Goal: Task Accomplishment & Management: Use online tool/utility

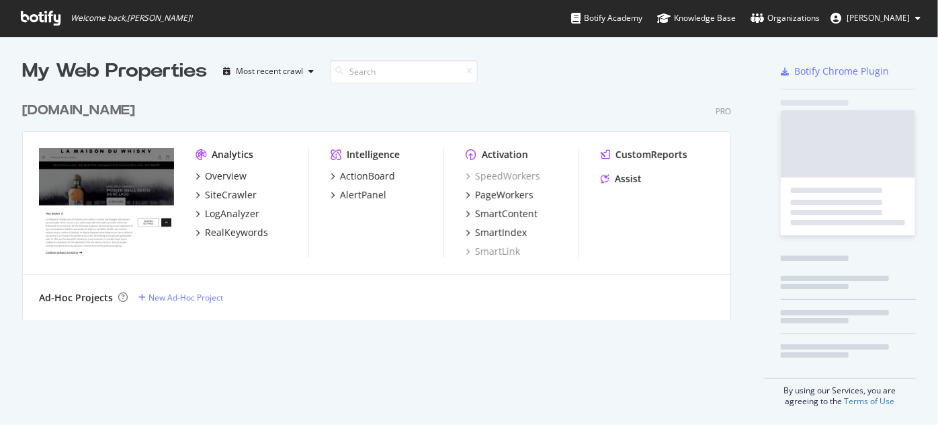
scroll to position [415, 919]
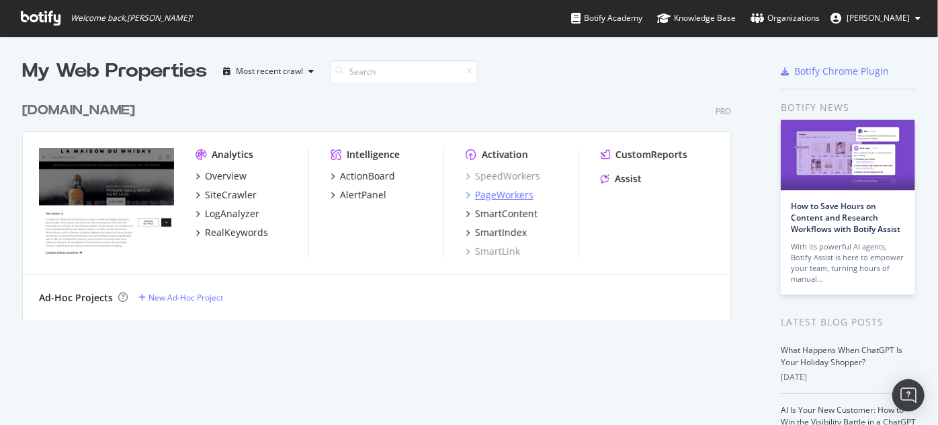
click at [490, 197] on div "PageWorkers" at bounding box center [504, 194] width 58 height 13
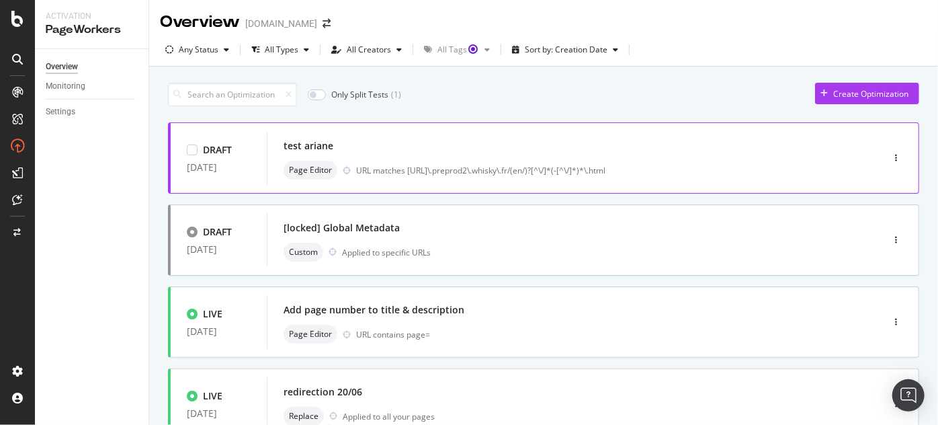
click at [302, 136] on div "test ariane" at bounding box center [553, 145] width 541 height 19
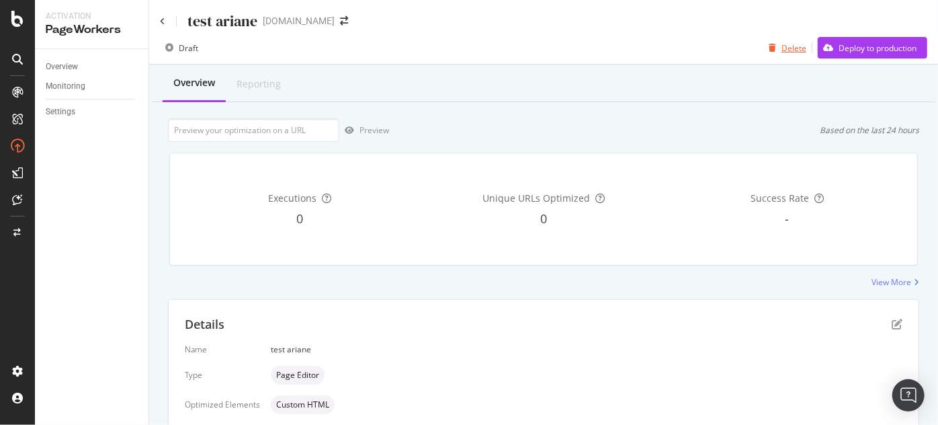
click at [787, 53] on div "Delete" at bounding box center [793, 47] width 25 height 11
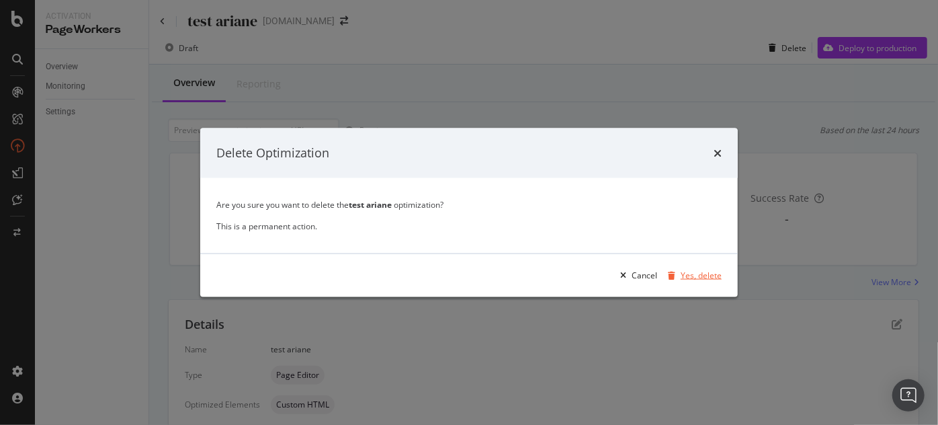
click at [682, 279] on div "Yes, delete" at bounding box center [700, 274] width 41 height 11
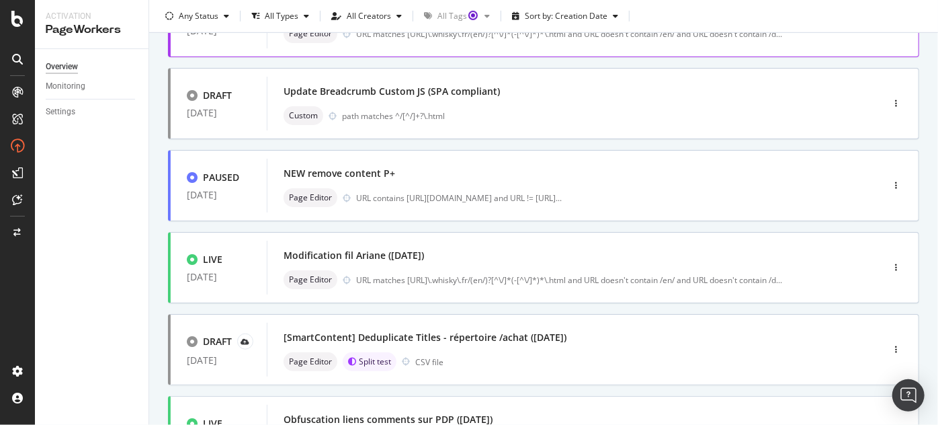
scroll to position [488, 0]
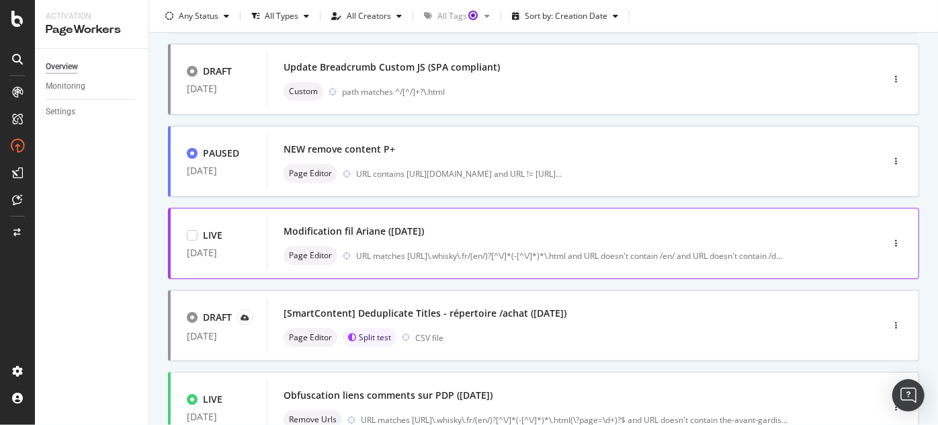
click at [356, 233] on div "Modification fil Ariane ([DATE])" at bounding box center [353, 230] width 140 height 13
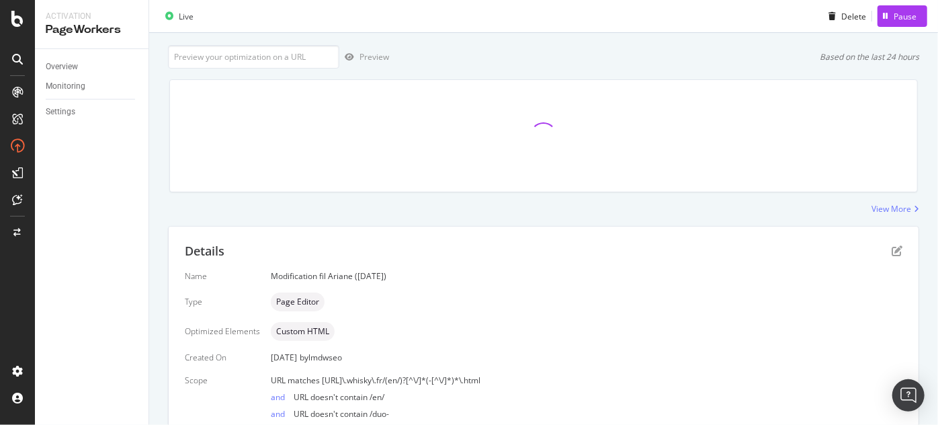
scroll to position [122, 0]
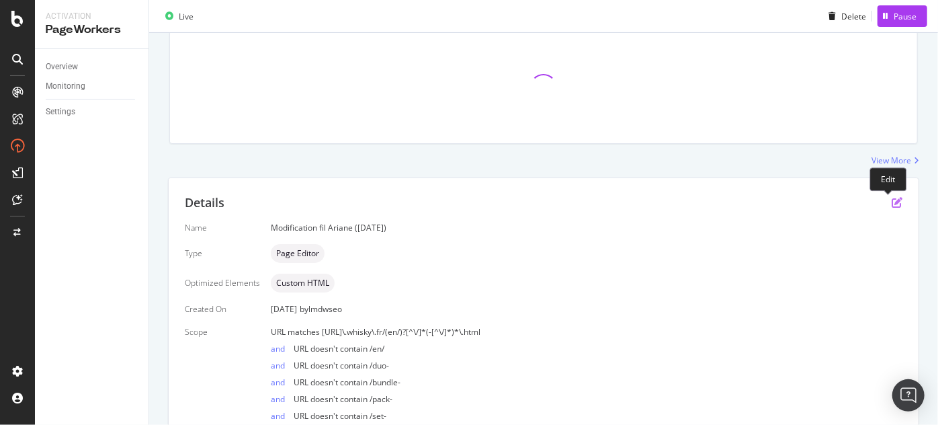
click at [891, 203] on icon "pen-to-square" at bounding box center [896, 202] width 11 height 11
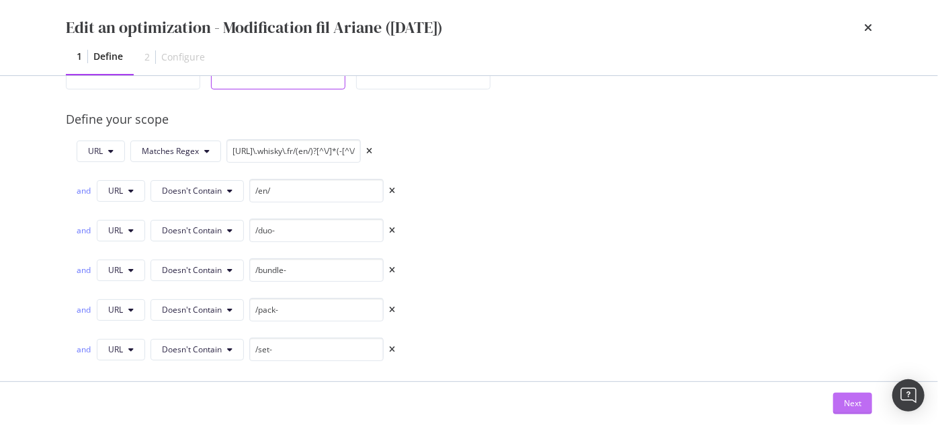
click at [847, 395] on div "Next" at bounding box center [852, 403] width 17 height 20
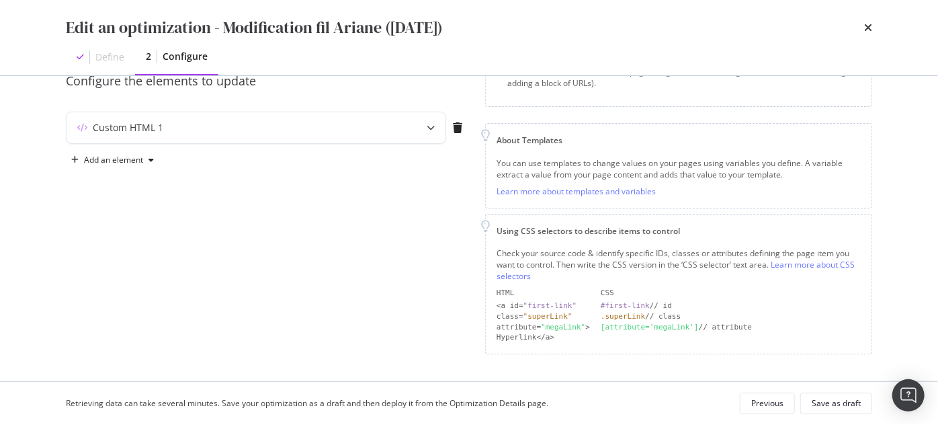
scroll to position [129, 0]
click at [341, 134] on div "Custom HTML 1" at bounding box center [229, 130] width 326 height 13
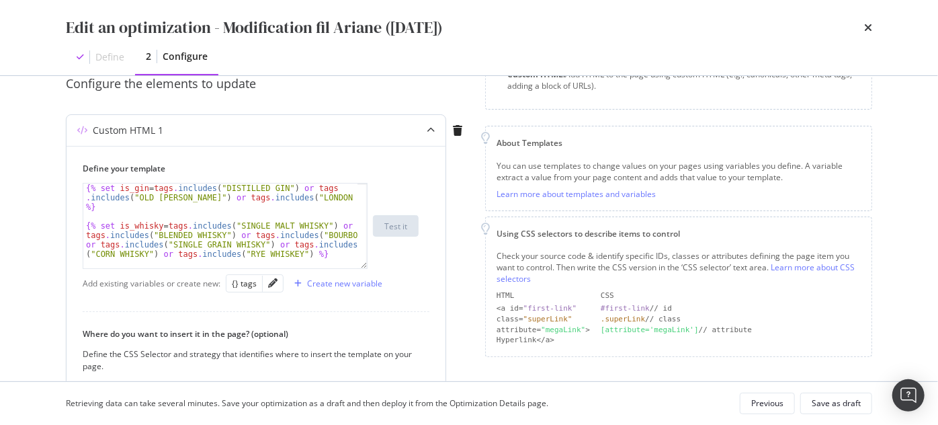
scroll to position [73, 0]
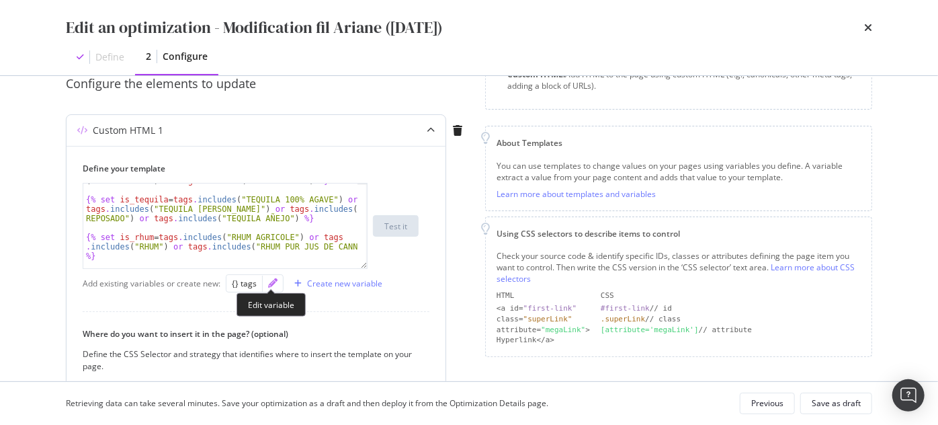
click at [268, 285] on icon "pencil" at bounding box center [272, 282] width 9 height 9
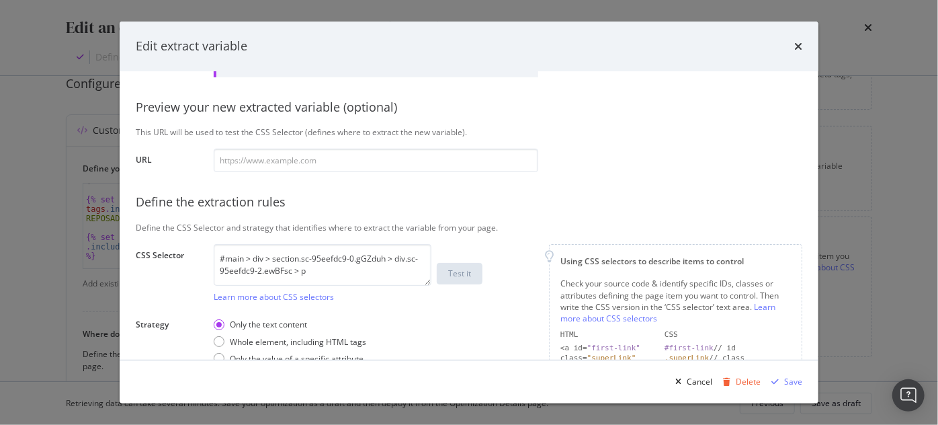
scroll to position [224, 0]
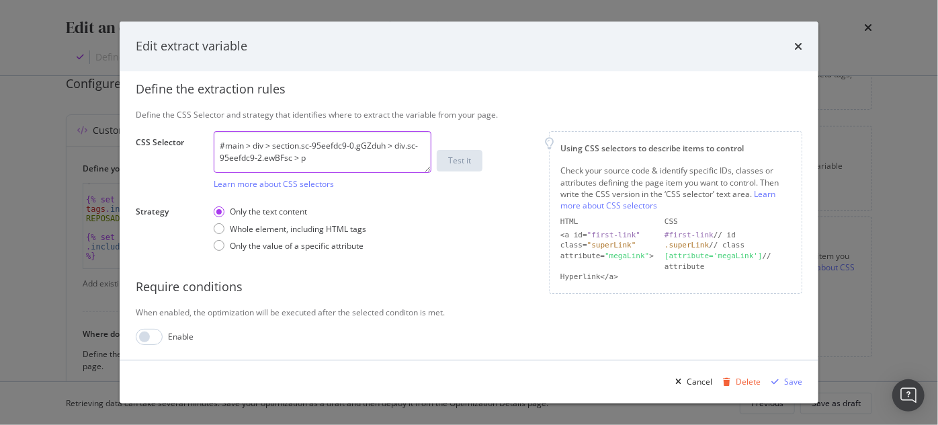
click at [289, 152] on textarea "#main > div > section.sc-95eefdc9-0.gGZduh > div.sc-95eefdc9-2.ewBFsc > p" at bounding box center [323, 152] width 218 height 42
paste textarea "> div > p > span[data-lmdw-el="originCountry"]"
type textarea "#main > div > section > div > p > span[data-lmdw-el="originCountry"]"
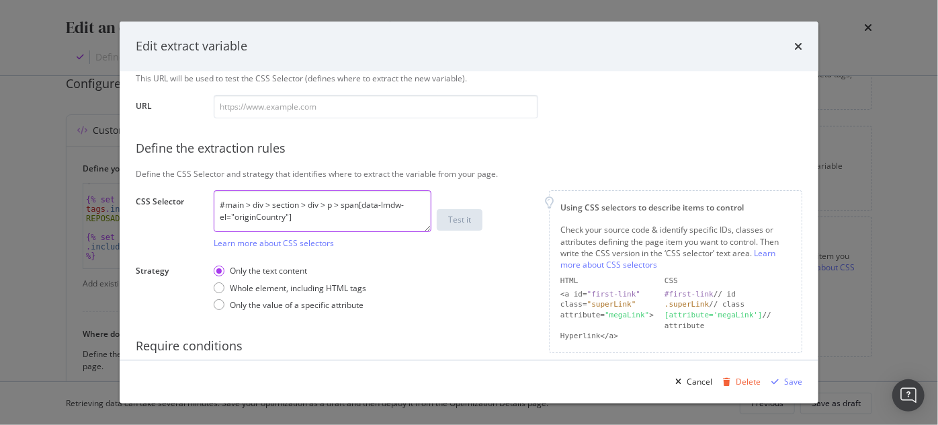
scroll to position [102, 0]
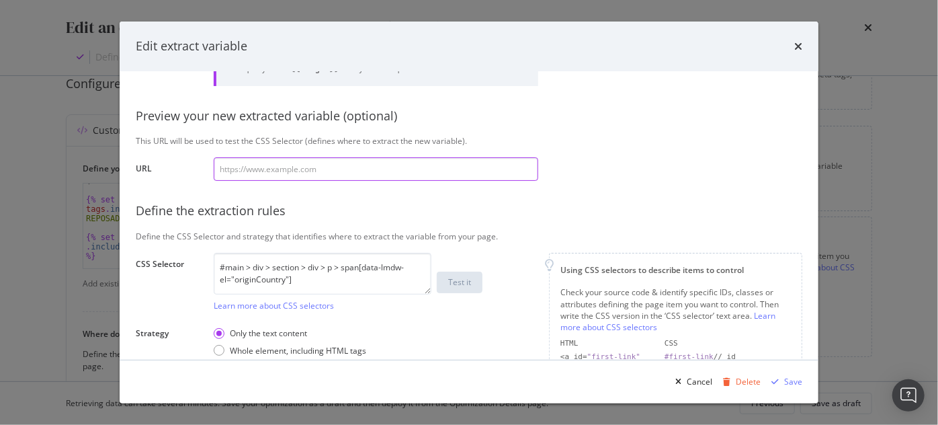
click at [328, 169] on input "modal" at bounding box center [376, 169] width 324 height 24
paste input "[URL][DOMAIN_NAME]"
type input "[URL][DOMAIN_NAME]"
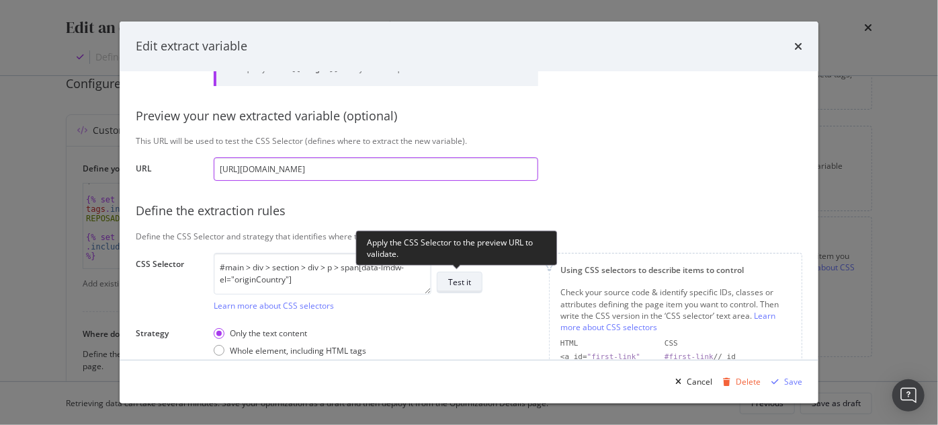
type input "[URL][DOMAIN_NAME]"
click at [457, 283] on div "Test it" at bounding box center [459, 281] width 23 height 11
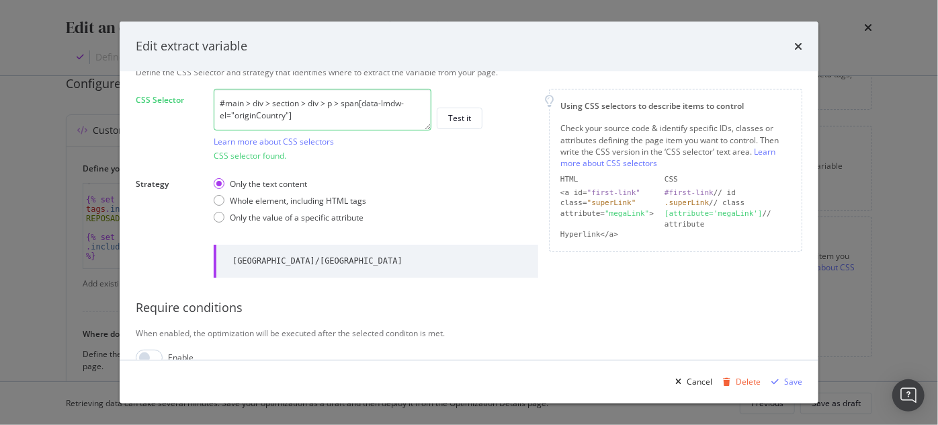
scroll to position [287, 0]
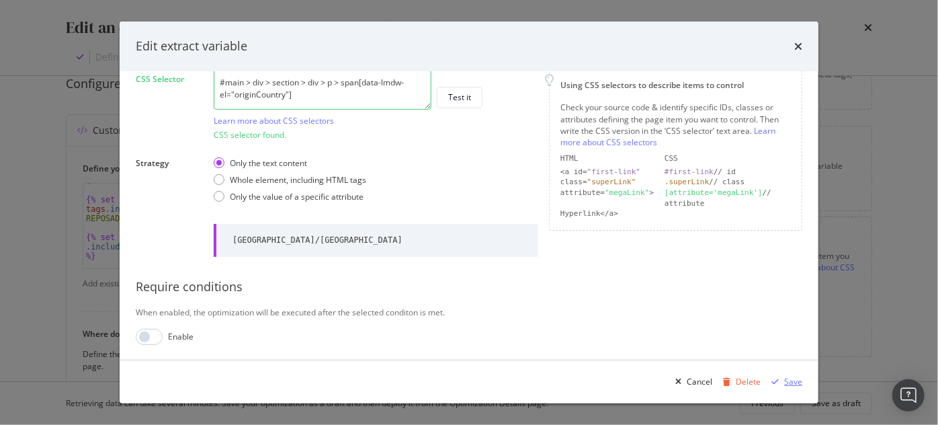
click at [787, 384] on div "Save" at bounding box center [793, 380] width 18 height 11
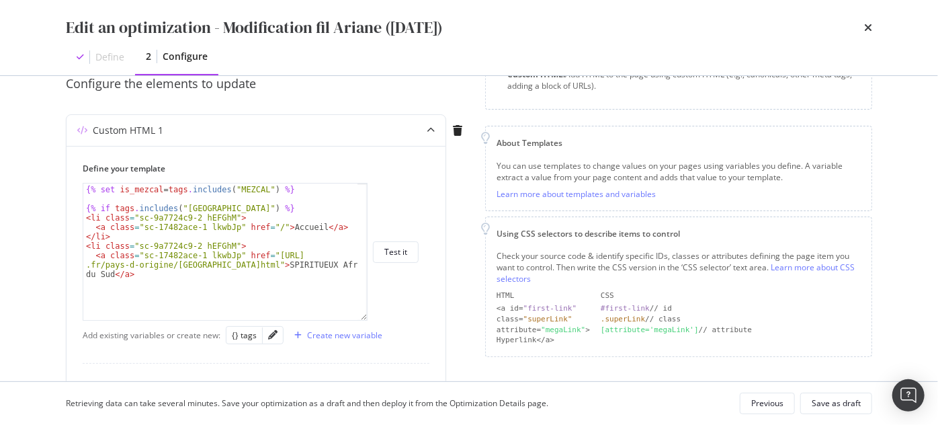
scroll to position [244, 0]
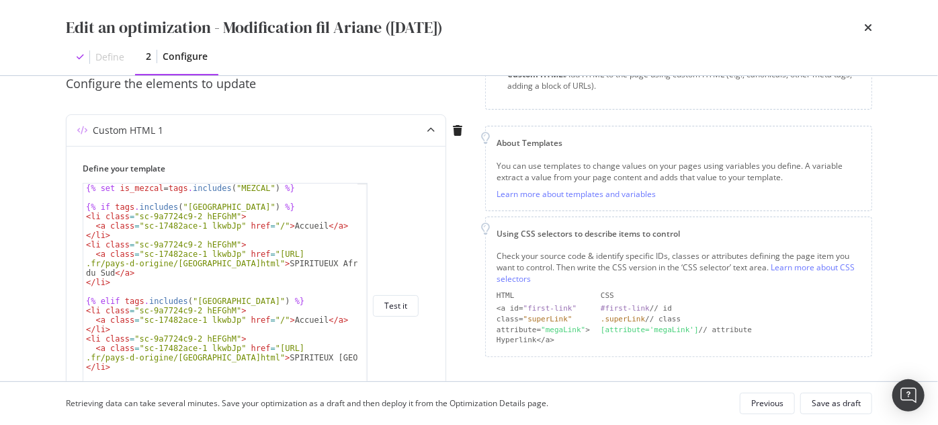
drag, startPoint x: 365, startPoint y: 265, endPoint x: 587, endPoint y: 425, distance: 273.3
click at [587, 424] on html "Activation PageWorkers Overview Monitoring Settings Modification fil Ariane ([D…" at bounding box center [469, 212] width 938 height 425
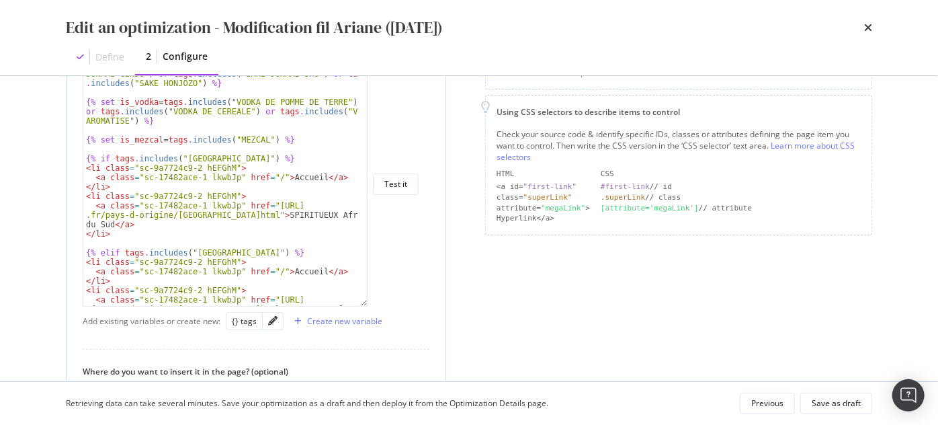
scroll to position [390, 0]
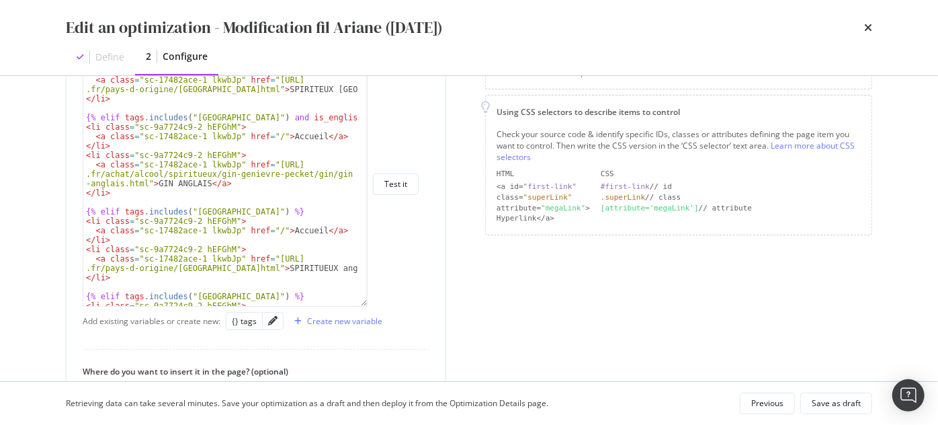
click at [457, 279] on div "Custom HTML 1 Define your template </ li > < li class = "sc-9a7724c9-2 hEFGhM" …" at bounding box center [267, 283] width 403 height 580
type textarea "<a class="sc-17482ace-1 lkwbJp" href="/">Accueil</a>"
click at [339, 134] on div "</ li > < li class = "sc-9a7724c9-2 hEFGhM" > < a class = "sc-17482ace-1 lkwbJp…" at bounding box center [220, 187] width 275 height 263
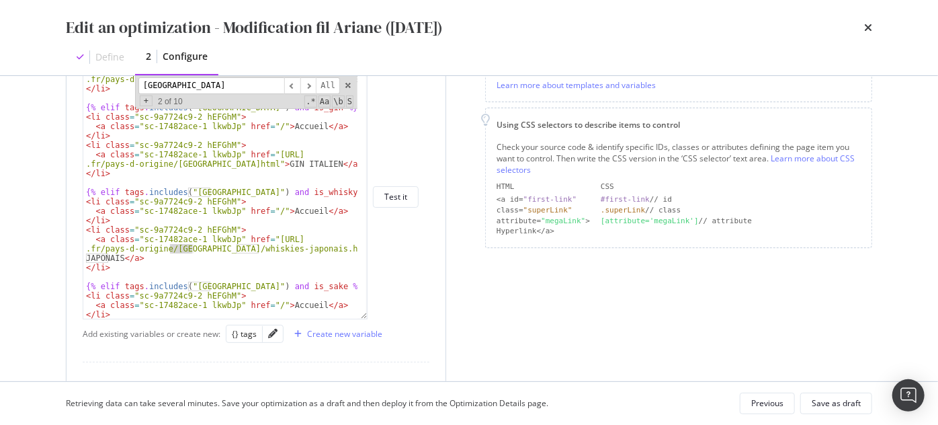
scroll to position [4597, 0]
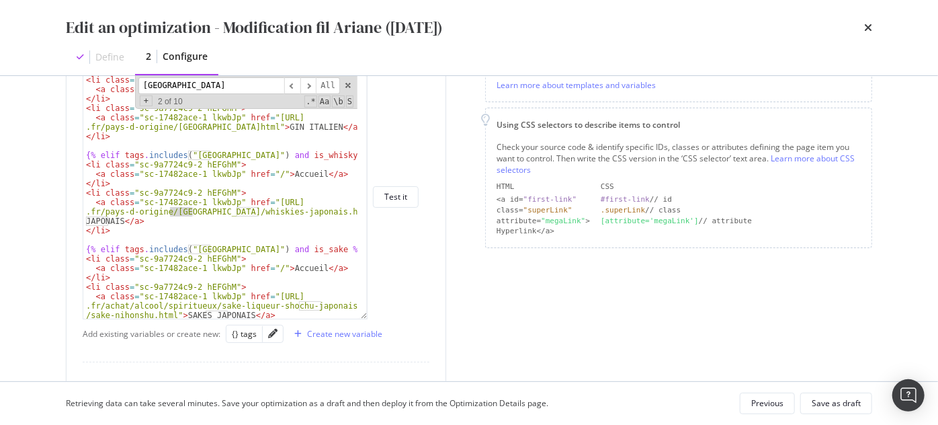
type input "[GEOGRAPHIC_DATA]"
click at [99, 165] on div "{% elif tags . includes ( "ITALIE" ) and is_gin %} < li class = "sc-9a7724c9-2 …" at bounding box center [220, 207] width 275 height 282
paste textarea "data-lmdw-el="breadcrumbs-1""
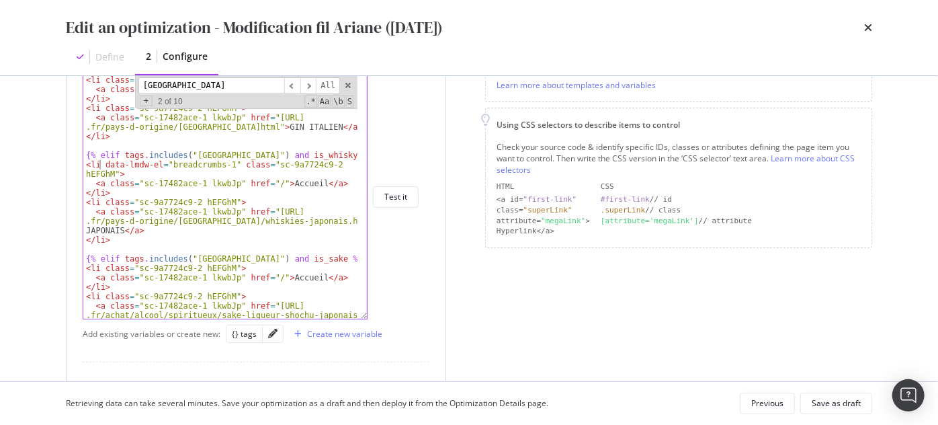
click at [101, 166] on div "{% elif tags . includes ( "ITALIE" ) and is_gin %} < li class = "sc-9a7724c9-2 …" at bounding box center [220, 207] width 275 height 282
drag, startPoint x: 232, startPoint y: 164, endPoint x: 114, endPoint y: 171, distance: 118.4
click at [114, 171] on div "{% elif tags . includes ( "ITALIE" ) and is_gin %} < li class = "sc-9a7724c9-2 …" at bounding box center [220, 207] width 275 height 282
paste textarea "cba075b8-2 eiMdlY""
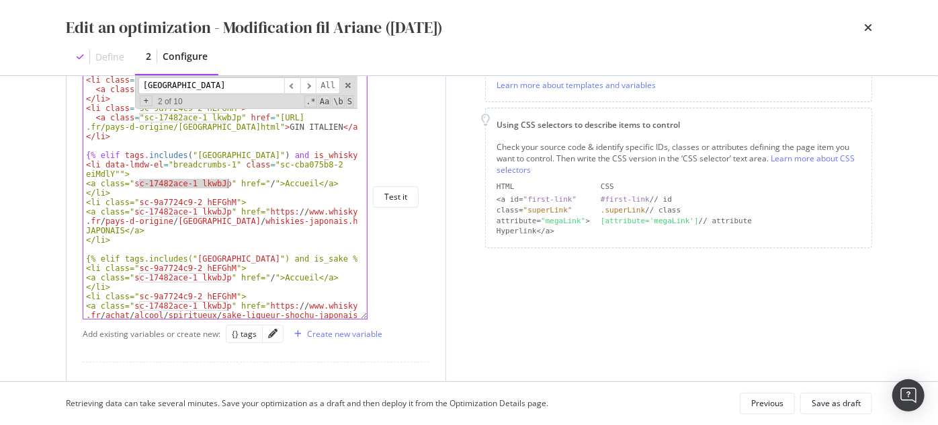
drag, startPoint x: 140, startPoint y: 184, endPoint x: 228, endPoint y: 180, distance: 88.1
click at [228, 180] on div "{% elif tags . includes ( "ITALIE" ) and is_gin %} < li class = "sc-9a7724c9-2 …" at bounding box center [220, 207] width 275 height 282
paste textarea "iGDEGm"
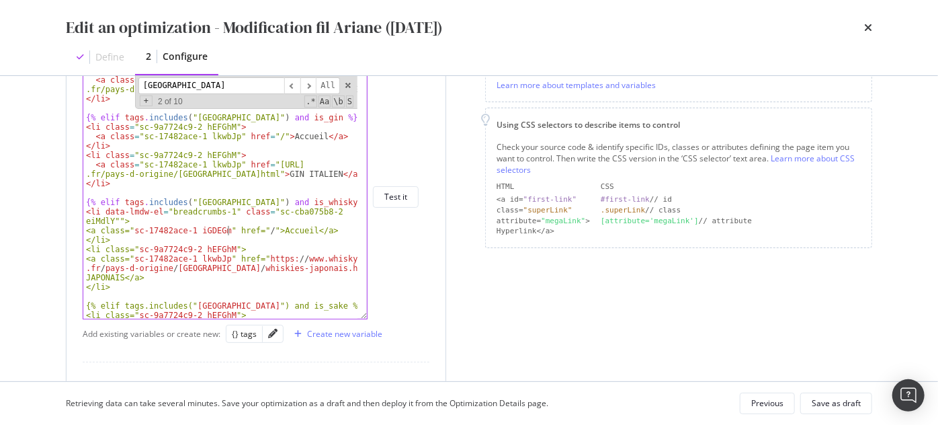
scroll to position [4550, 0]
drag, startPoint x: 98, startPoint y: 210, endPoint x: 115, endPoint y: 218, distance: 18.9
click at [115, 218] on div "< li class = "sc-9a7724c9-2 hEFGhM" > < a class = "sc-17482ace-1 lkwbJp" href =…" at bounding box center [220, 197] width 275 height 263
click at [116, 219] on div "< li class = "sc-9a7724c9-2 hEFGhM" > < a class = "sc-17482ace-1 lkwbJp" href =…" at bounding box center [220, 197] width 274 height 244
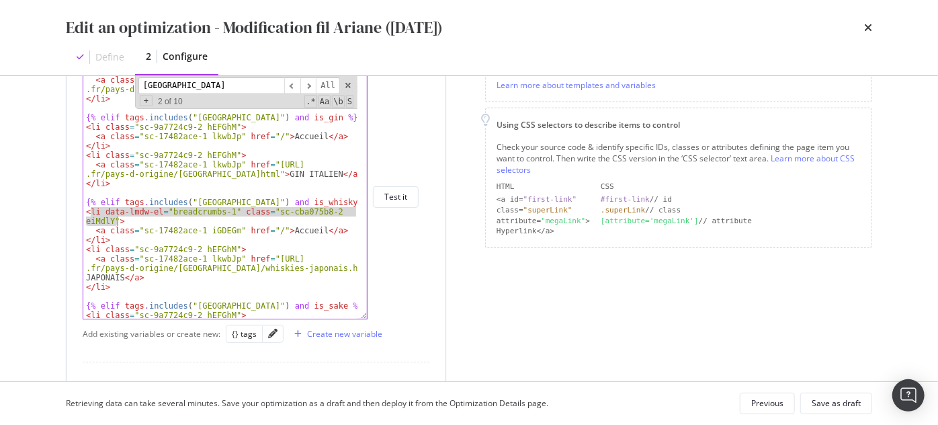
drag, startPoint x: 91, startPoint y: 210, endPoint x: 116, endPoint y: 222, distance: 27.6
click at [116, 222] on div "< li class = "sc-9a7724c9-2 hEFGhM" > < a class = "sc-17482ace-1 lkwbJp" href =…" at bounding box center [220, 197] width 275 height 263
drag, startPoint x: 89, startPoint y: 251, endPoint x: 226, endPoint y: 253, distance: 137.0
click at [226, 253] on div "< li class = "sc-9a7724c9-2 hEFGhM" > < a class = "sc-17482ace-1 lkwbJp" href =…" at bounding box center [220, 197] width 275 height 263
paste textarea "data-lmdw-el="breadcrumbs-1" class="sc-cba075b8-2 eiMdlY"
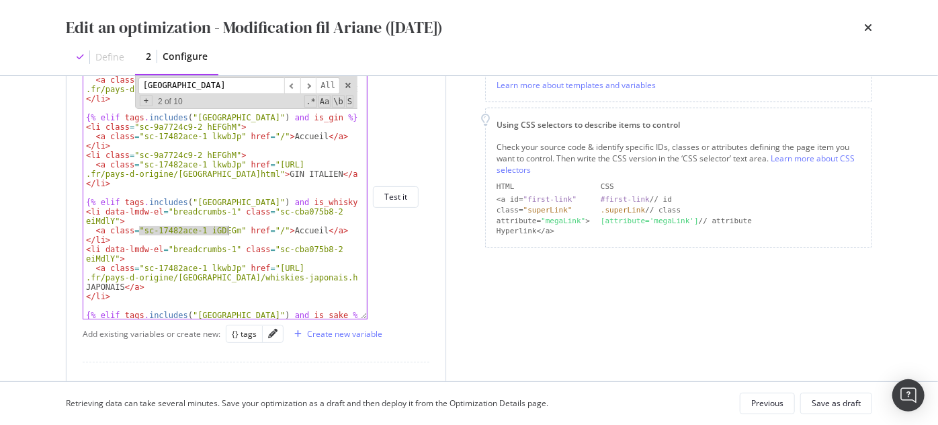
drag, startPoint x: 138, startPoint y: 229, endPoint x: 227, endPoint y: 230, distance: 88.7
click at [227, 230] on div "< li class = "sc-9a7724c9-2 hEFGhM" > < a class = "sc-17482ace-1 lkwbJp" href =…" at bounding box center [220, 197] width 275 height 263
drag, startPoint x: 139, startPoint y: 266, endPoint x: 226, endPoint y: 266, distance: 86.6
click at [226, 266] on div "< li class = "sc-9a7724c9-2 hEFGhM" > < a class = "sc-17482ace-1 lkwbJp" href =…" at bounding box center [220, 197] width 275 height 263
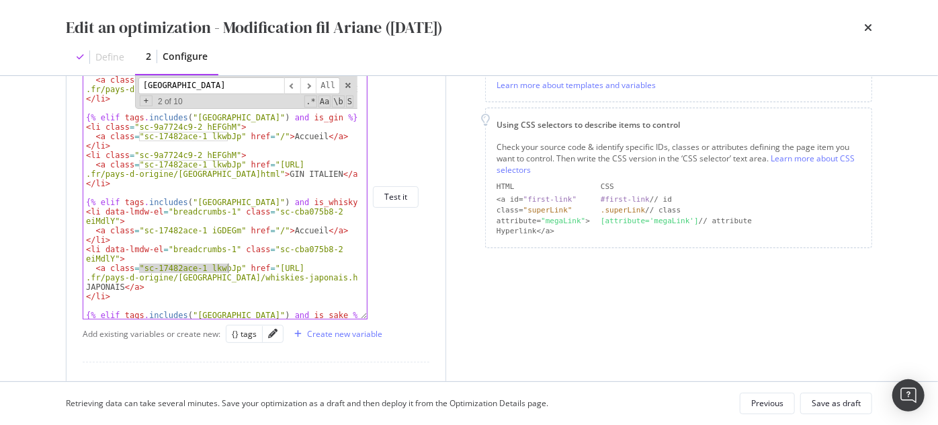
paste textarea "iGDEGm"
type textarea "<a class="sc-17482ace-1 iGDEGm" href="[URL][DOMAIN_NAME]">WHISKY JAPONAIS</a>"
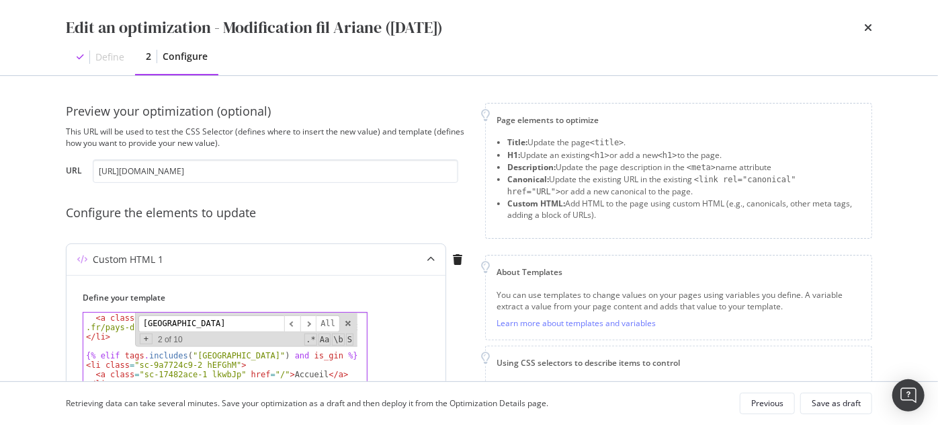
scroll to position [122, 0]
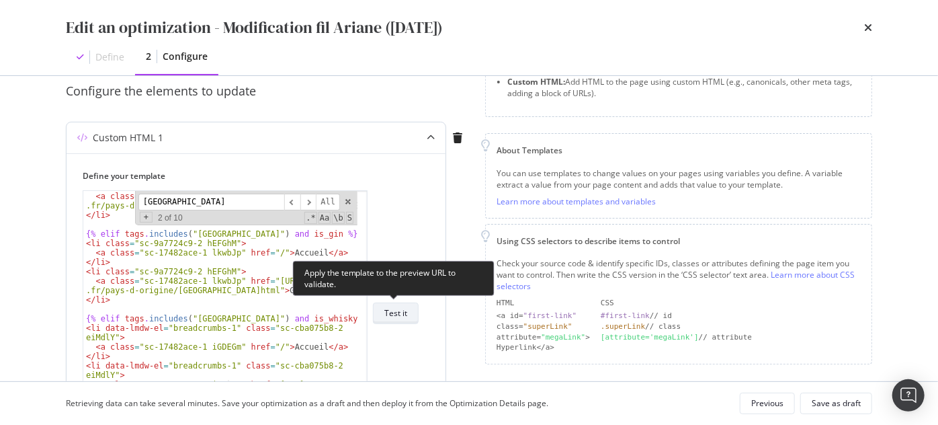
click at [391, 311] on div "Test it" at bounding box center [395, 312] width 23 height 11
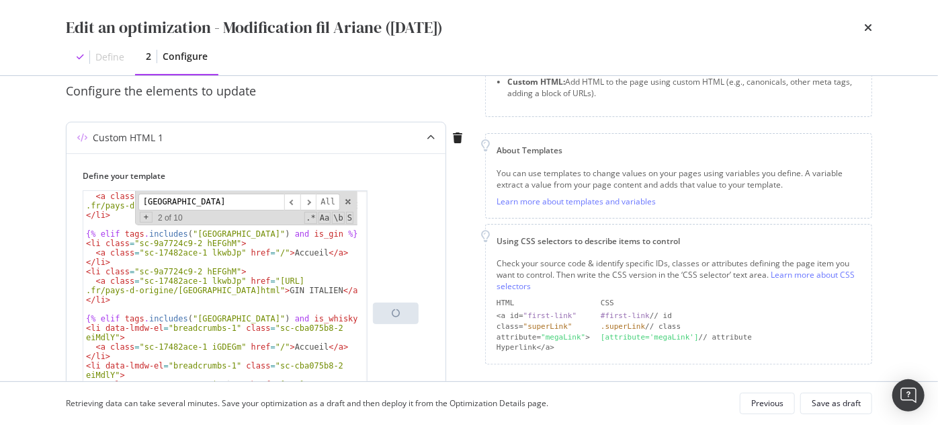
click at [402, 228] on div "<a class="sc-17482ace-1 iGDEGm" href="[URL][DOMAIN_NAME]">WHISKY JAPONAIS</a> <…" at bounding box center [251, 312] width 336 height 245
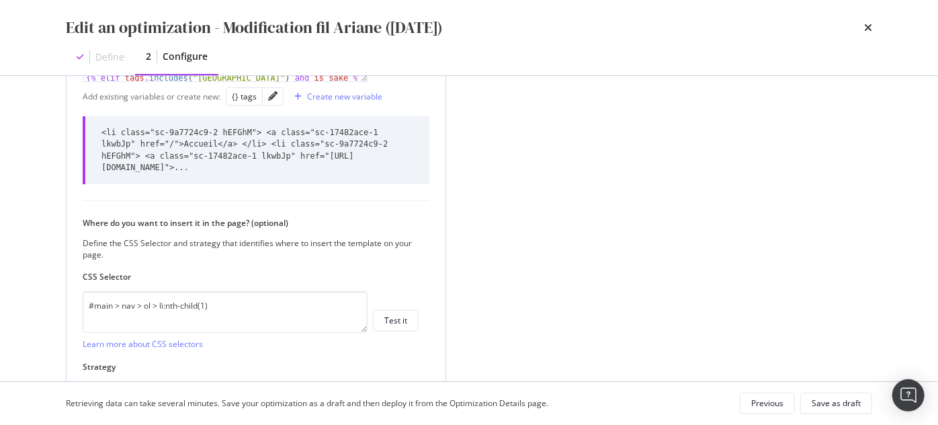
scroll to position [488, 0]
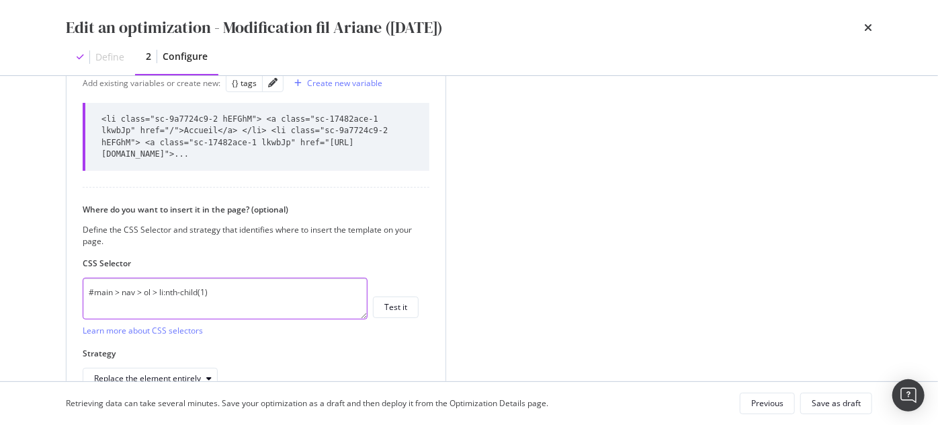
click at [218, 294] on textarea "#main > nav > ol > li:nth-child(1)" at bounding box center [225, 298] width 285 height 42
paste textarea "[data-lmdw-el="breadcrumbs-1"]"
type textarea "#main > nav > ol > li[data-lmdw-el="breadcrumbs-1"]"
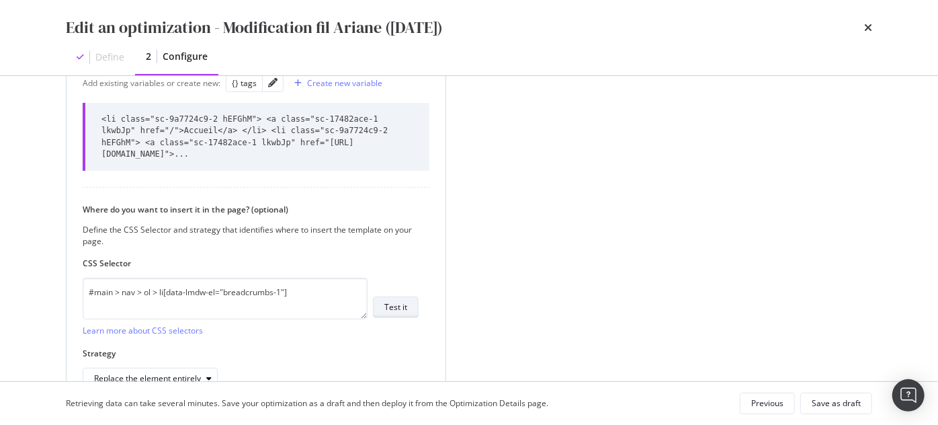
click at [396, 306] on div "Test it" at bounding box center [395, 306] width 23 height 11
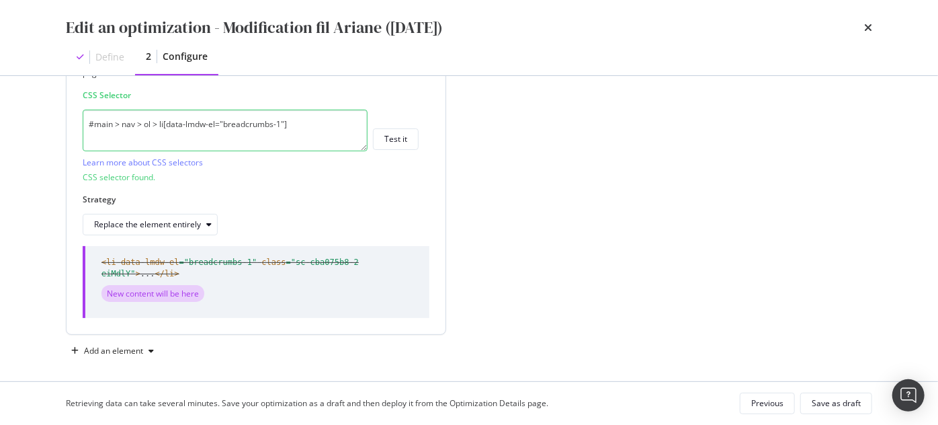
scroll to position [662, 0]
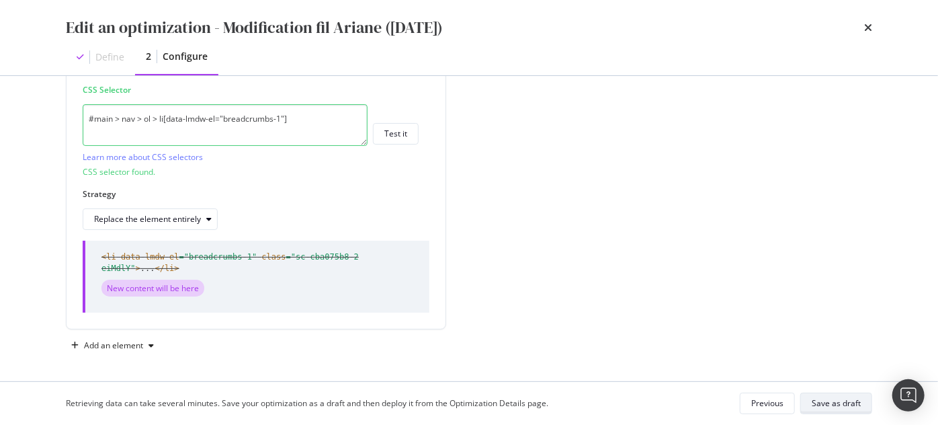
click at [821, 397] on div "Save as draft" at bounding box center [835, 402] width 49 height 11
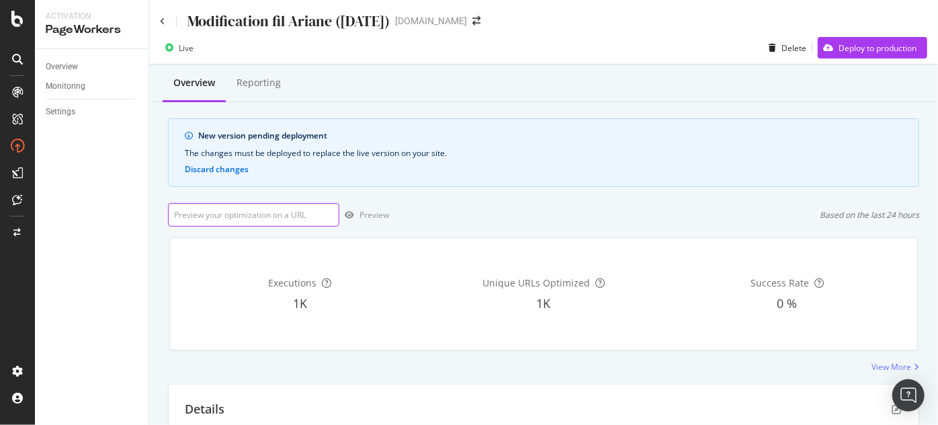
click at [234, 220] on input "url" at bounding box center [253, 215] width 171 height 24
paste input "[URL][DOMAIN_NAME]"
type input "[URL][DOMAIN_NAME]"
click at [363, 216] on div "Preview" at bounding box center [374, 214] width 30 height 11
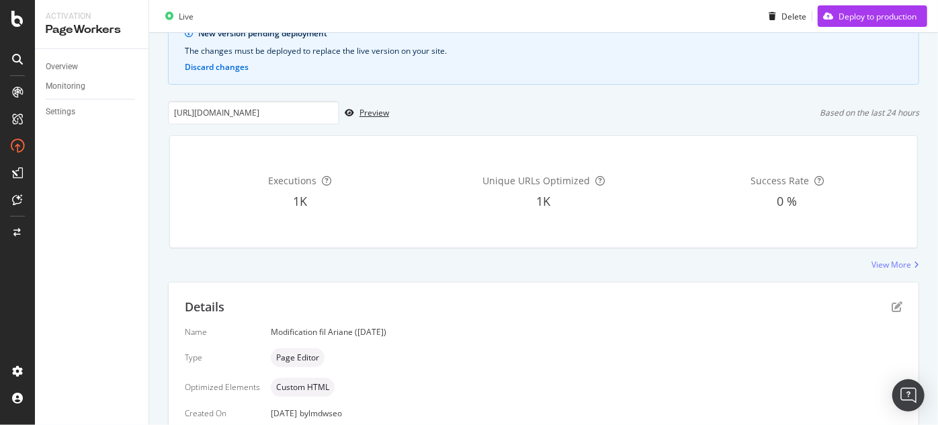
scroll to position [122, 0]
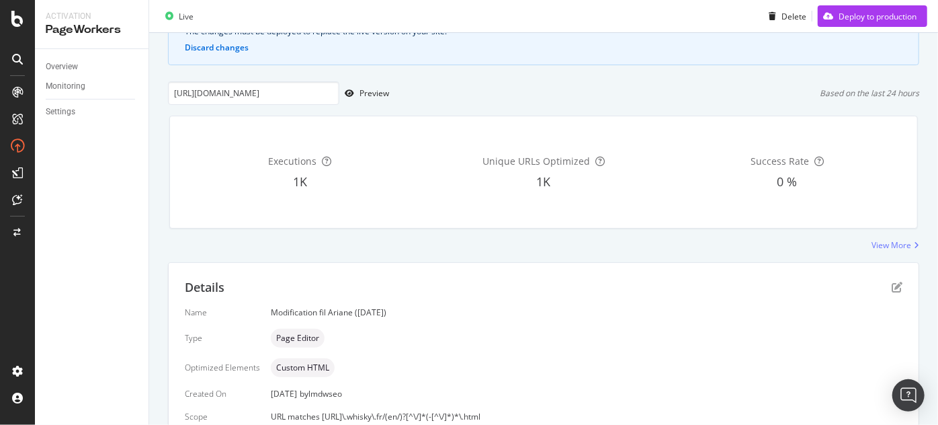
click at [891, 284] on icon "pen-to-square" at bounding box center [896, 286] width 11 height 11
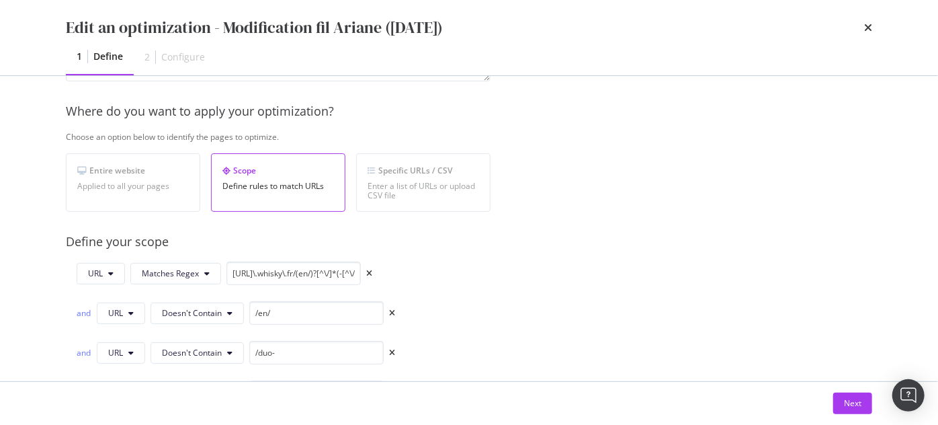
scroll to position [244, 0]
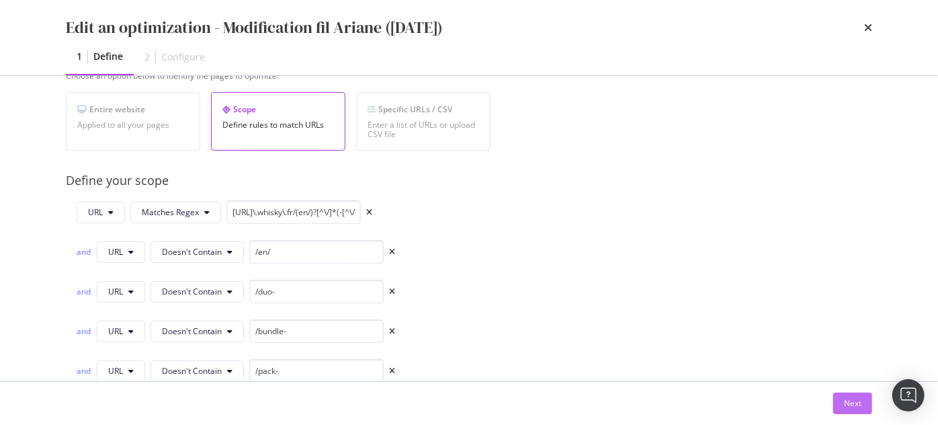
click at [850, 402] on div "Next" at bounding box center [852, 402] width 17 height 11
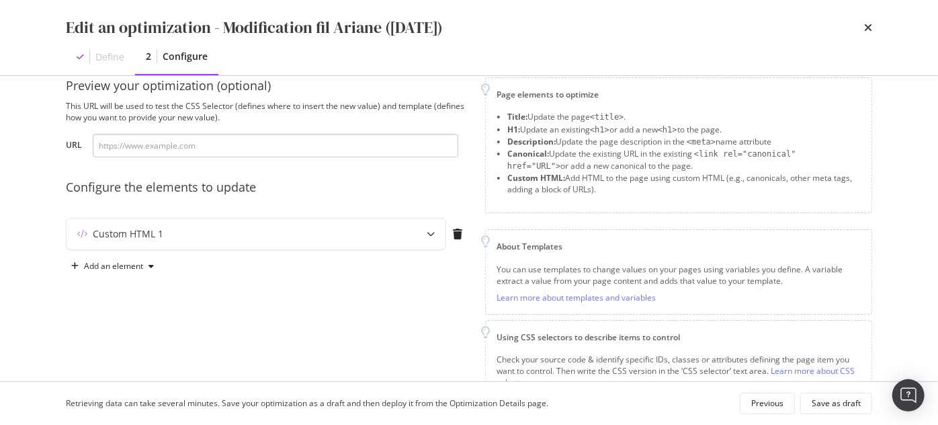
scroll to position [7, 0]
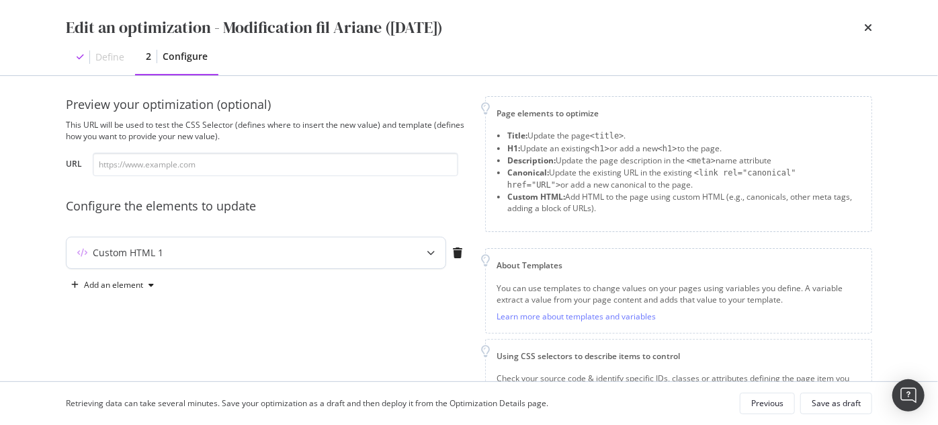
click at [369, 251] on div "Custom HTML 1" at bounding box center [229, 252] width 326 height 13
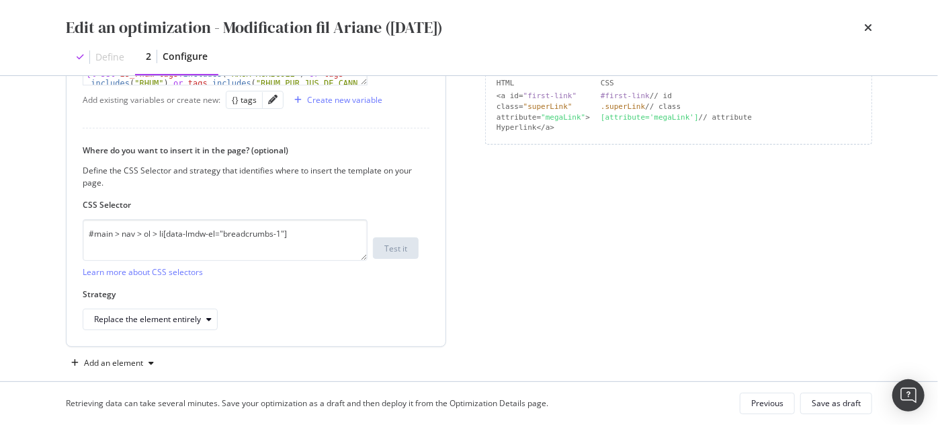
scroll to position [329, 0]
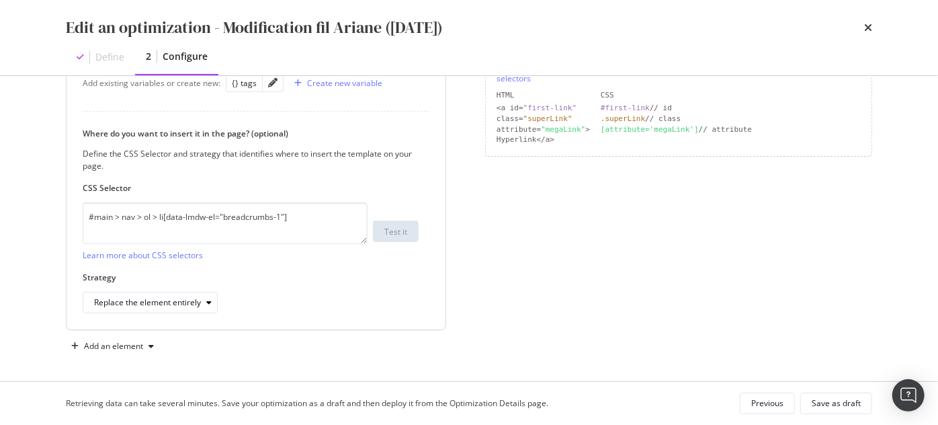
drag, startPoint x: 364, startPoint y: 324, endPoint x: 367, endPoint y: 266, distance: 58.5
click at [367, 266] on div "Define your template {% set is_gin = tags . includes ( "DISTILLED GIN" ) or tag…" at bounding box center [255, 138] width 379 height 384
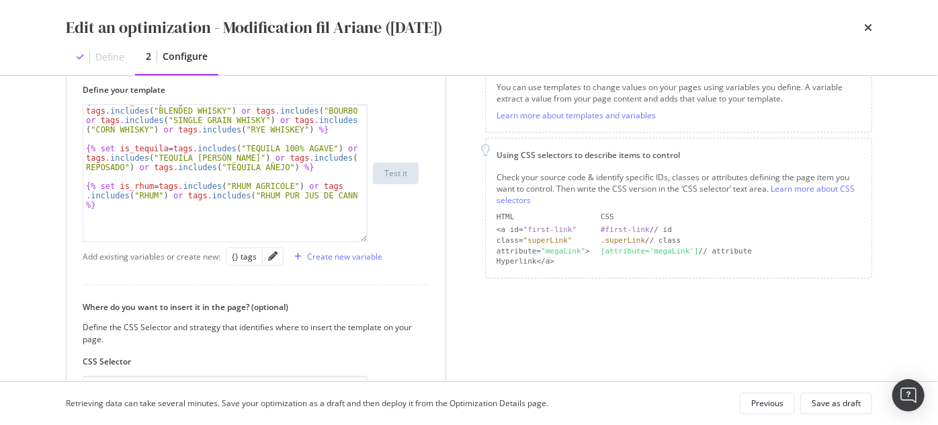
scroll to position [57, 0]
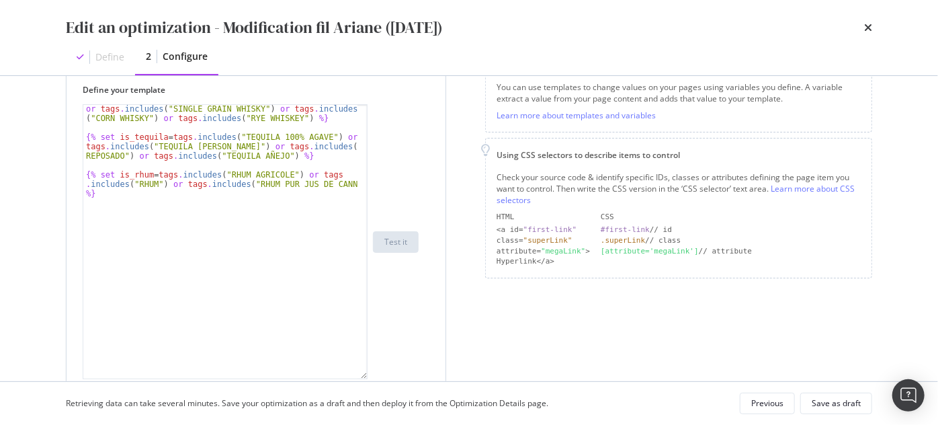
drag, startPoint x: 365, startPoint y: 186, endPoint x: 380, endPoint y: 375, distance: 190.0
click at [380, 375] on div "{% set is_whisky = tags . includes ( "SINGLE MALT WHISKY" ) or tags . includes …" at bounding box center [251, 241] width 336 height 275
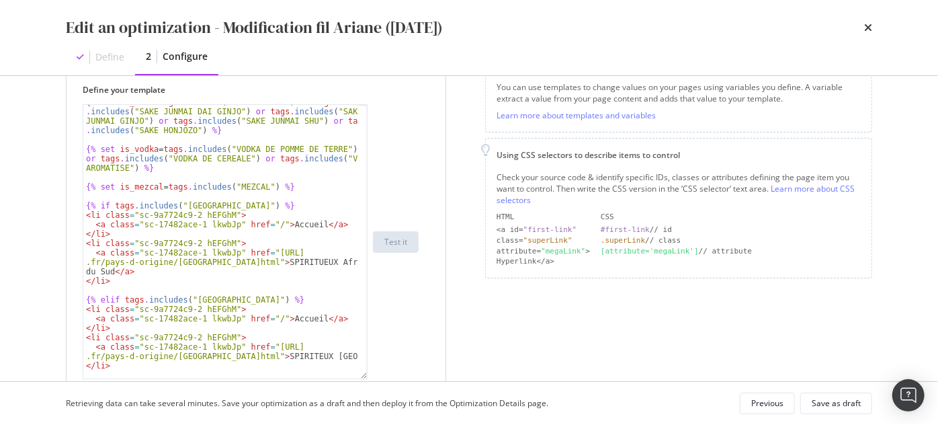
scroll to position [167, 0]
type textarea "<a class="sc-17482ace-1 lkwbJp" href="/">Accueil</a>"
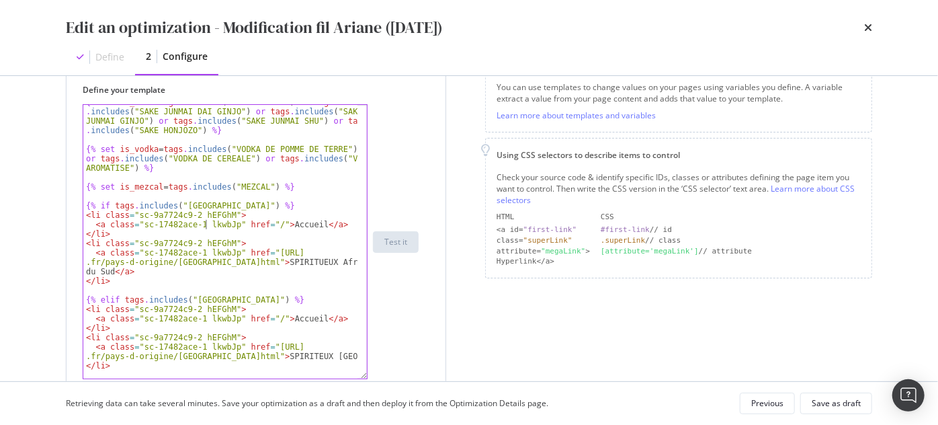
click at [205, 220] on div "{% set is_sake = tags . includes ( "SAKE JUNMAI" ) or tags . includes ( "SAKE J…" at bounding box center [220, 257] width 275 height 321
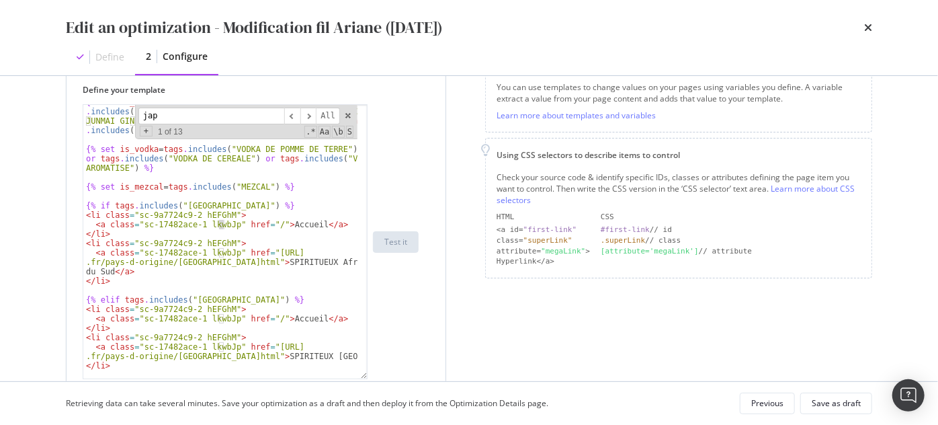
scroll to position [4546, 0]
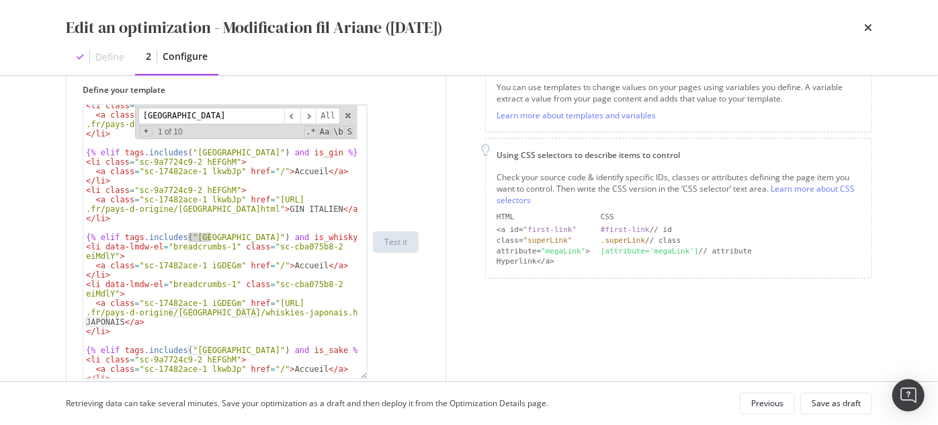
type input "[GEOGRAPHIC_DATA]"
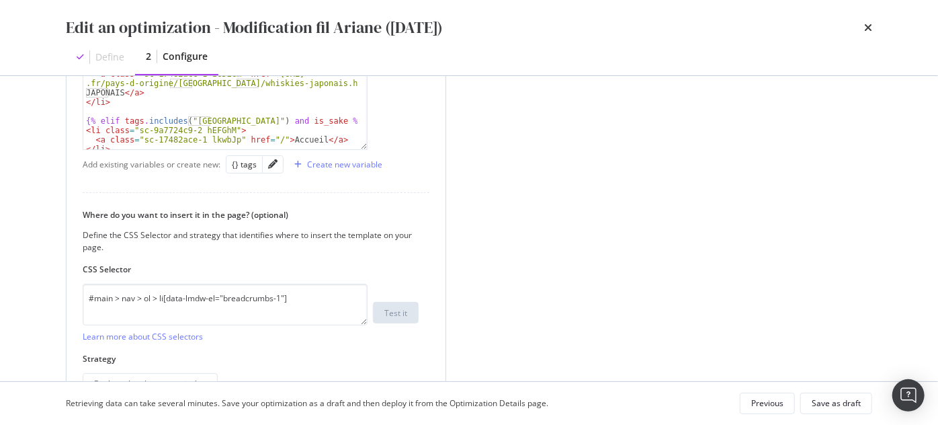
scroll to position [519, 0]
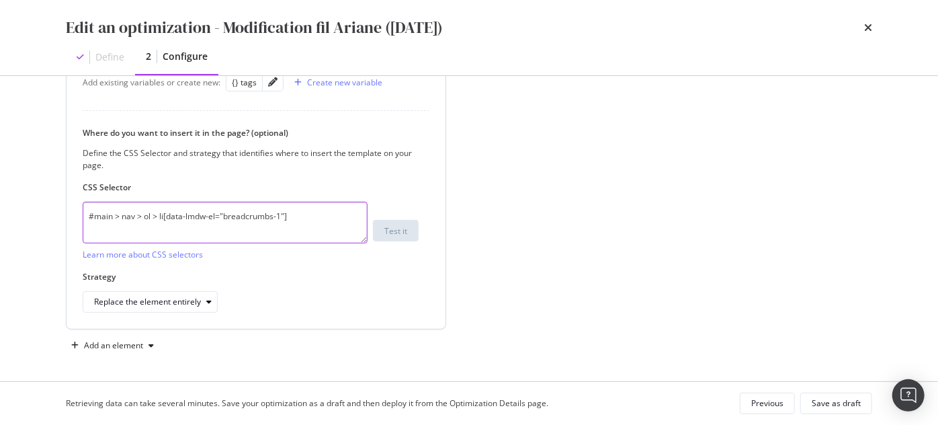
click at [231, 218] on textarea "#main > nav > ol > li[data-lmdw-el="breadcrumbs-1"]" at bounding box center [225, 223] width 285 height 42
paste textarea ":nth-child(1) > a"
click at [259, 212] on textarea "#main > nav > ol > li:nth-child(1) > a" at bounding box center [225, 223] width 285 height 42
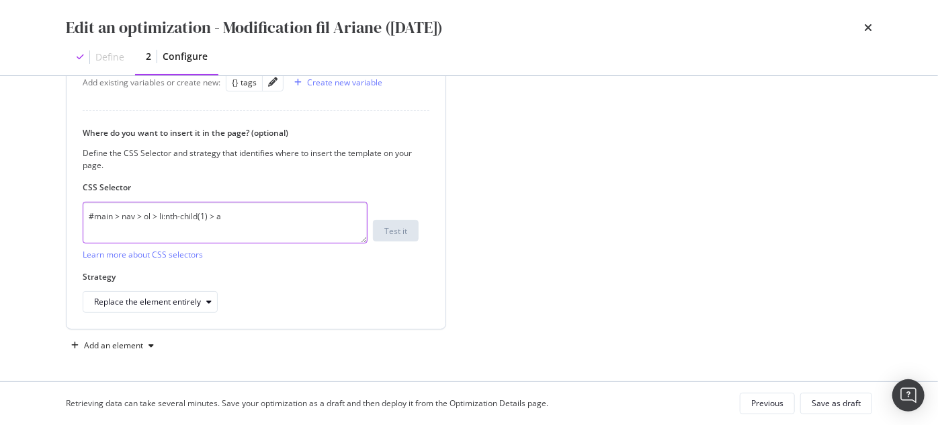
click at [259, 212] on textarea "#main > nav > ol > li:nth-child(1) > a" at bounding box center [225, 223] width 285 height 42
paste textarea "modal"
type textarea "#main > nav > ol > li:nth-child(1)"
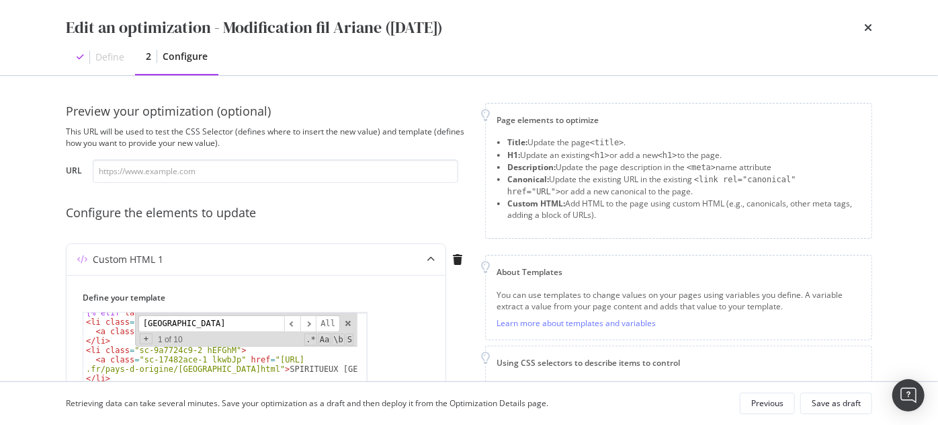
scroll to position [244, 0]
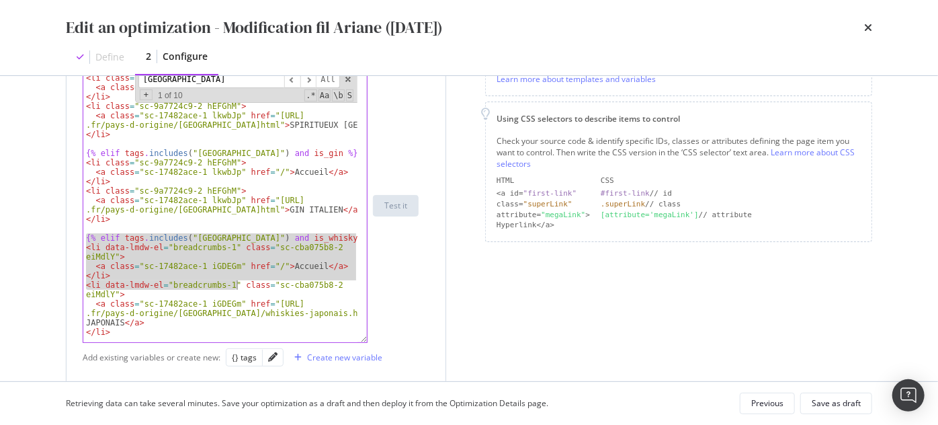
drag, startPoint x: 85, startPoint y: 238, endPoint x: 236, endPoint y: 285, distance: 158.7
click at [236, 285] on div "{% elif tags . includes ( "[GEOGRAPHIC_DATA]" ) %} < li class = "sc-9a7724c9-2 …" at bounding box center [220, 210] width 275 height 293
click at [236, 285] on div "{% elif tags . includes ( "[GEOGRAPHIC_DATA]" ) %} < li class = "sc-9a7724c9-2 …" at bounding box center [220, 205] width 274 height 273
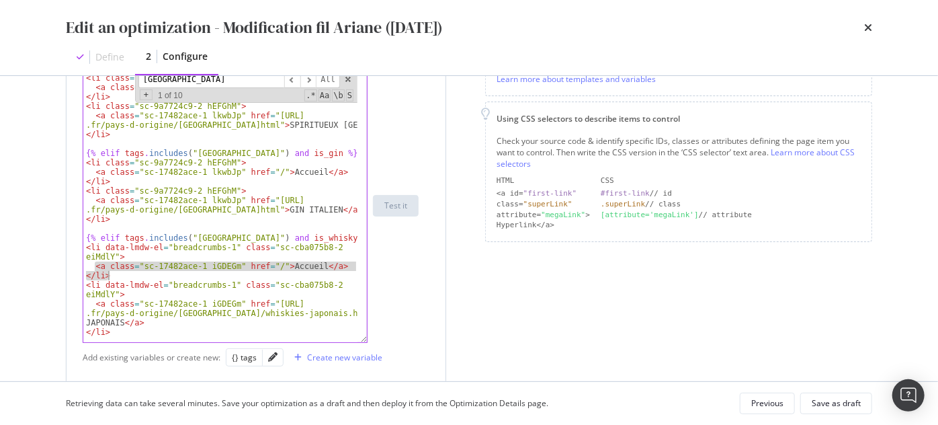
drag, startPoint x: 95, startPoint y: 265, endPoint x: 109, endPoint y: 272, distance: 15.6
click at [109, 272] on div "{% elif tags . includes ( "[GEOGRAPHIC_DATA]" ) %} < li class = "sc-9a7724c9-2 …" at bounding box center [220, 210] width 275 height 293
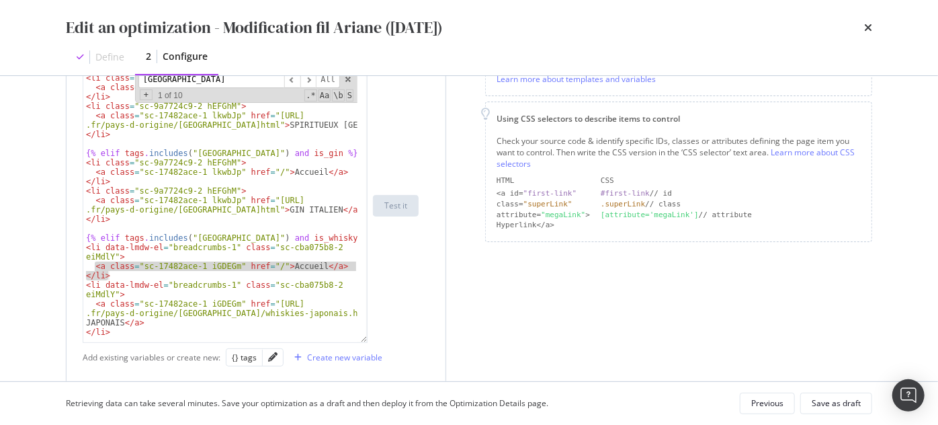
click at [95, 268] on div "{% elif tags . includes ( "[GEOGRAPHIC_DATA]" ) %} < li class = "sc-9a7724c9-2 …" at bounding box center [220, 205] width 274 height 273
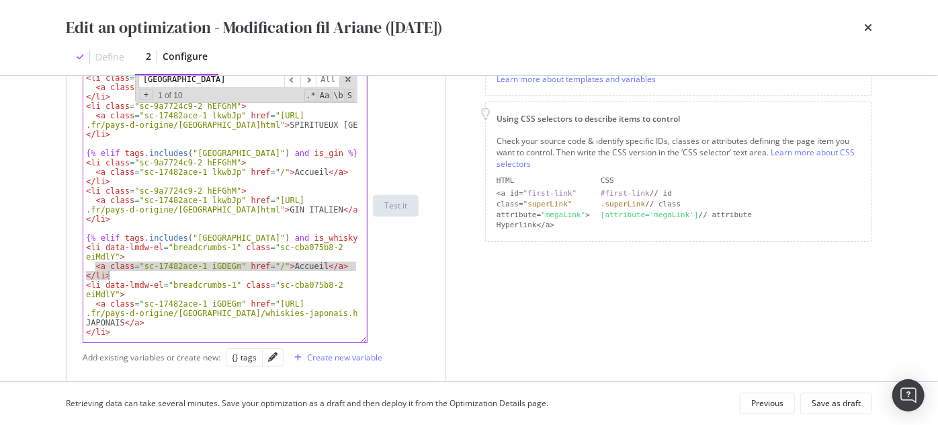
drag, startPoint x: 93, startPoint y: 265, endPoint x: 114, endPoint y: 275, distance: 23.1
click at [114, 275] on div "{% elif tags . includes ( "[GEOGRAPHIC_DATA]" ) %} < li class = "sc-9a7724c9-2 …" at bounding box center [220, 210] width 275 height 293
click at [88, 267] on div "{% elif tags . includes ( "[GEOGRAPHIC_DATA]" ) %} < li class = "sc-9a7724c9-2 …" at bounding box center [220, 210] width 275 height 293
drag, startPoint x: 91, startPoint y: 266, endPoint x: 112, endPoint y: 273, distance: 22.1
click at [112, 273] on div "{% elif tags . includes ( "[GEOGRAPHIC_DATA]" ) %} < li class = "sc-9a7724c9-2 …" at bounding box center [220, 210] width 275 height 293
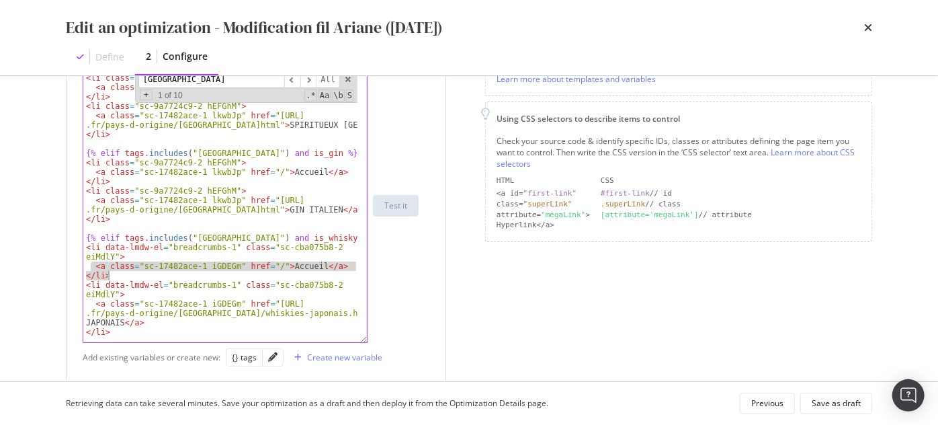
click at [97, 268] on div "{% elif tags . includes ( "[GEOGRAPHIC_DATA]" ) %} < li class = "sc-9a7724c9-2 …" at bounding box center [220, 205] width 274 height 273
drag, startPoint x: 93, startPoint y: 264, endPoint x: 114, endPoint y: 276, distance: 24.1
click at [114, 276] on div "{% elif tags . includes ( "[GEOGRAPHIC_DATA]" ) %} < li class = "sc-9a7724c9-2 …" at bounding box center [220, 210] width 275 height 293
click at [93, 263] on div "{% elif tags . includes ( "[GEOGRAPHIC_DATA]" ) %} < li class = "sc-9a7724c9-2 …" at bounding box center [220, 205] width 274 height 273
drag, startPoint x: 93, startPoint y: 263, endPoint x: 116, endPoint y: 275, distance: 26.1
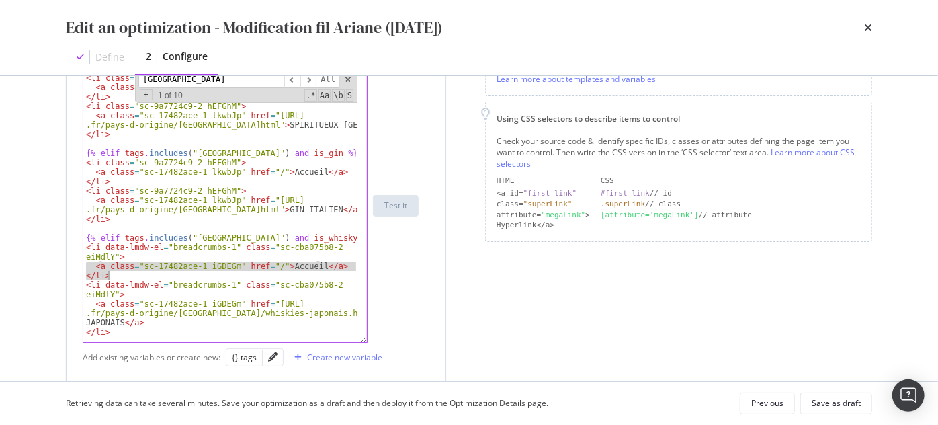
click at [116, 275] on div "{% elif tags . includes ( "[GEOGRAPHIC_DATA]" ) %} < li class = "sc-9a7724c9-2 …" at bounding box center [220, 210] width 275 height 293
click at [102, 185] on div "{% elif tags . includes ( "[GEOGRAPHIC_DATA]" ) %} < li class = "sc-9a7724c9-2 …" at bounding box center [220, 210] width 275 height 293
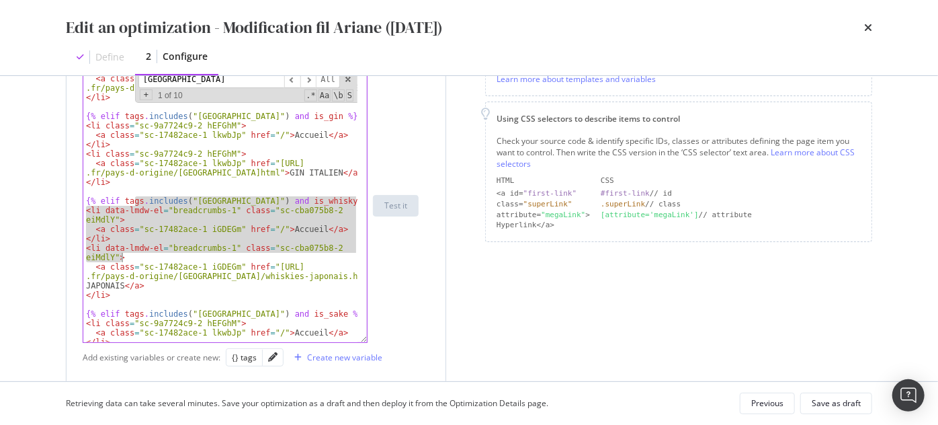
drag, startPoint x: 136, startPoint y: 202, endPoint x: 269, endPoint y: 259, distance: 144.7
click at [269, 259] on div "< li class = "sc-9a7724c9-2 hEFGhM" > < a class = "sc-17482ace-1 lkwbJp" href =…" at bounding box center [220, 210] width 275 height 293
click at [142, 219] on div "< li class = "sc-9a7724c9-2 hEFGhM" > < a class = "sc-17482ace-1 lkwbJp" href =…" at bounding box center [220, 205] width 274 height 273
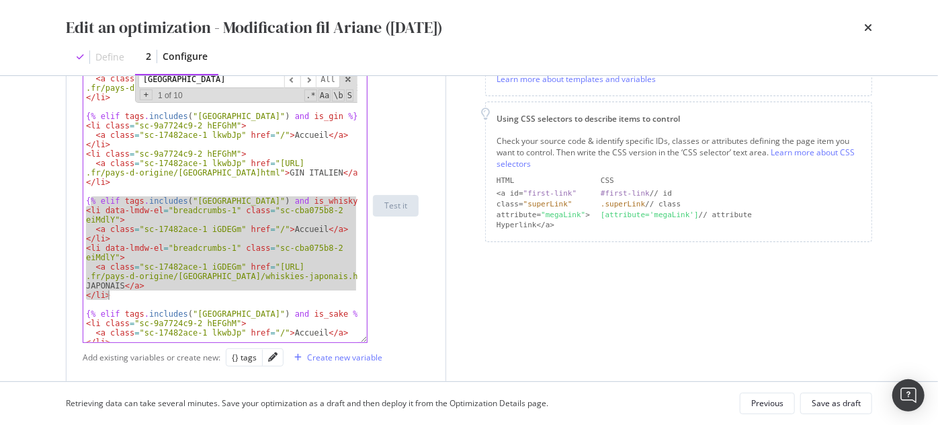
drag, startPoint x: 91, startPoint y: 201, endPoint x: 303, endPoint y: 289, distance: 230.0
click at [303, 289] on div "< li class = "sc-9a7724c9-2 hEFGhM" > < a class = "sc-17482ace-1 lkwbJp" href =…" at bounding box center [220, 210] width 275 height 293
click at [146, 271] on div "< li class = "sc-9a7724c9-2 hEFGhM" > < a class = "sc-17482ace-1 lkwbJp" href =…" at bounding box center [220, 205] width 274 height 273
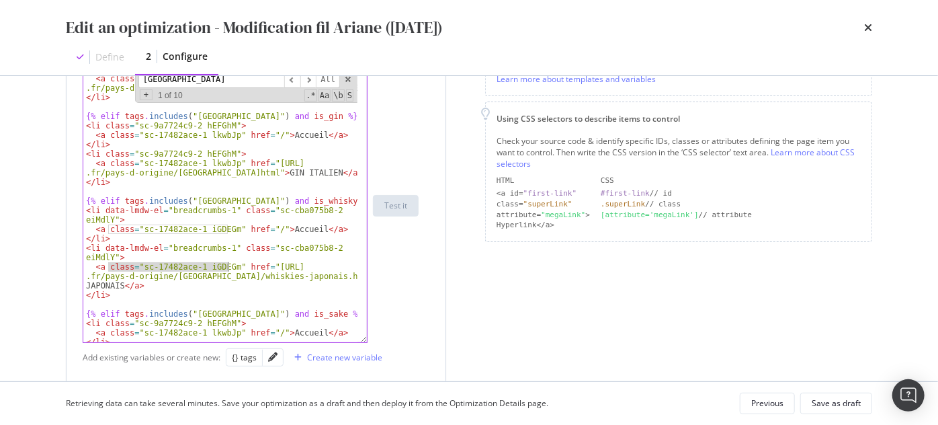
drag, startPoint x: 107, startPoint y: 267, endPoint x: 227, endPoint y: 264, distance: 119.6
click at [227, 264] on div "< li class = "sc-9a7724c9-2 hEFGhM" > < a class = "sc-17482ace-1 lkwbJp" href =…" at bounding box center [220, 210] width 275 height 293
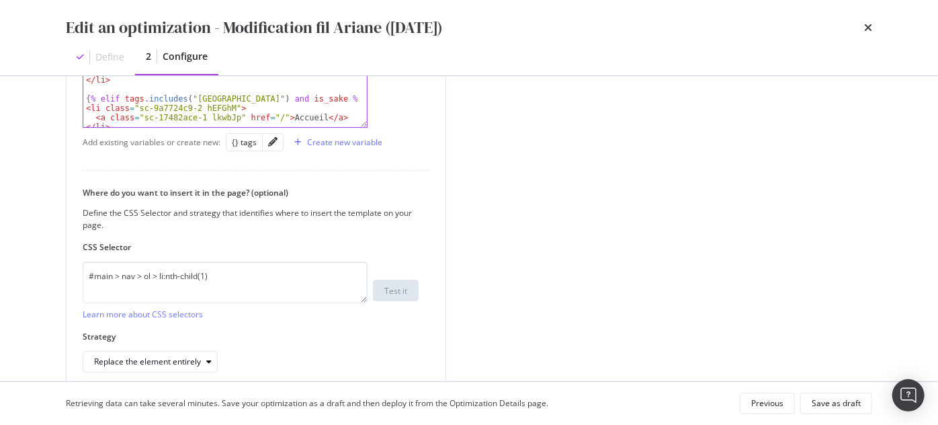
scroll to position [519, 0]
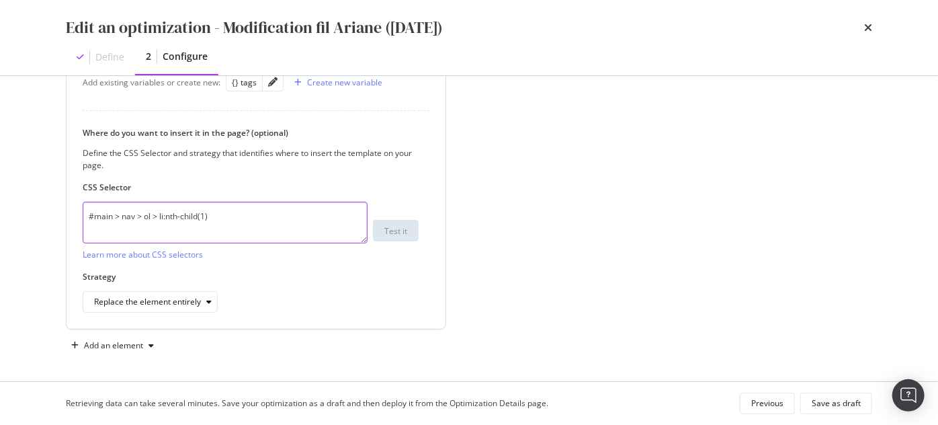
drag, startPoint x: 216, startPoint y: 214, endPoint x: 73, endPoint y: 231, distance: 144.0
click at [73, 231] on div "Define your template <a class="sc-17482ace-1 iGDEGm" href="[URL][DOMAIN_NAME]">…" at bounding box center [255, 42] width 379 height 572
click at [215, 211] on textarea "#main > nav > ol > li:nth-child(1)" at bounding box center [225, 223] width 285 height 42
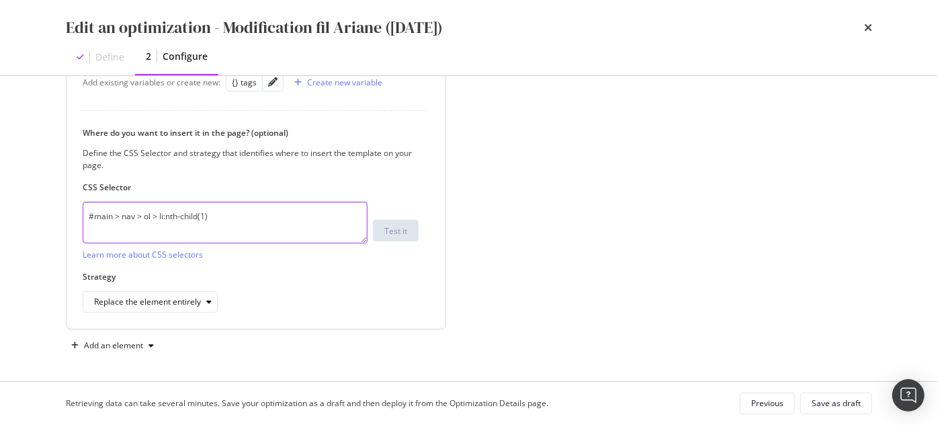
drag, startPoint x: 155, startPoint y: 217, endPoint x: 216, endPoint y: 215, distance: 60.5
click at [216, 215] on textarea "#main > nav > ol > li:nth-child(1)" at bounding box center [225, 223] width 285 height 42
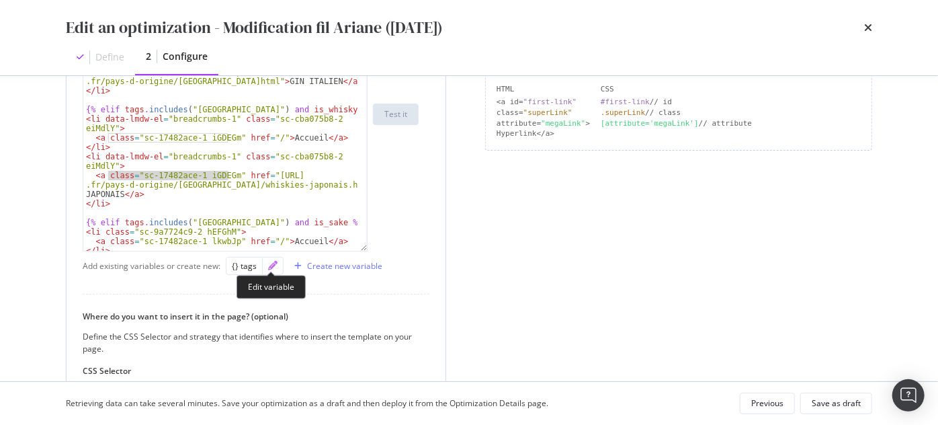
click at [275, 266] on icon "pencil" at bounding box center [272, 265] width 9 height 9
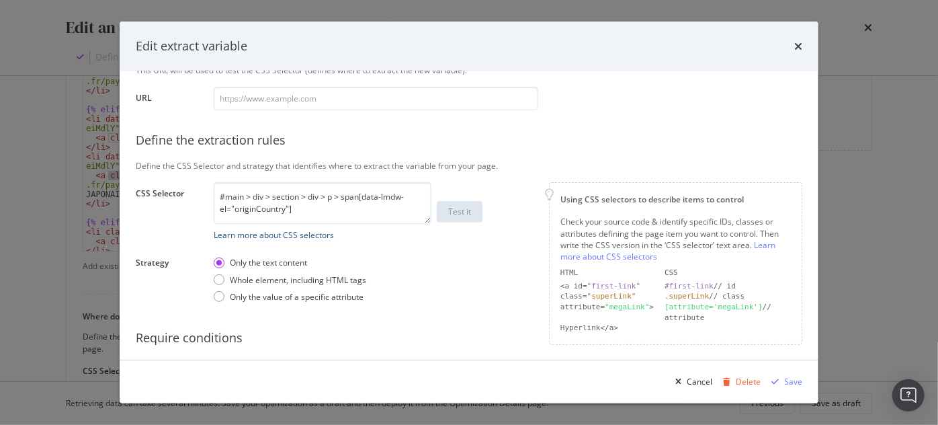
scroll to position [183, 0]
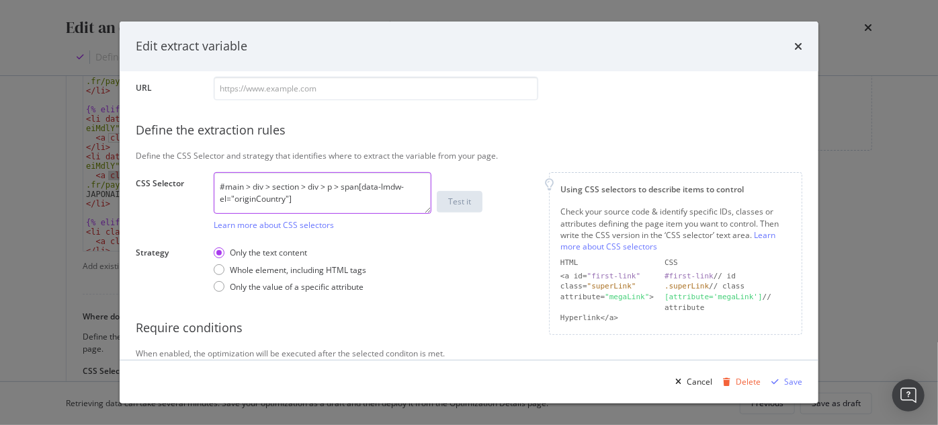
click at [302, 195] on textarea "#main > div > section > div > p > span[data-lmdw-el="originCountry"]" at bounding box center [323, 193] width 218 height 42
click at [795, 384] on div "Save" at bounding box center [793, 380] width 18 height 11
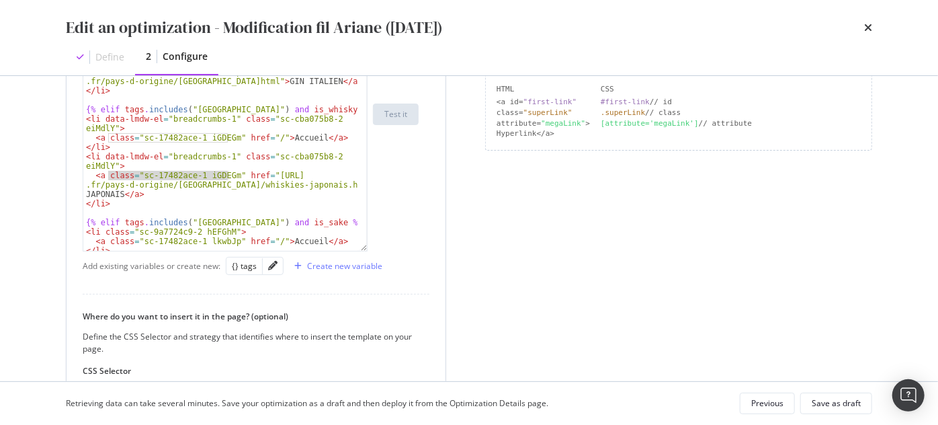
click at [124, 175] on div "< li class = "sc-9a7724c9-2 hEFGhM" > < a class = "sc-17482ace-1 lkwbJp" href =…" at bounding box center [220, 113] width 274 height 273
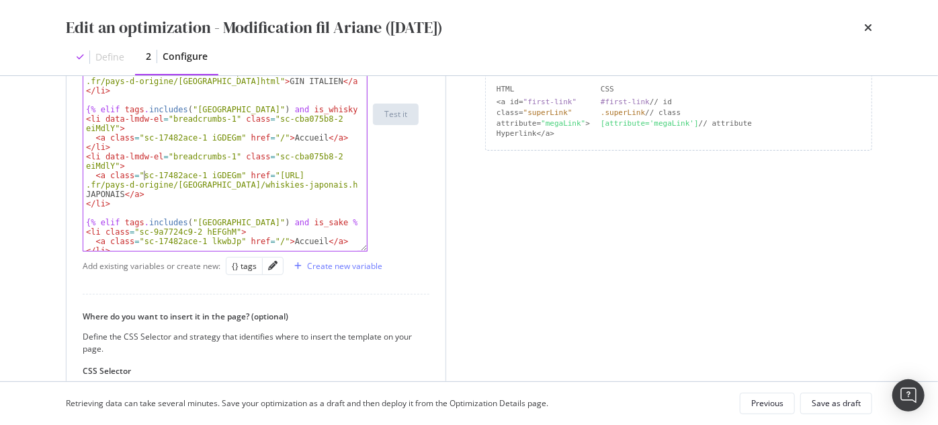
click at [144, 177] on div "< li class = "sc-9a7724c9-2 hEFGhM" > < a class = "sc-17482ace-1 lkwbJp" href =…" at bounding box center [220, 119] width 275 height 293
click at [143, 176] on div "< li class = "sc-9a7724c9-2 hEFGhM" > < a class = "sc-17482ace-1 lkwbJp" href =…" at bounding box center [220, 119] width 275 height 293
drag, startPoint x: 141, startPoint y: 175, endPoint x: 226, endPoint y: 174, distance: 85.3
click at [226, 174] on div "< li class = "sc-9a7724c9-2 hEFGhM" > < a class = "sc-17482ace-1 lkwbJp" href =…" at bounding box center [220, 119] width 275 height 293
click at [228, 177] on div "< li class = "sc-9a7724c9-2 hEFGhM" > < a class = "sc-17482ace-1 lkwbJp" href =…" at bounding box center [220, 113] width 274 height 273
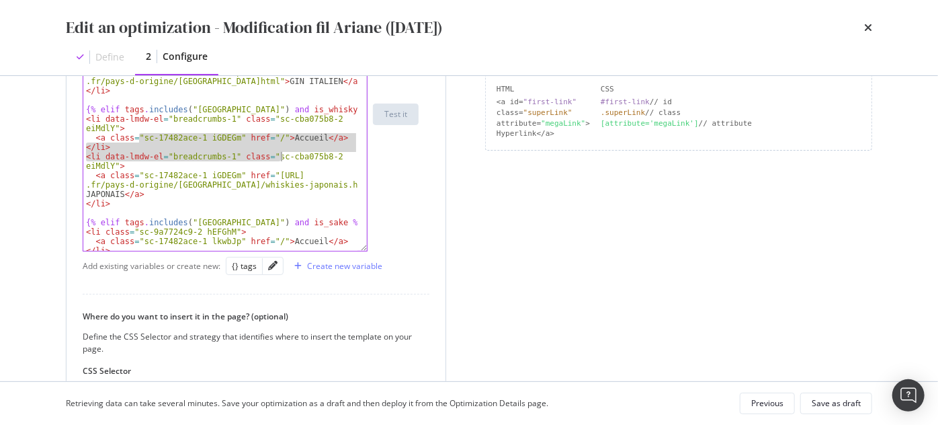
drag, startPoint x: 151, startPoint y: 137, endPoint x: 281, endPoint y: 156, distance: 131.0
click at [281, 156] on div "< li class = "sc-9a7724c9-2 hEFGhM" > < a class = "sc-17482ace-1 lkwbJp" href =…" at bounding box center [220, 119] width 275 height 293
click at [285, 173] on div "< li class = "sc-9a7724c9-2 hEFGhM" > < a class = "sc-17482ace-1 lkwbJp" href =…" at bounding box center [220, 119] width 275 height 293
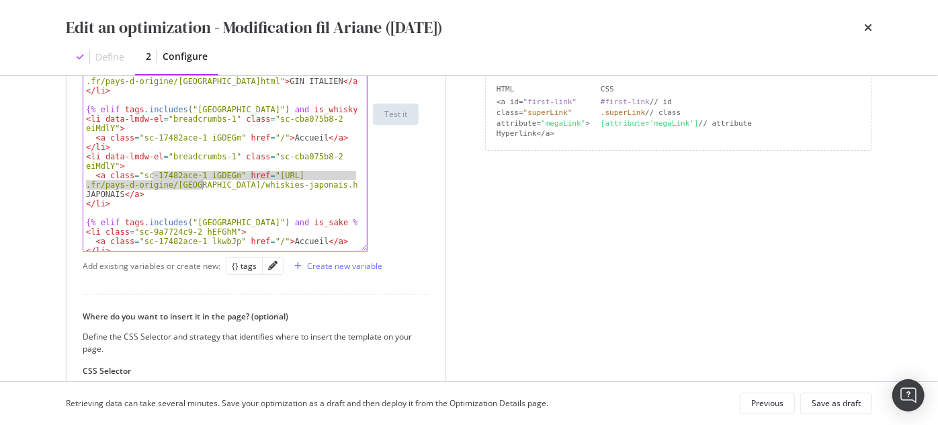
drag, startPoint x: 150, startPoint y: 177, endPoint x: 202, endPoint y: 198, distance: 56.0
click at [202, 198] on div "< li class = "sc-9a7724c9-2 hEFGhM" > < a class = "sc-17482ace-1 lkwbJp" href =…" at bounding box center [220, 119] width 275 height 293
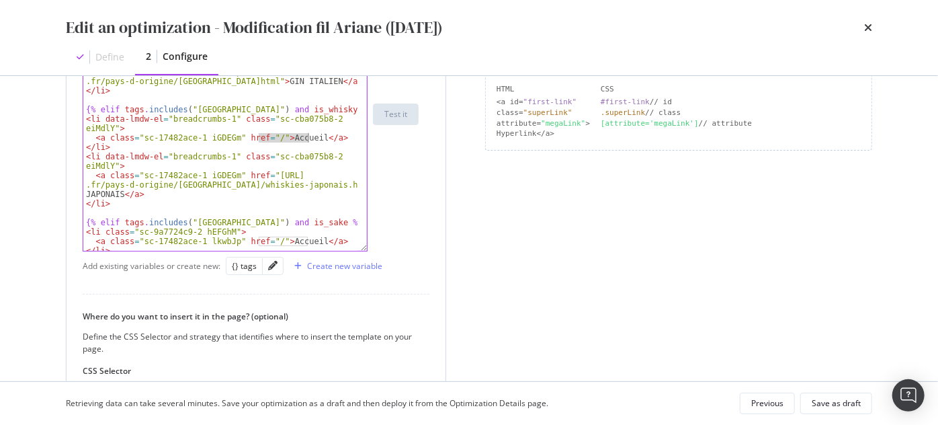
drag, startPoint x: 270, startPoint y: 134, endPoint x: 267, endPoint y: 146, distance: 13.2
click at [310, 136] on div "< li class = "sc-9a7724c9-2 hEFGhM" > < a class = "sc-17482ace-1 lkwbJp" href =…" at bounding box center [220, 119] width 275 height 293
click at [216, 148] on div "< li class = "sc-9a7724c9-2 hEFGhM" > < a class = "sc-17482ace-1 lkwbJp" href =…" at bounding box center [220, 119] width 275 height 293
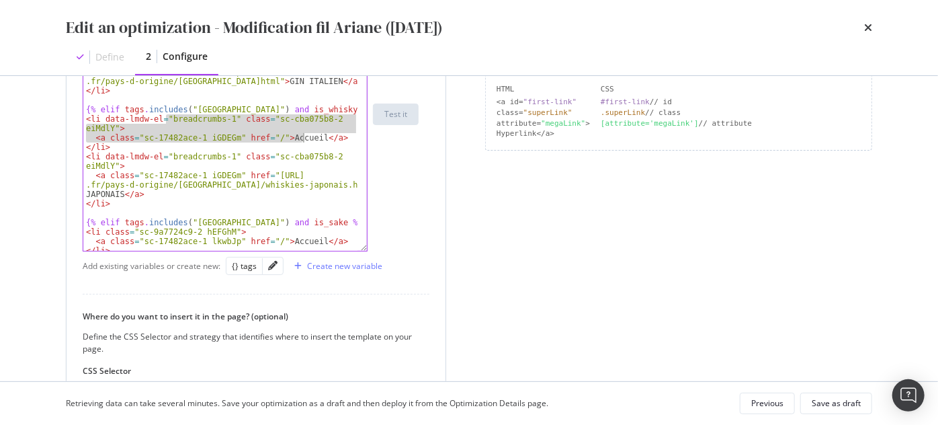
drag, startPoint x: 168, startPoint y: 118, endPoint x: 304, endPoint y: 136, distance: 137.5
click at [304, 136] on div "< li class = "sc-9a7724c9-2 hEFGhM" > < a class = "sc-17482ace-1 lkwbJp" href =…" at bounding box center [220, 119] width 275 height 293
click at [286, 140] on div "< li class = "sc-9a7724c9-2 hEFGhM" > < a class = "sc-17482ace-1 lkwbJp" href =…" at bounding box center [220, 113] width 274 height 273
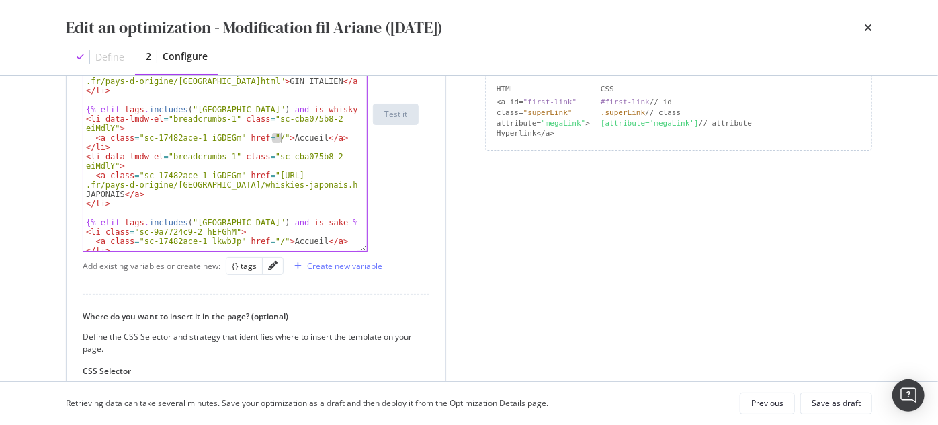
drag, startPoint x: 272, startPoint y: 134, endPoint x: 287, endPoint y: 132, distance: 15.6
click at [287, 132] on div "< li class = "sc-9a7724c9-2 hEFGhM" > < a class = "sc-17482ace-1 lkwbJp" href =…" at bounding box center [220, 119] width 275 height 293
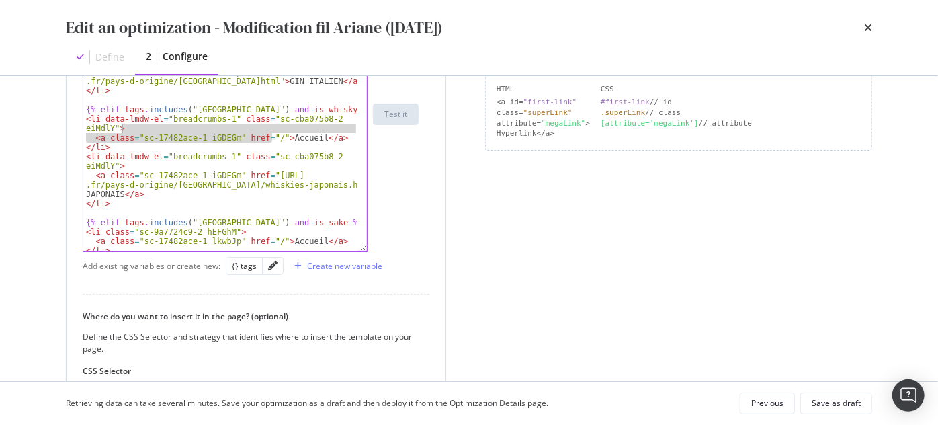
click at [285, 133] on div "< li class = "sc-9a7724c9-2 hEFGhM" > < a class = "sc-17482ace-1 lkwbJp" href =…" at bounding box center [220, 119] width 275 height 293
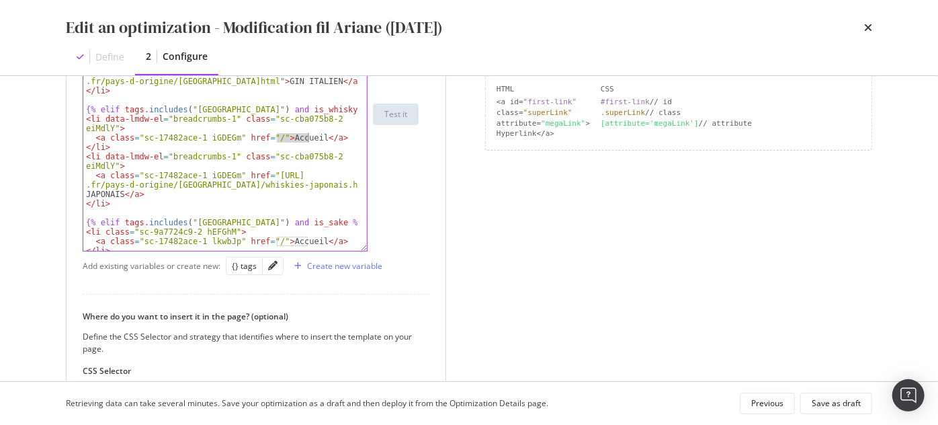
drag, startPoint x: 275, startPoint y: 135, endPoint x: 308, endPoint y: 136, distance: 32.2
click at [308, 136] on div "< li class = "sc-9a7724c9-2 hEFGhM" > < a class = "sc-17482ace-1 lkwbJp" href =…" at bounding box center [220, 119] width 275 height 293
click at [112, 168] on div "< li class = "sc-9a7724c9-2 hEFGhM" > < a class = "sc-17482ace-1 lkwbJp" href =…" at bounding box center [220, 119] width 275 height 293
drag, startPoint x: 103, startPoint y: 134, endPoint x: 143, endPoint y: 146, distance: 41.4
click at [143, 146] on div "< li class = "sc-9a7724c9-2 hEFGhM" > < a class = "sc-17482ace-1 lkwbJp" href =…" at bounding box center [220, 119] width 275 height 293
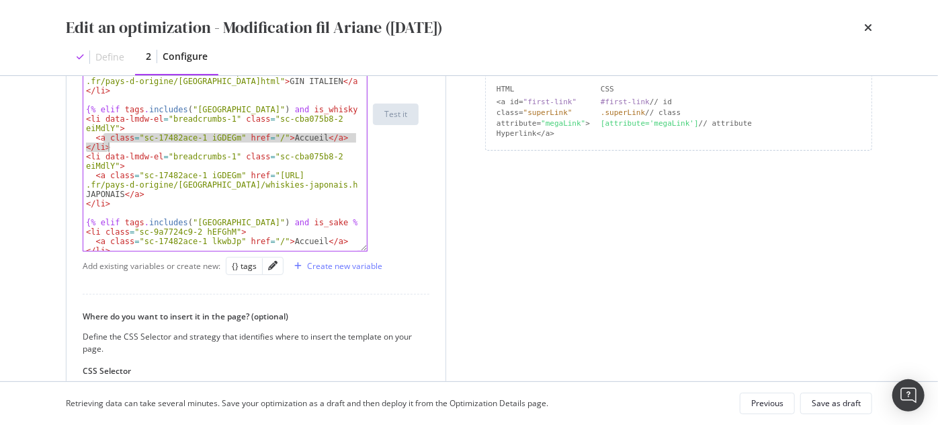
click at [96, 155] on div "< li class = "sc-9a7724c9-2 hEFGhM" > < a class = "sc-17482ace-1 lkwbJp" href =…" at bounding box center [220, 119] width 275 height 293
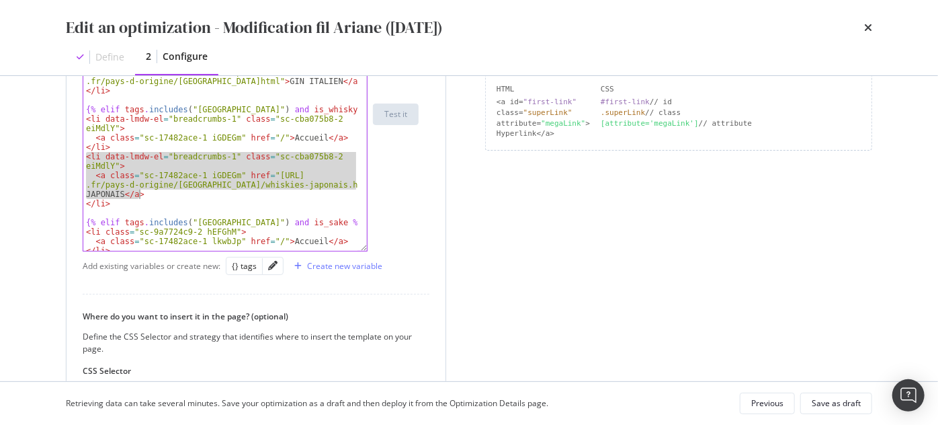
drag, startPoint x: 85, startPoint y: 155, endPoint x: 181, endPoint y: 189, distance: 102.0
click at [181, 189] on div "< li class = "sc-9a7724c9-2 hEFGhM" > < a class = "sc-17482ace-1 lkwbJp" href =…" at bounding box center [220, 119] width 275 height 293
click at [315, 184] on div "< li class = "sc-9a7724c9-2 hEFGhM" > < a class = "sc-17482ace-1 lkwbJp" href =…" at bounding box center [220, 113] width 274 height 273
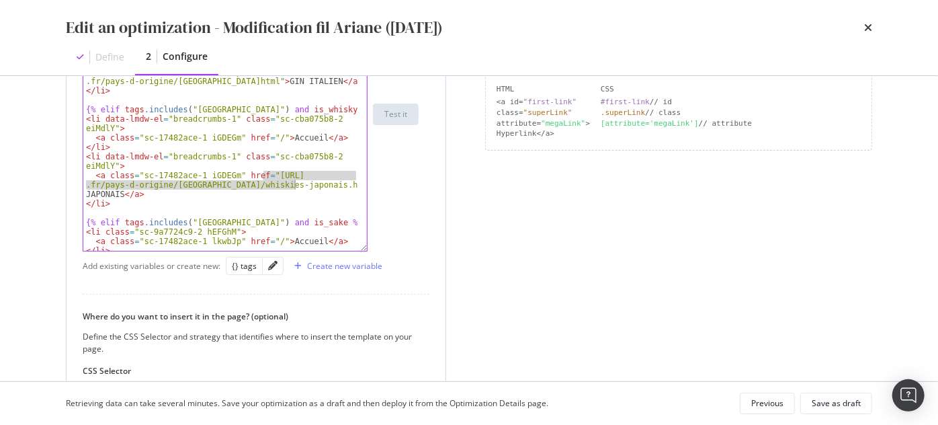
drag, startPoint x: 263, startPoint y: 176, endPoint x: 294, endPoint y: 187, distance: 33.3
click at [294, 187] on div "< li class = "sc-9a7724c9-2 hEFGhM" > < a class = "sc-17482ace-1 lkwbJp" href =…" at bounding box center [220, 119] width 275 height 293
click at [290, 177] on div "< li class = "sc-9a7724c9-2 hEFGhM" > < a class = "sc-17482ace-1 lkwbJp" href =…" at bounding box center [220, 113] width 274 height 273
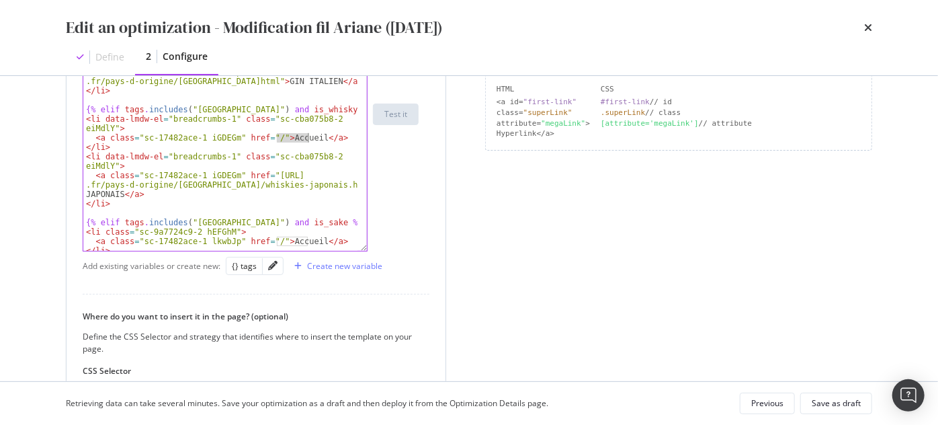
drag, startPoint x: 276, startPoint y: 136, endPoint x: 306, endPoint y: 136, distance: 30.2
click at [306, 136] on div "< li class = "sc-9a7724c9-2 hEFGhM" > < a class = "sc-17482ace-1 lkwbJp" href =…" at bounding box center [220, 119] width 275 height 293
click at [302, 136] on div "< li class = "sc-9a7724c9-2 hEFGhM" > < a class = "sc-17482ace-1 lkwbJp" href =…" at bounding box center [220, 113] width 274 height 273
drag, startPoint x: 277, startPoint y: 136, endPoint x: 308, endPoint y: 134, distance: 31.6
click at [308, 134] on div "< li class = "sc-9a7724c9-2 hEFGhM" > < a class = "sc-17482ace-1 lkwbJp" href =…" at bounding box center [220, 119] width 275 height 293
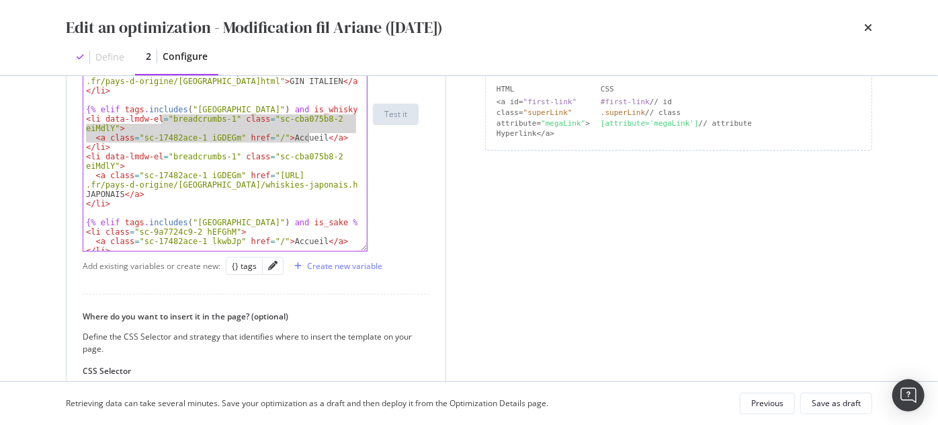
drag, startPoint x: 188, startPoint y: 120, endPoint x: 306, endPoint y: 136, distance: 118.7
click at [306, 136] on div "< li class = "sc-9a7724c9-2 hEFGhM" > < a class = "sc-17482ace-1 lkwbJp" href =…" at bounding box center [220, 119] width 275 height 293
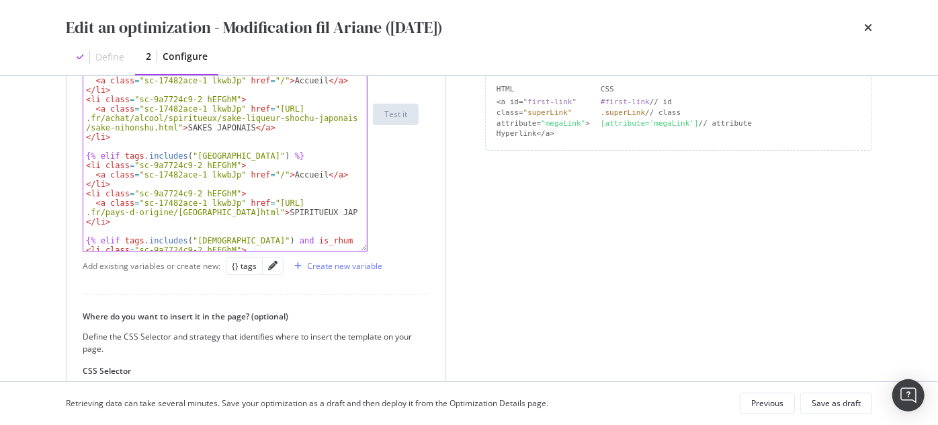
scroll to position [519, 0]
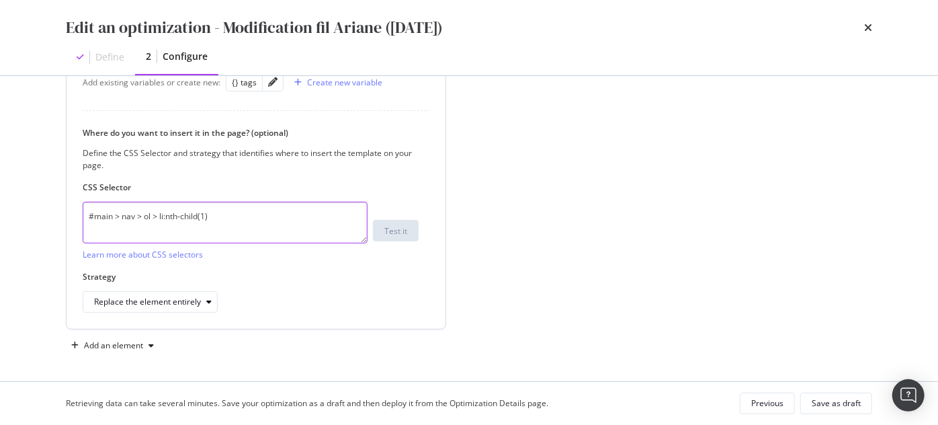
drag, startPoint x: 208, startPoint y: 218, endPoint x: 73, endPoint y: 222, distance: 135.7
click at [73, 222] on div "Define your template <li data-lmdw-el="breadcrumbs-1" class="sc-cba075b8-2 eiMd…" at bounding box center [255, 42] width 379 height 572
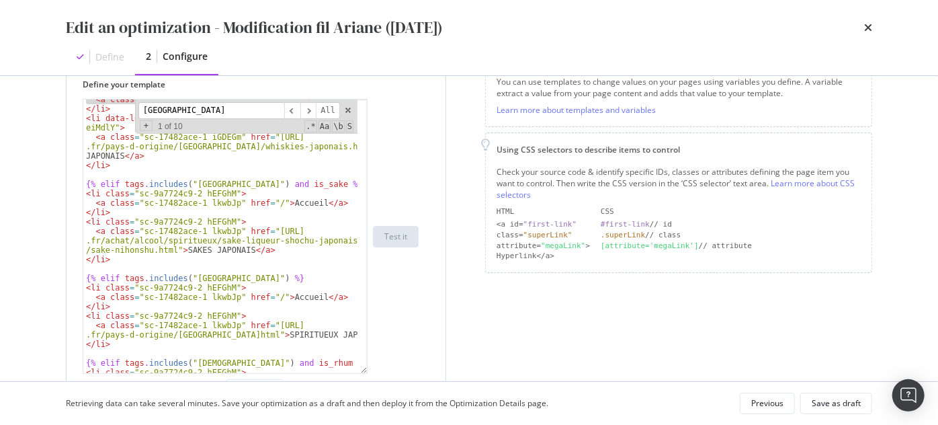
scroll to position [4743, 0]
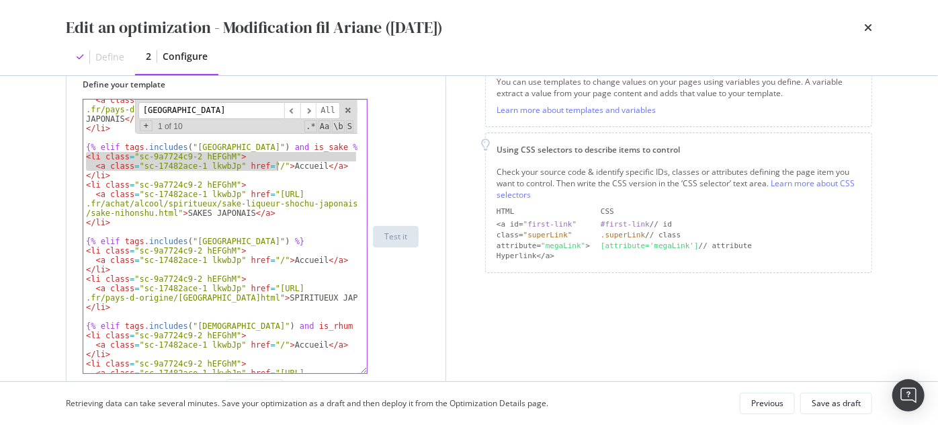
drag, startPoint x: 87, startPoint y: 154, endPoint x: 275, endPoint y: 165, distance: 188.4
click at [275, 165] on div "< a class = "sc-17482ace-1 iGDEGm" href = "[URL] .fr/pays-d-origine/[GEOGRAPHIC…" at bounding box center [220, 255] width 275 height 321
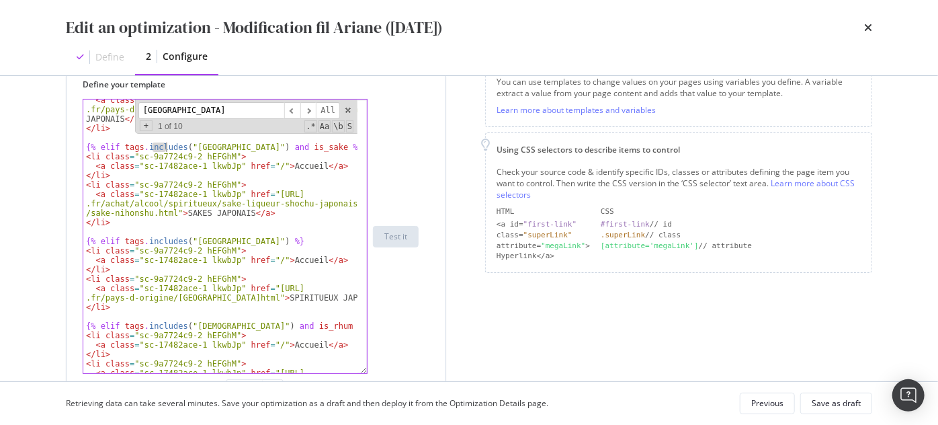
drag, startPoint x: 151, startPoint y: 143, endPoint x: 169, endPoint y: 146, distance: 18.4
click at [169, 146] on div "< a class = "sc-17482ace-1 iGDEGm" href = "[URL] .fr/pays-d-origine/[GEOGRAPHIC…" at bounding box center [220, 255] width 275 height 321
drag, startPoint x: 87, startPoint y: 155, endPoint x: 132, endPoint y: 174, distance: 48.2
click at [127, 175] on div "< a class = "sc-17482ace-1 iGDEGm" href = "[URL] .fr/pays-d-origine/[GEOGRAPHIC…" at bounding box center [220, 255] width 275 height 321
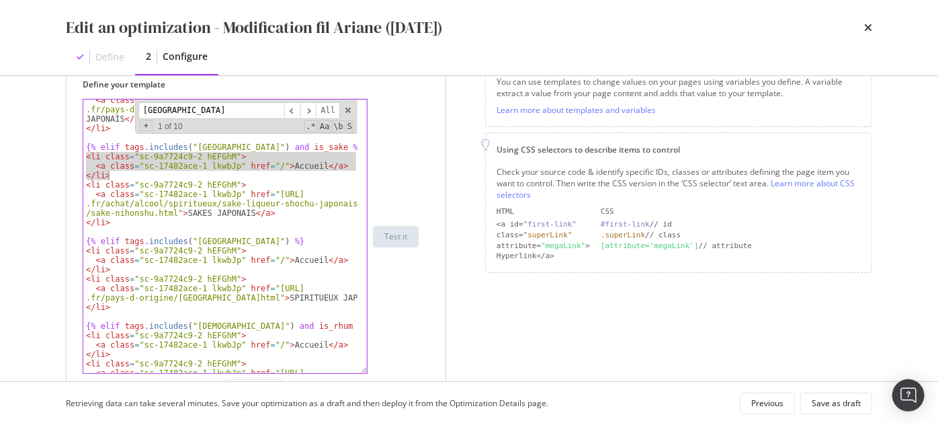
click at [96, 183] on div "< a class = "sc-17482ace-1 iGDEGm" href = "[URL] .fr/pays-d-origine/[GEOGRAPHIC…" at bounding box center [220, 255] width 275 height 321
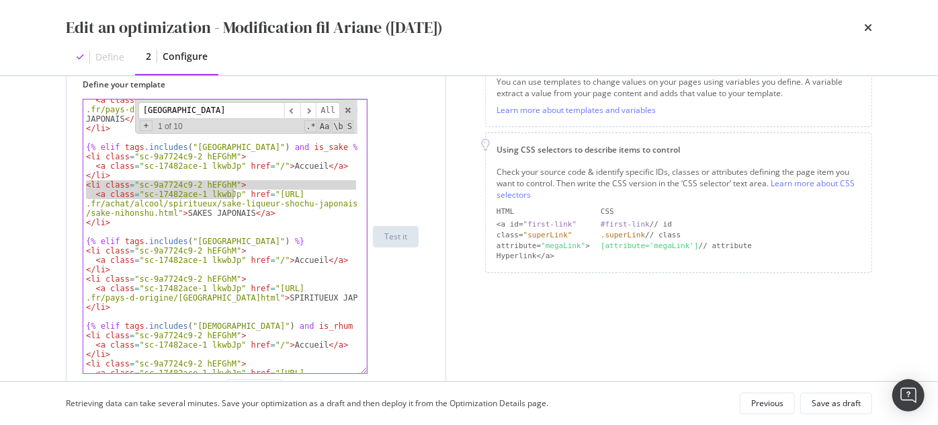
drag, startPoint x: 85, startPoint y: 181, endPoint x: 192, endPoint y: 187, distance: 107.0
click at [263, 196] on div "< a class = "sc-17482ace-1 iGDEGm" href = "[URL] .fr/pays-d-origine/[GEOGRAPHIC…" at bounding box center [220, 255] width 275 height 321
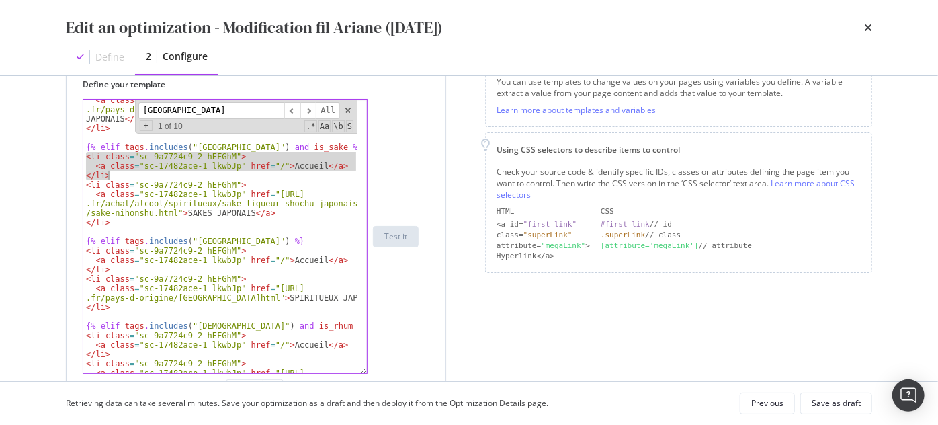
drag, startPoint x: 83, startPoint y: 155, endPoint x: 139, endPoint y: 173, distance: 58.6
click at [139, 173] on div "< a class = "sc-17482ace-1 iGDEGm" href = "[URL] .fr/pays-d-origine/[GEOGRAPHIC…" at bounding box center [220, 255] width 275 height 321
click at [93, 220] on div "< a class = "sc-17482ace-1 iGDEGm" href = "[URL] .fr/pays-d-origine/[GEOGRAPHIC…" at bounding box center [220, 255] width 275 height 321
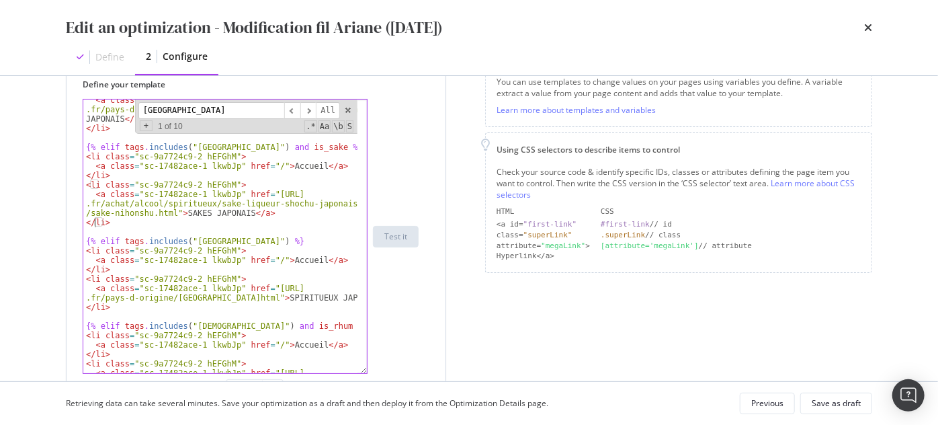
click at [94, 195] on div "< a class = "sc-17482ace-1 iGDEGm" href = "[URL] .fr/pays-d-origine/[GEOGRAPHIC…" at bounding box center [220, 255] width 275 height 321
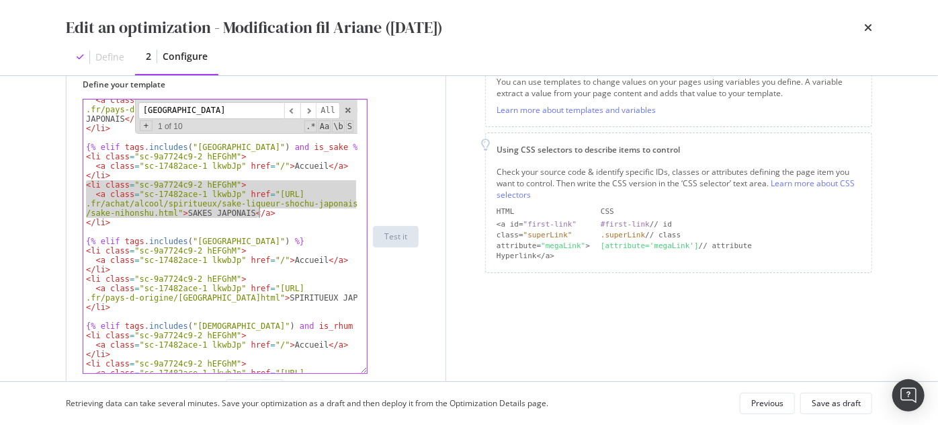
drag, startPoint x: 84, startPoint y: 184, endPoint x: 272, endPoint y: 212, distance: 190.1
click at [272, 212] on div "< a class = "sc-17482ace-1 iGDEGm" href = "[URL] .fr/pays-d-origine/[GEOGRAPHIC…" at bounding box center [220, 255] width 275 height 321
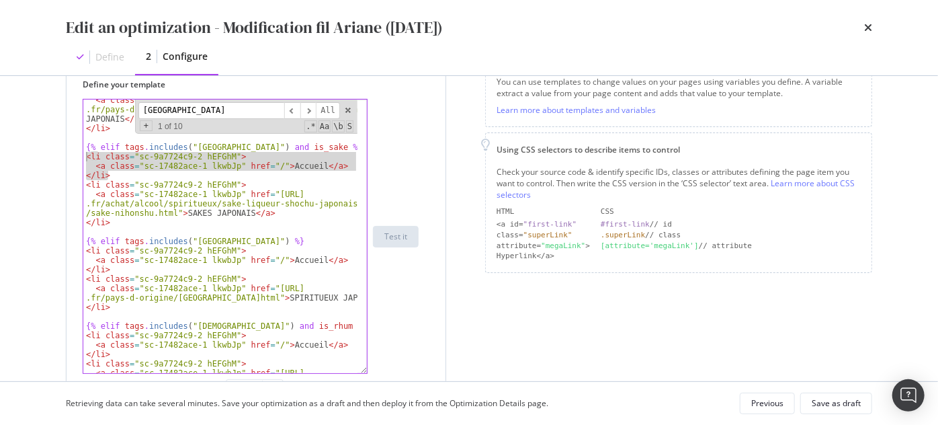
drag, startPoint x: 109, startPoint y: 173, endPoint x: 83, endPoint y: 155, distance: 31.5
click at [83, 155] on div "< a class = "sc-17482ace-1 iGDEGm" href = "[URL] .fr/pays-d-origine/[GEOGRAPHIC…" at bounding box center [220, 255] width 275 height 321
type textarea "<li class="sc-9a7724c9-2 hEFGhM"> <a class="sc-17482ace-1 lkwbJp" href="/">Accu…"
click at [113, 169] on div "< a class = "sc-17482ace-1 iGDEGm" href = "[URL] .fr/pays-d-origine/[GEOGRAPHIC…" at bounding box center [220, 235] width 274 height 273
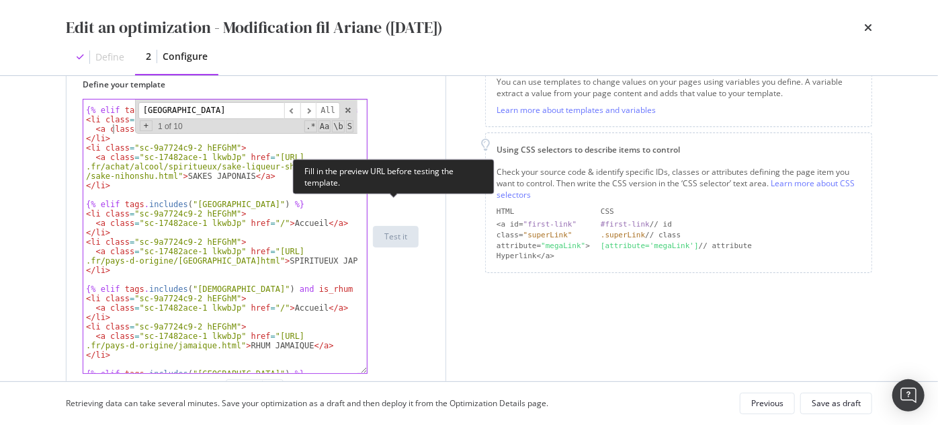
scroll to position [396, 0]
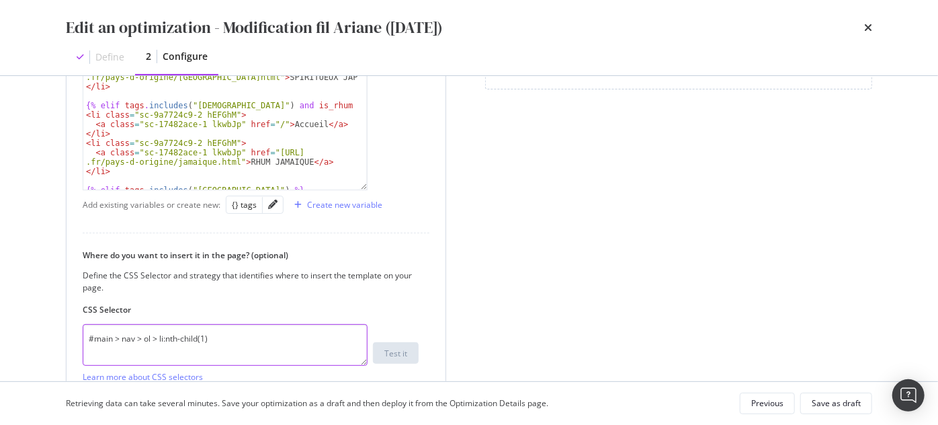
drag, startPoint x: 211, startPoint y: 338, endPoint x: 150, endPoint y: 330, distance: 61.7
click at [87, 339] on textarea "#main > nav > ol > li:nth-child(1)" at bounding box center [225, 345] width 285 height 42
click at [211, 335] on textarea "#main > nav > ol > li:nth-child(1)" at bounding box center [225, 345] width 285 height 42
drag, startPoint x: 194, startPoint y: 338, endPoint x: 190, endPoint y: 277, distance: 61.3
click at [80, 340] on div "Define your template <a class="sc-17482ace-1 lkwbJp" href="/">Accueil</a> {% el…" at bounding box center [255, 164] width 379 height 572
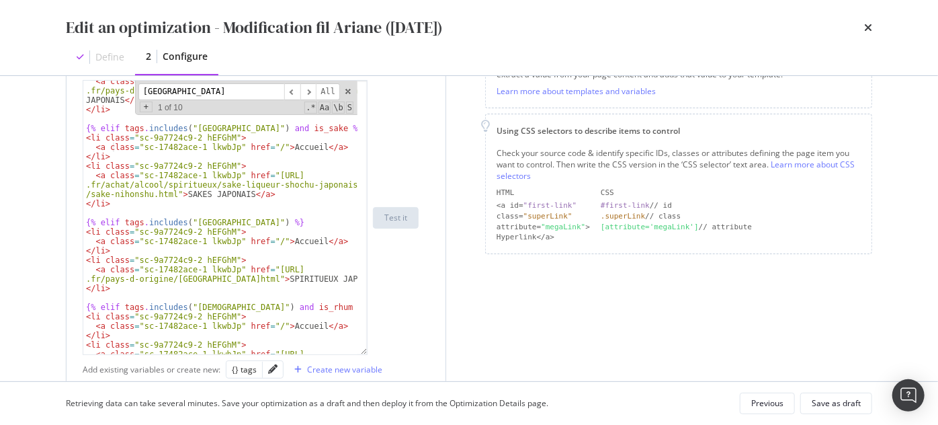
scroll to position [213, 0]
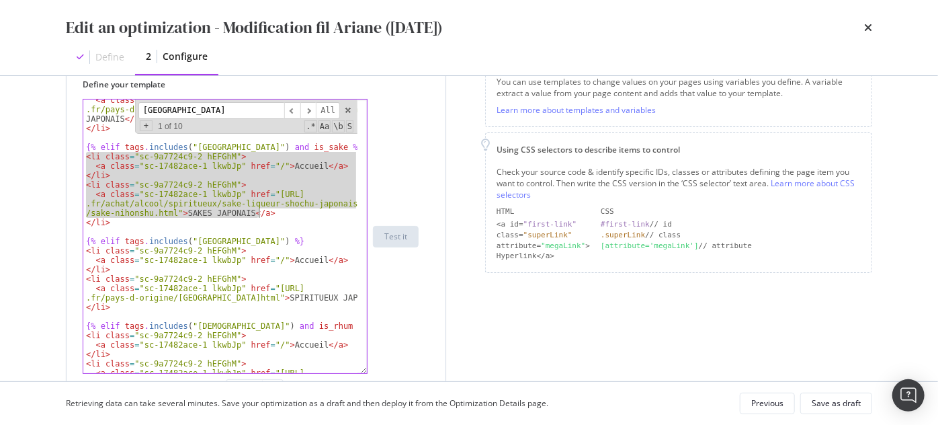
drag, startPoint x: 86, startPoint y: 155, endPoint x: 277, endPoint y: 214, distance: 199.5
click at [277, 214] on div "< a class = "sc-17482ace-1 iGDEGm" href = "[URL] .fr/pays-d-origine/[GEOGRAPHIC…" at bounding box center [220, 255] width 275 height 321
click at [205, 166] on div "< a class = "sc-17482ace-1 iGDEGm" href = "[URL] .fr/pays-d-origine/[GEOGRAPHIC…" at bounding box center [220, 235] width 274 height 273
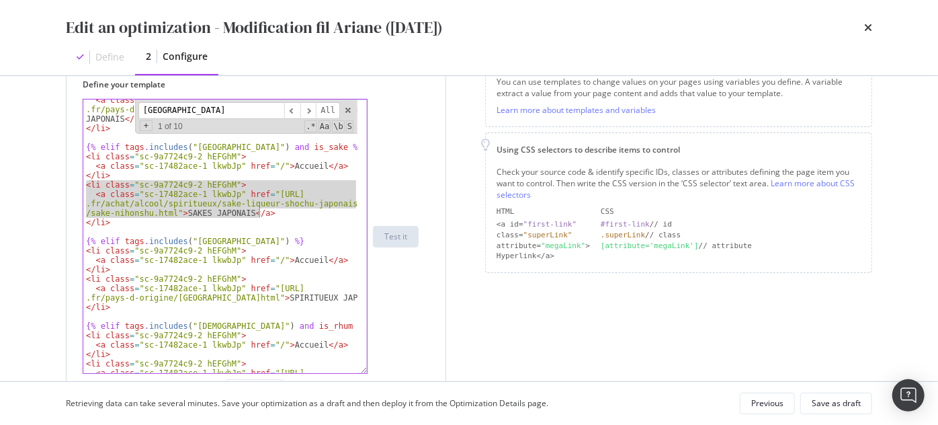
drag, startPoint x: 88, startPoint y: 183, endPoint x: 285, endPoint y: 216, distance: 200.2
click at [285, 216] on div "< a class = "sc-17482ace-1 iGDEGm" href = "[URL] .fr/pays-d-origine/[GEOGRAPHIC…" at bounding box center [220, 255] width 275 height 321
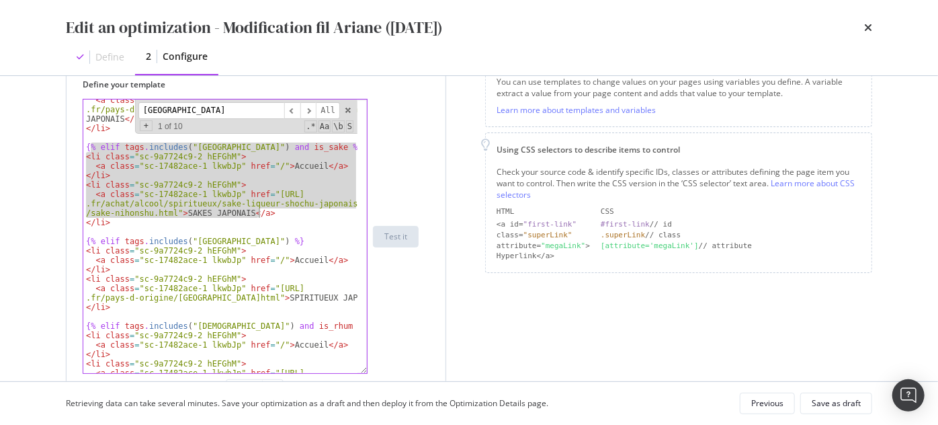
drag, startPoint x: 89, startPoint y: 143, endPoint x: 279, endPoint y: 211, distance: 202.5
click at [279, 211] on div "< a class = "sc-17482ace-1 iGDEGm" href = "[URL] .fr/pays-d-origine/[GEOGRAPHIC…" at bounding box center [220, 255] width 275 height 321
click at [279, 211] on div "< a class = "sc-17482ace-1 iGDEGm" href = "[URL] .fr/pays-d-origine/[GEOGRAPHIC…" at bounding box center [220, 235] width 274 height 273
type textarea "<a class="sc-17482ace-1 lkwbJp" href="[URL][DOMAIN_NAME]">SAKES JAPONAIS</a>"
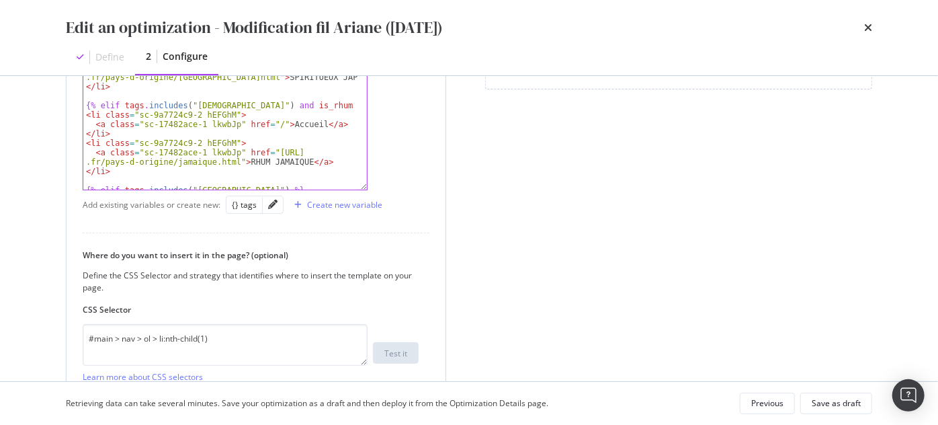
scroll to position [519, 0]
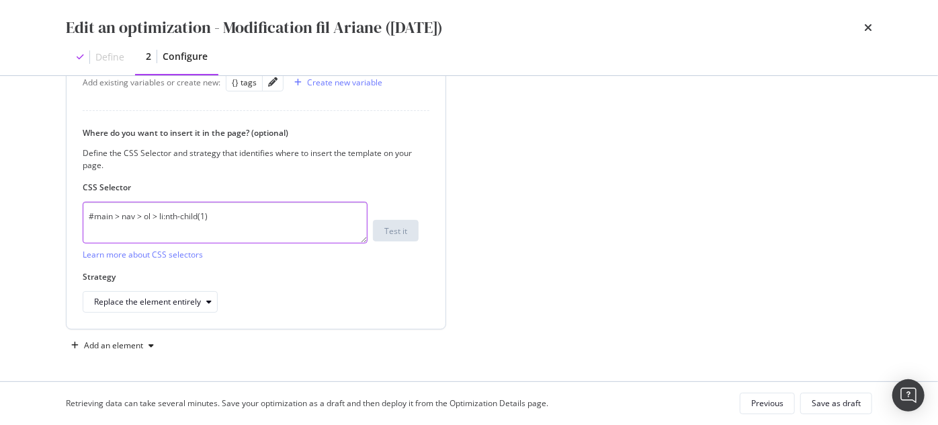
drag, startPoint x: 89, startPoint y: 214, endPoint x: 220, endPoint y: 216, distance: 130.3
click at [220, 216] on textarea "#main > nav > ol > li:nth-child(1)" at bounding box center [225, 223] width 285 height 42
drag, startPoint x: 195, startPoint y: 214, endPoint x: 89, endPoint y: 214, distance: 105.5
click at [89, 214] on textarea "#main > nav > ol > li:nth-child(1)" at bounding box center [225, 223] width 285 height 42
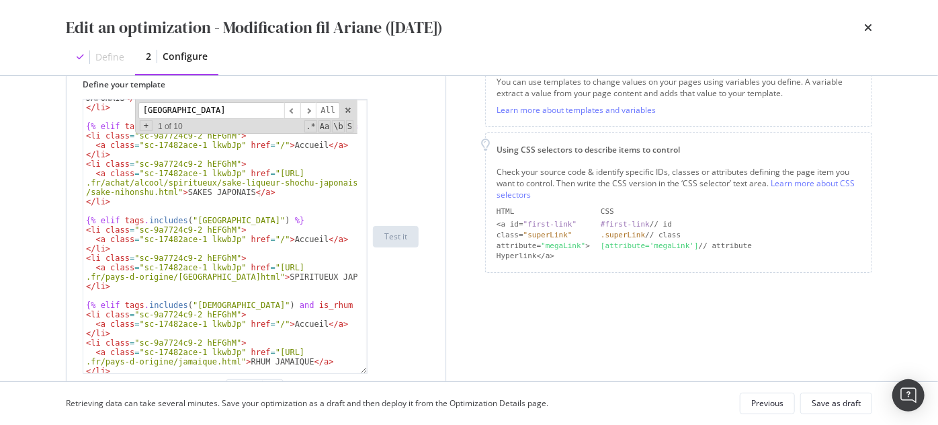
scroll to position [4764, 0]
click at [866, 27] on icon "times" at bounding box center [868, 27] width 8 height 11
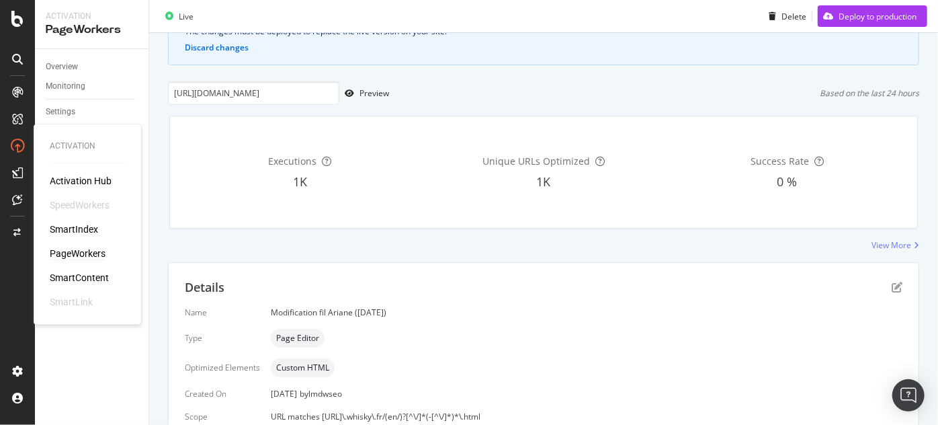
click at [72, 250] on div "PageWorkers" at bounding box center [78, 253] width 56 height 13
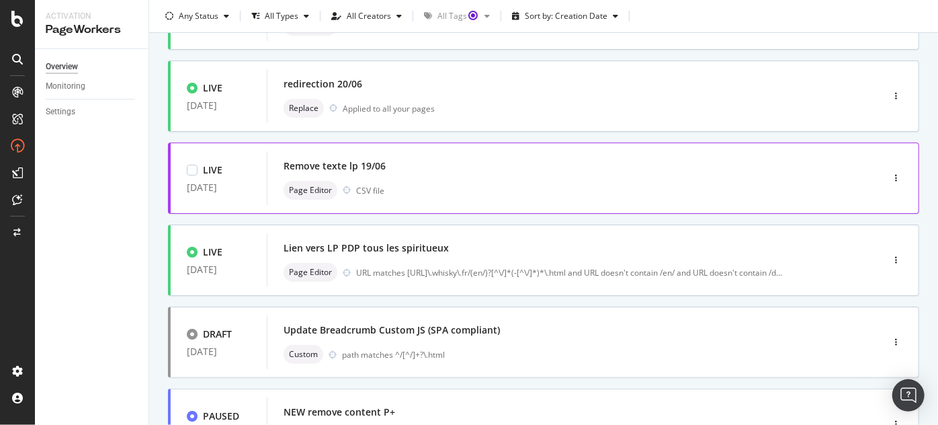
scroll to position [244, 0]
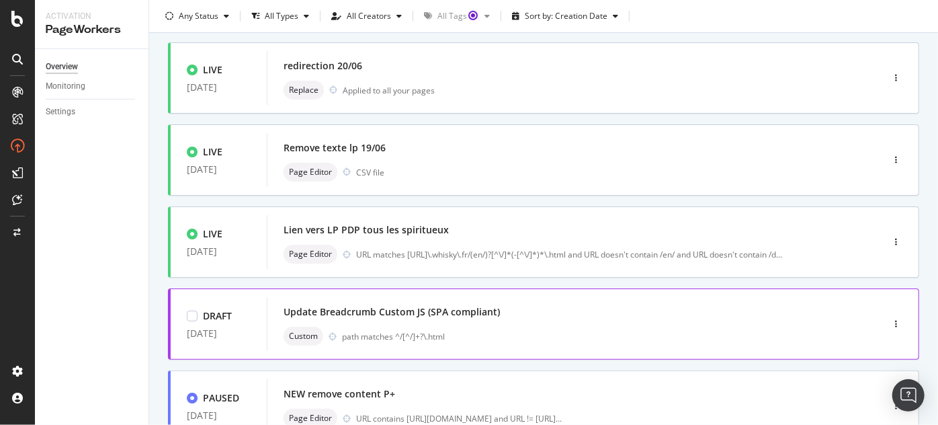
click at [371, 313] on div "Update Breadcrumb Custom JS (SPA compliant)" at bounding box center [391, 311] width 216 height 13
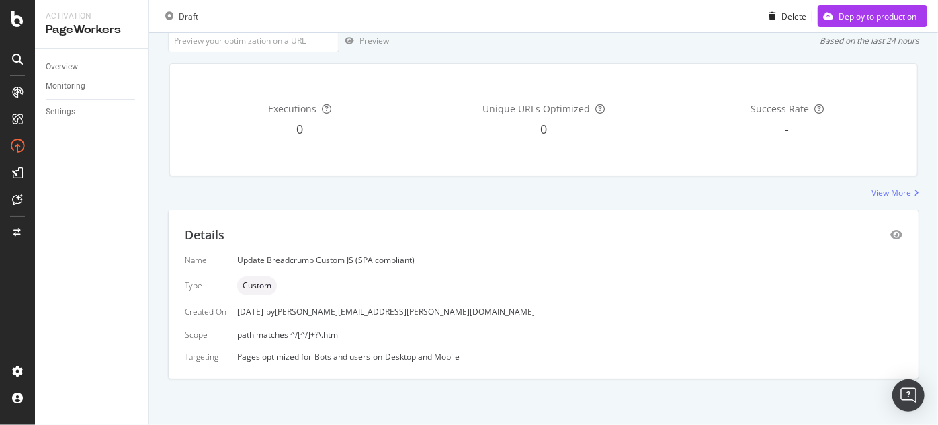
scroll to position [89, 0]
click at [890, 238] on icon "eye" at bounding box center [896, 234] width 12 height 11
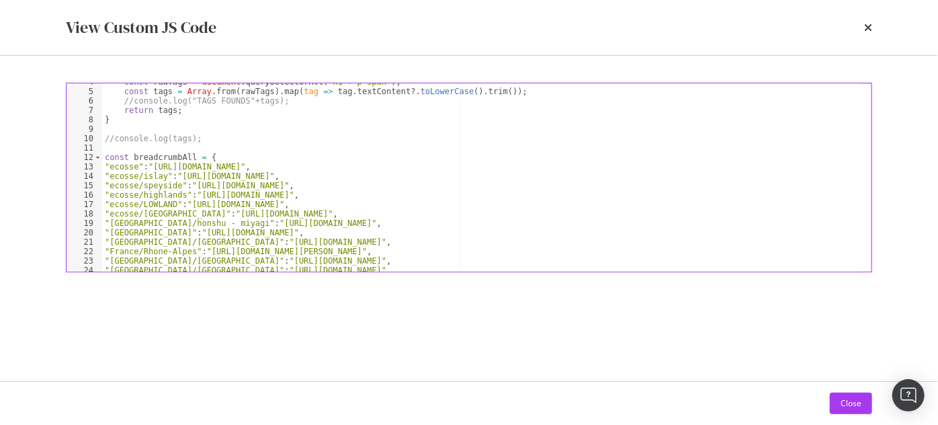
scroll to position [0, 0]
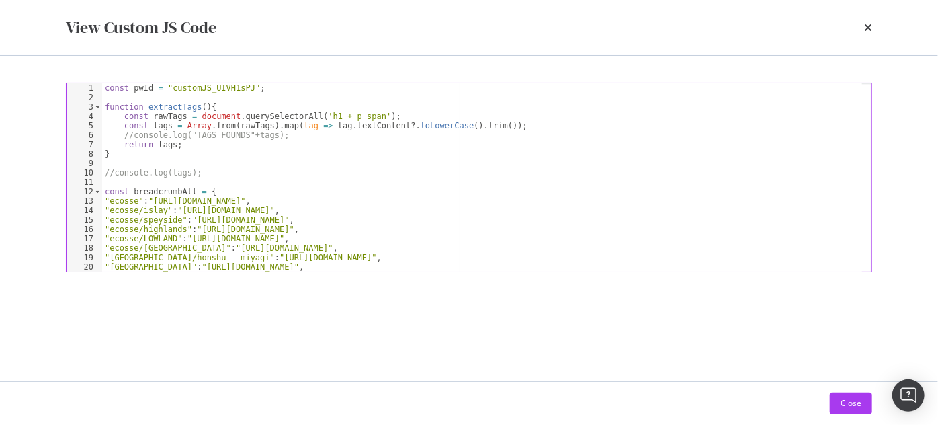
click at [852, 36] on div "View Custom JS Code" at bounding box center [469, 27] width 806 height 23
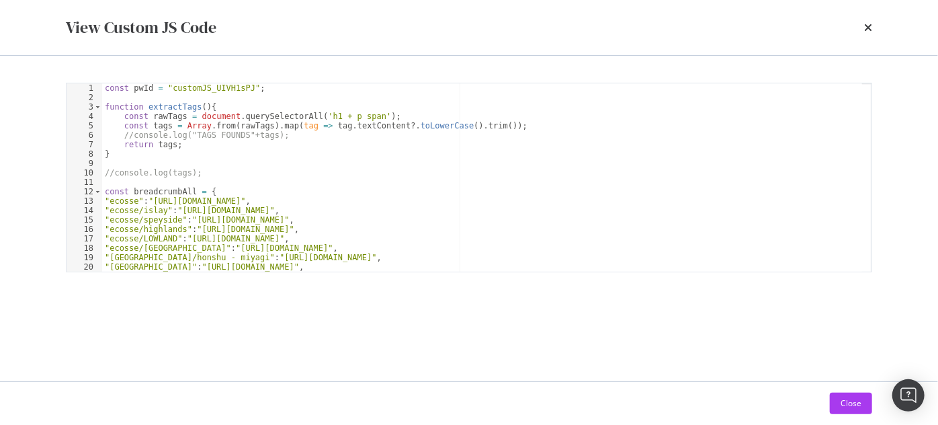
click at [873, 21] on div "View Custom JS Code" at bounding box center [469, 27] width 860 height 55
click at [871, 24] on icon "times" at bounding box center [868, 27] width 8 height 11
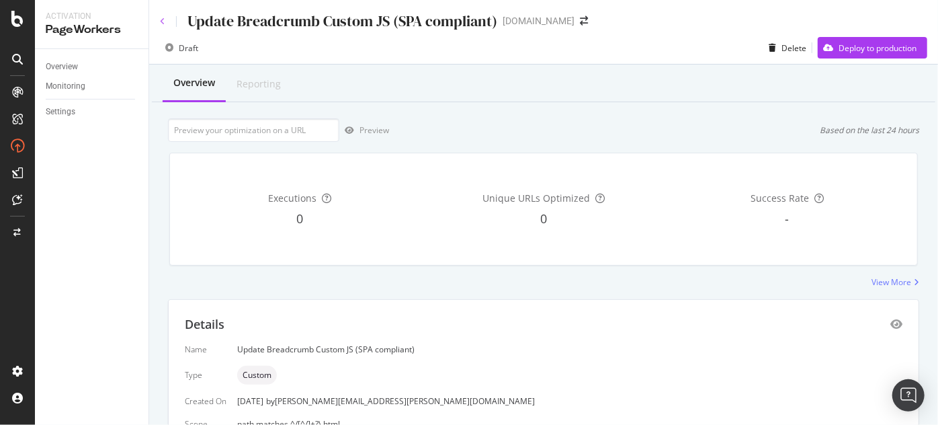
click at [163, 21] on icon at bounding box center [162, 21] width 5 height 8
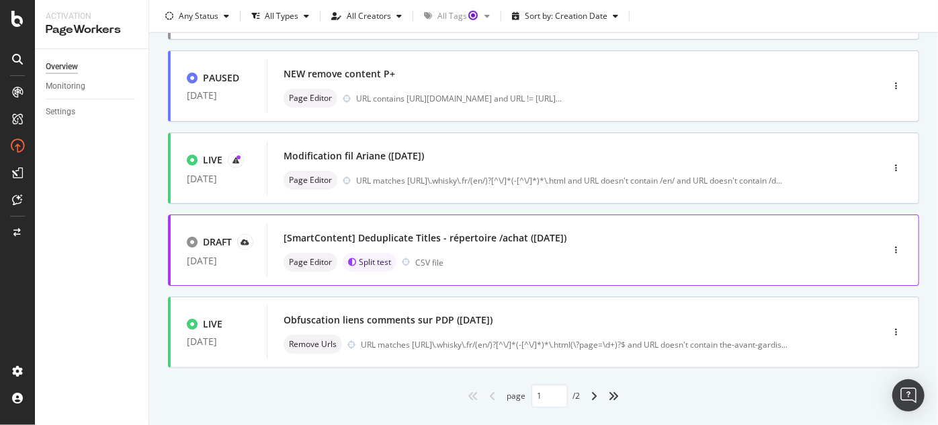
scroll to position [592, 0]
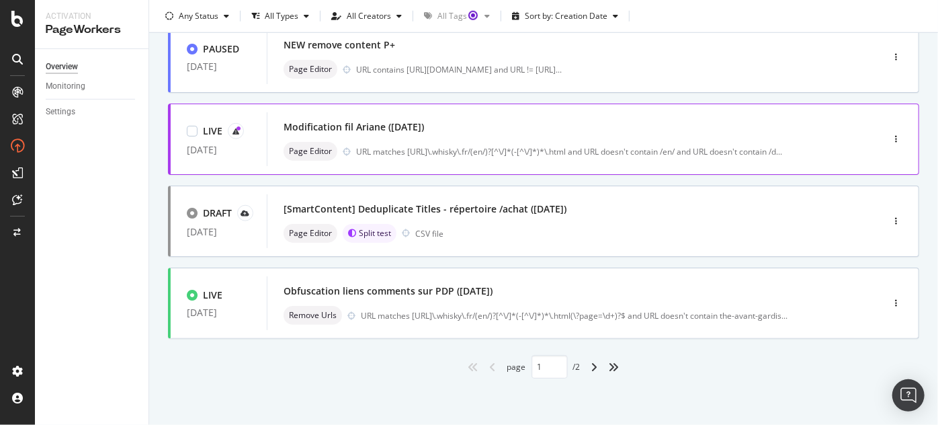
click at [369, 132] on div "Modification fil Ariane ([DATE])" at bounding box center [353, 126] width 140 height 13
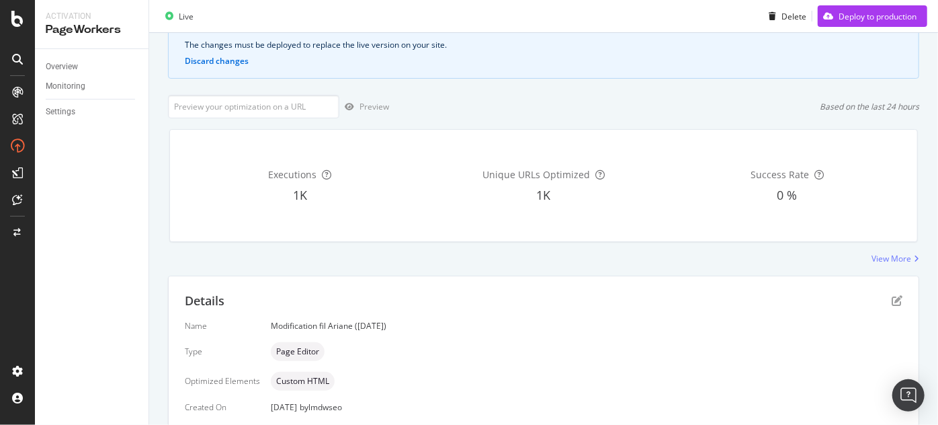
scroll to position [183, 0]
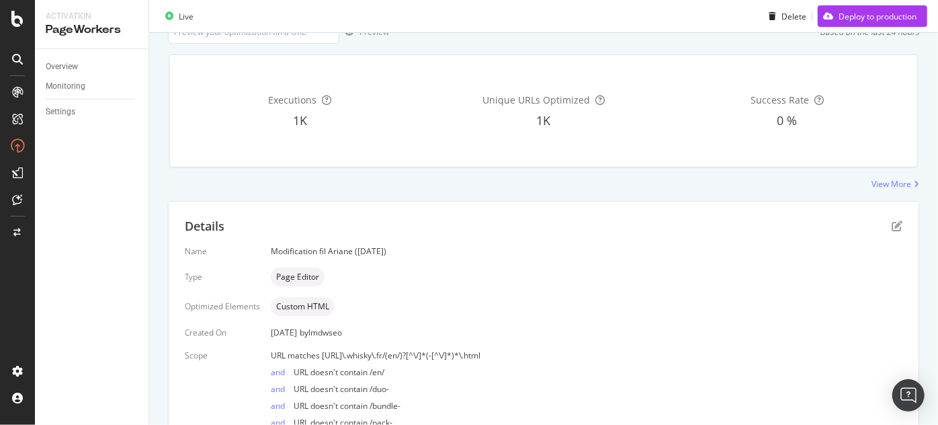
click at [895, 222] on div "Details Name Modification fil Ariane ([DATE]) Type Page Editor Optimized Elemen…" at bounding box center [544, 343] width 750 height 282
click at [891, 225] on icon "pen-to-square" at bounding box center [896, 225] width 11 height 11
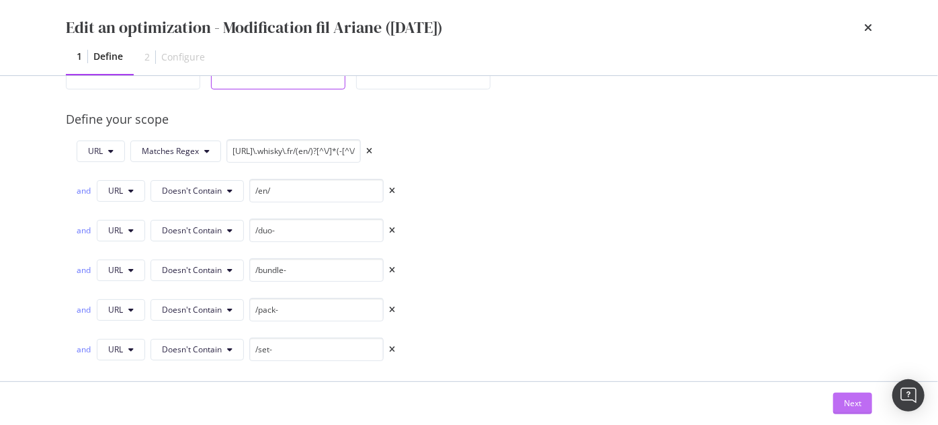
click at [858, 395] on div "Next" at bounding box center [852, 403] width 17 height 20
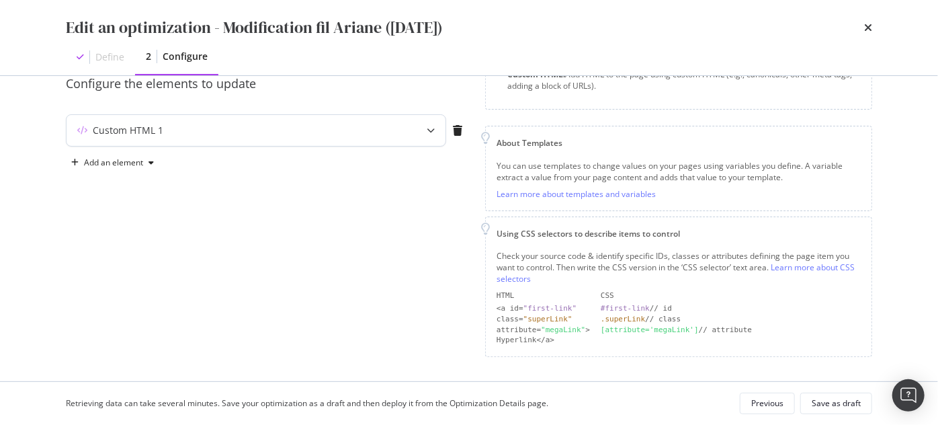
click at [361, 130] on div "Custom HTML 1" at bounding box center [229, 130] width 326 height 13
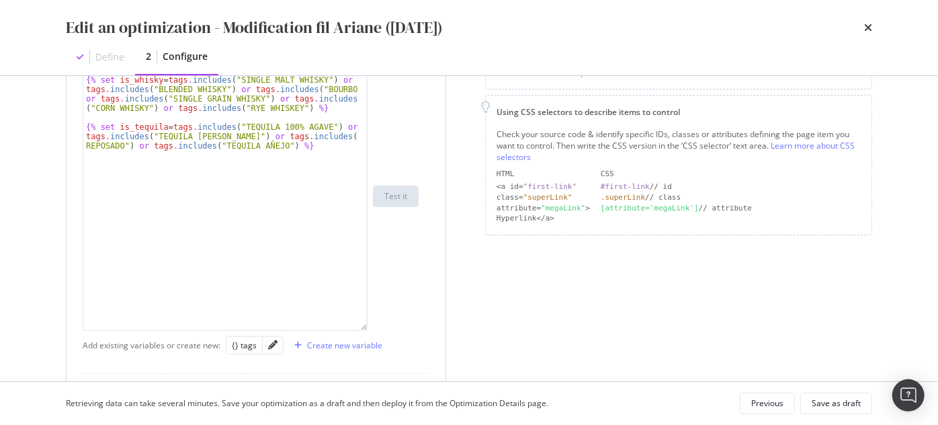
scroll to position [24, 0]
drag, startPoint x: 364, startPoint y: 140, endPoint x: 423, endPoint y: 340, distance: 208.7
click at [408, 330] on div "{% set is_gin = tags . includes ( "DISTILLED GIN" ) or tags . includes ( "OLD […" at bounding box center [251, 195] width 336 height 269
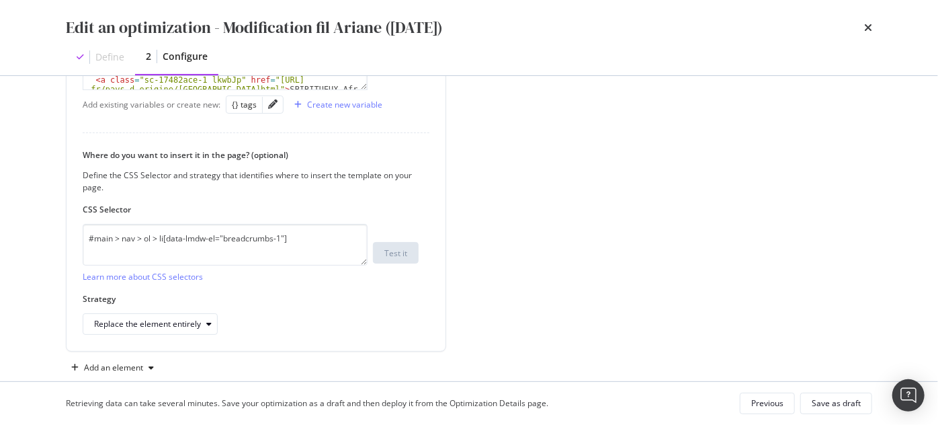
scroll to position [545, 0]
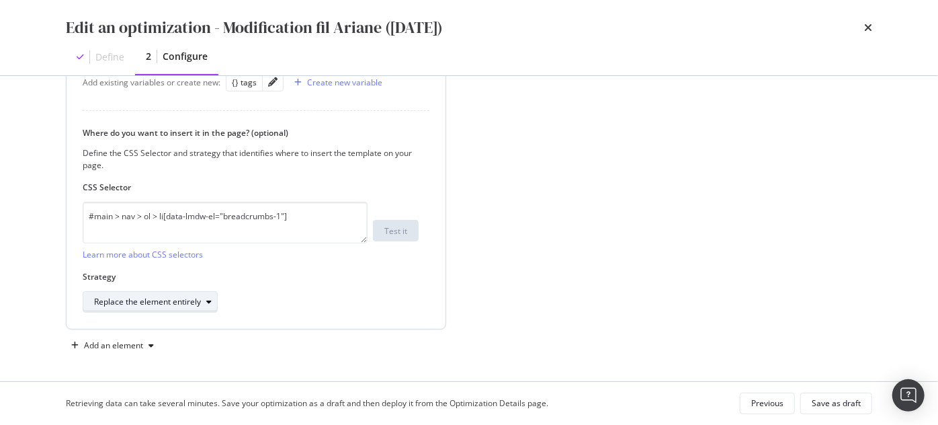
click at [185, 298] on div "Replace the element entirely" at bounding box center [147, 302] width 107 height 8
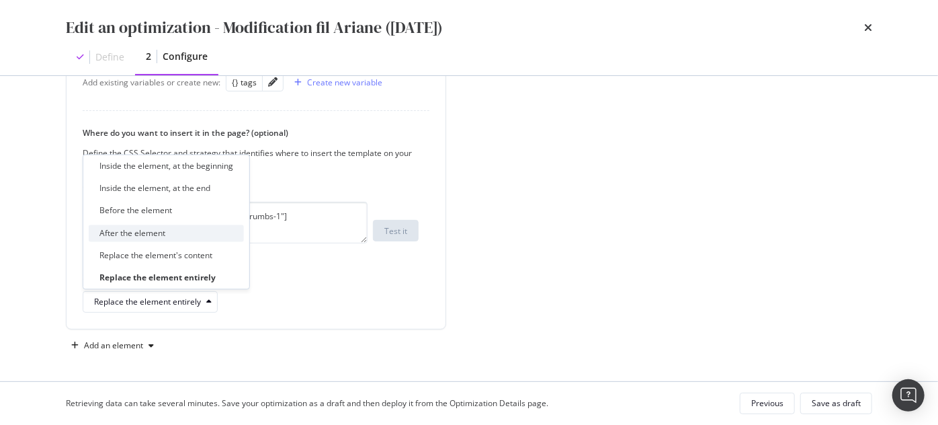
click at [195, 238] on div "After the element" at bounding box center [166, 232] width 155 height 17
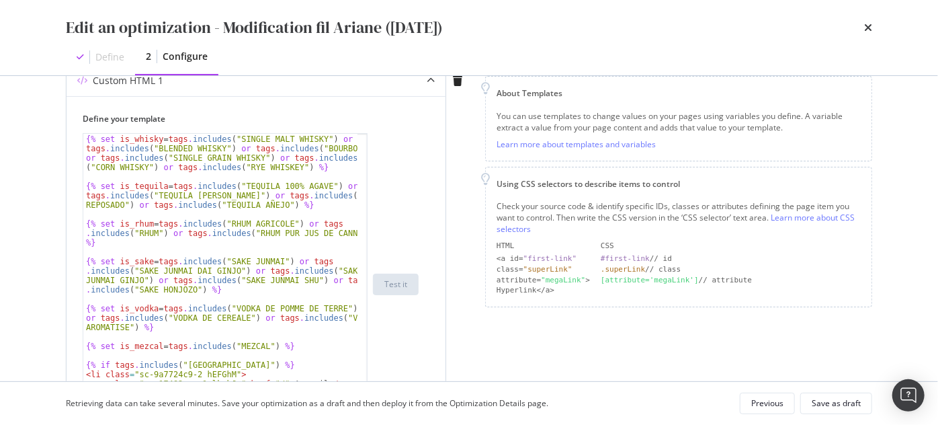
scroll to position [36, 0]
type textarea "{% set is_tequila = tags.includes("TEQUILA 100% AGAVE") or tags.includes("TEQUI…"
click at [237, 189] on div "{% set is_whisky = tags . includes ( "SINGLE MALT WHISKY" ) or tags . includes …" at bounding box center [220, 294] width 275 height 339
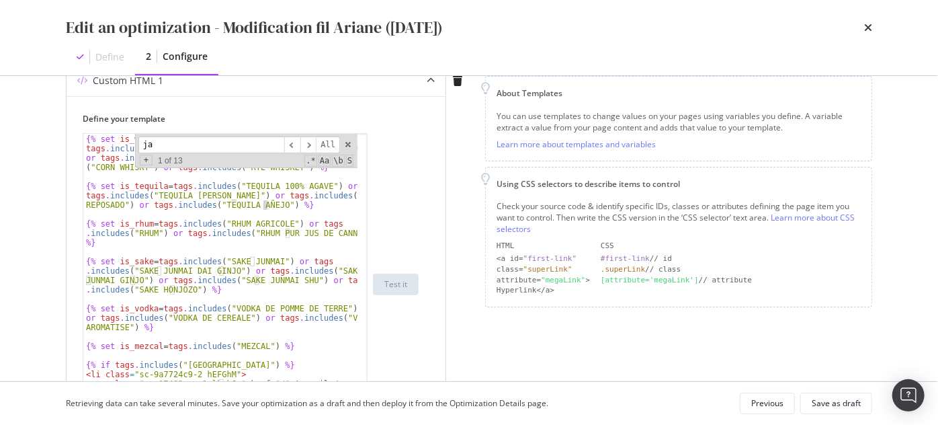
scroll to position [4532, 0]
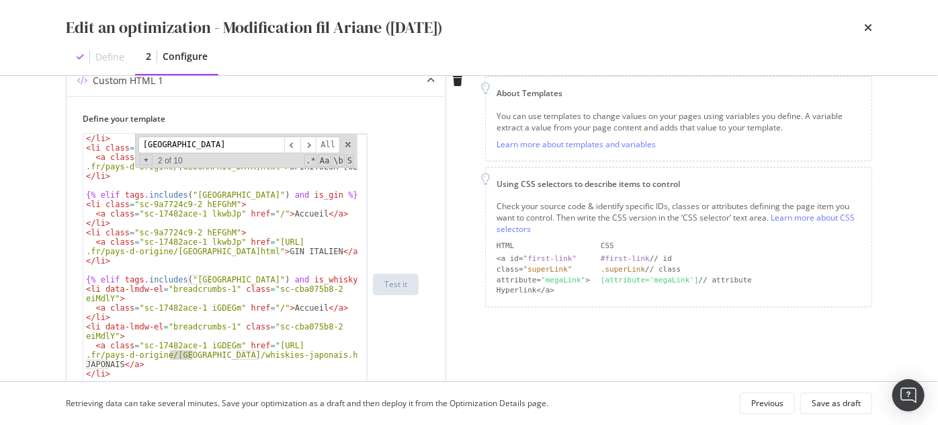
type input "[GEOGRAPHIC_DATA]"
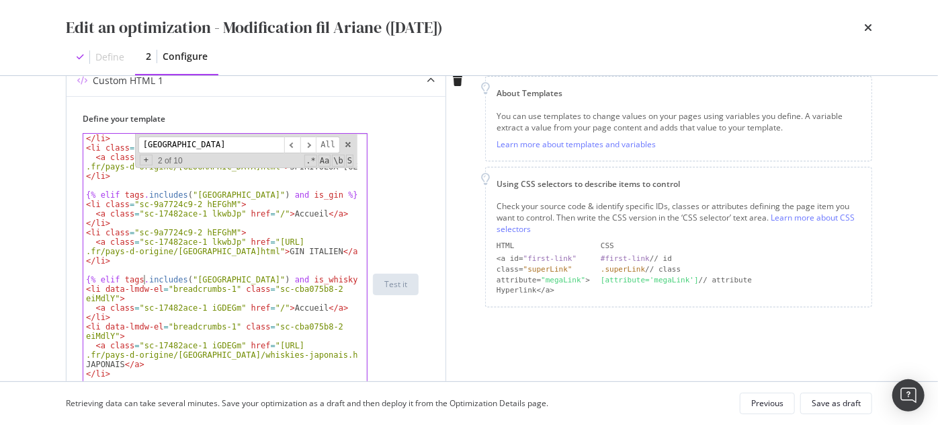
drag, startPoint x: 167, startPoint y: 282, endPoint x: 191, endPoint y: 298, distance: 28.7
click at [222, 288] on div "</ li > < li class = "sc-9a7724c9-2 hEFGhM" > < a class = "sc-17482ace-1 lkwbJp…" at bounding box center [220, 303] width 275 height 339
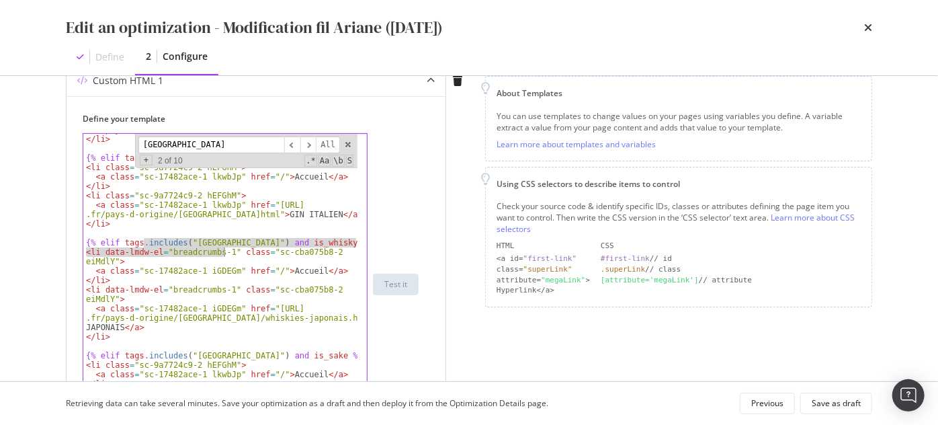
click at [181, 268] on div "< a class = "sc-17482ace-1 lkwbJp" href = "[URL] .fr/pays-d-origine/italie.html…" at bounding box center [220, 280] width 275 height 329
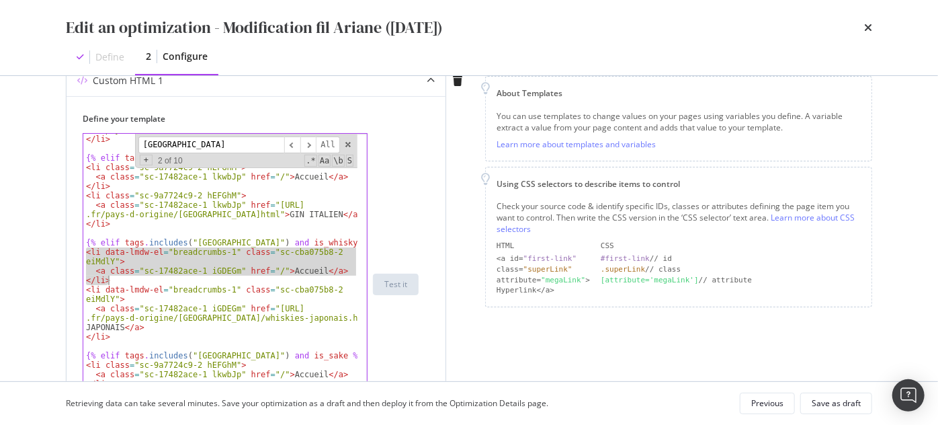
drag, startPoint x: 85, startPoint y: 251, endPoint x: 120, endPoint y: 279, distance: 45.3
click at [120, 279] on div "< a class = "sc-17482ace-1 lkwbJp" href = "[URL] .fr/pays-d-origine/italie.html…" at bounding box center [220, 280] width 275 height 329
type textarea "<a class="sc-17482ace-1 iGDEGm" href="/">Accueil</a> </li>"
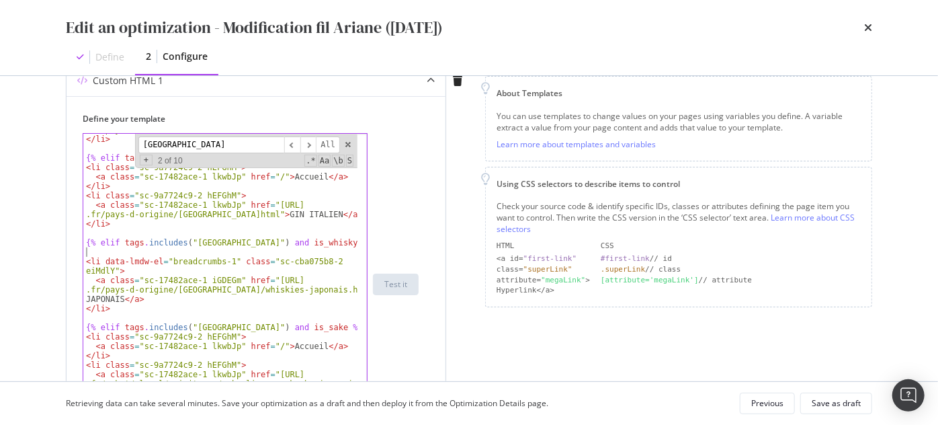
type textarea "{% elif tags.includes("JAPON") and is_whisky %}"
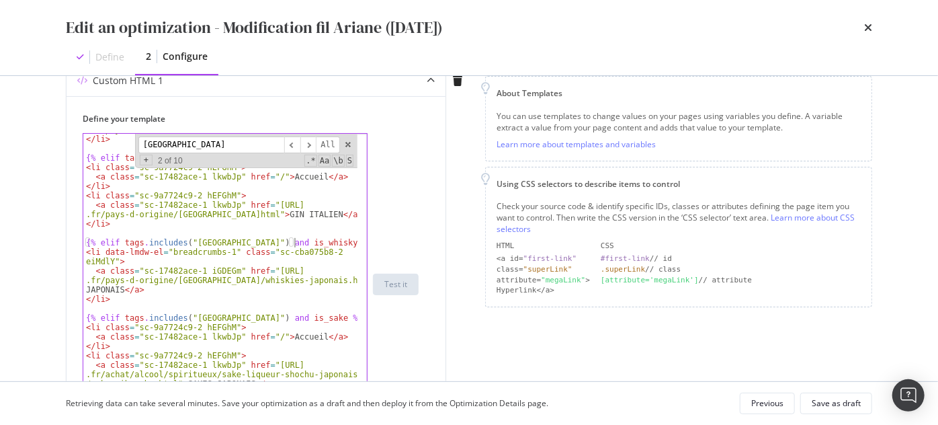
scroll to position [362, 0]
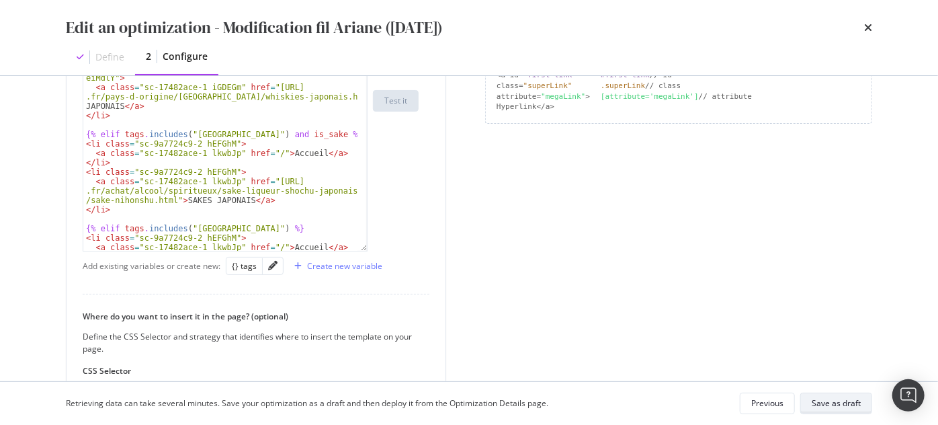
click at [852, 405] on div "Save as draft" at bounding box center [835, 402] width 49 height 11
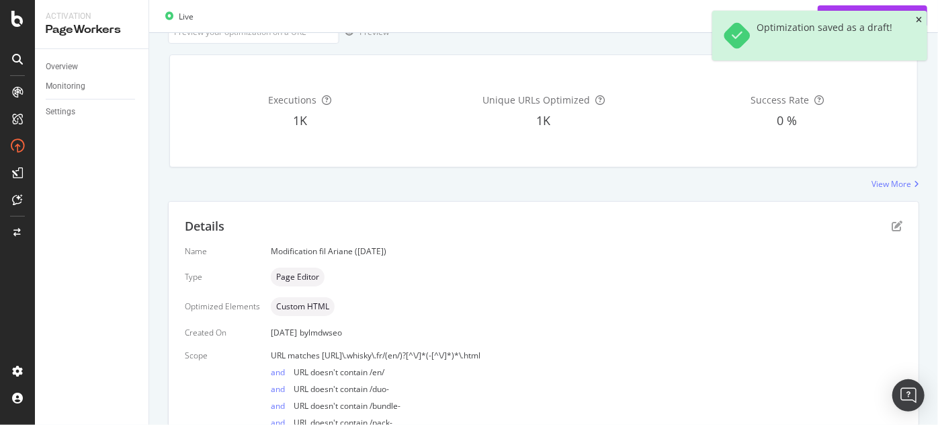
click at [919, 17] on icon "close toast" at bounding box center [918, 20] width 6 height 8
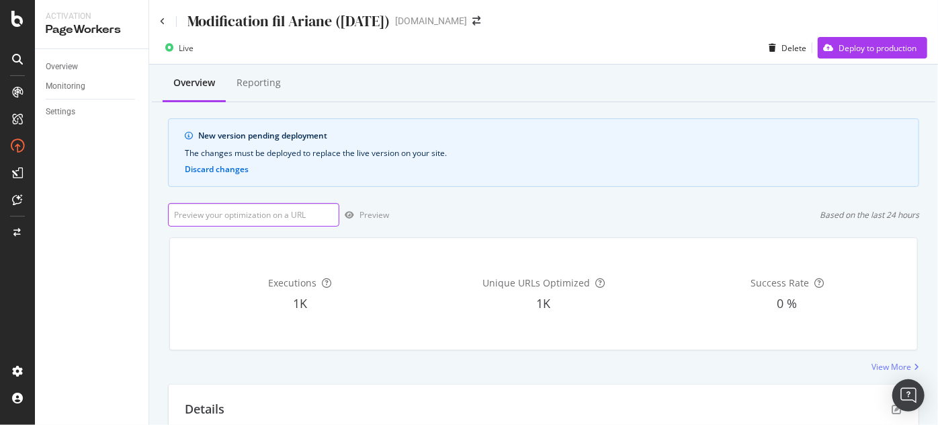
click at [269, 215] on input "url" at bounding box center [253, 215] width 171 height 24
paste input "[URL][DOMAIN_NAME]"
type input "[URL][DOMAIN_NAME]"
click at [375, 218] on div "Preview" at bounding box center [374, 214] width 30 height 11
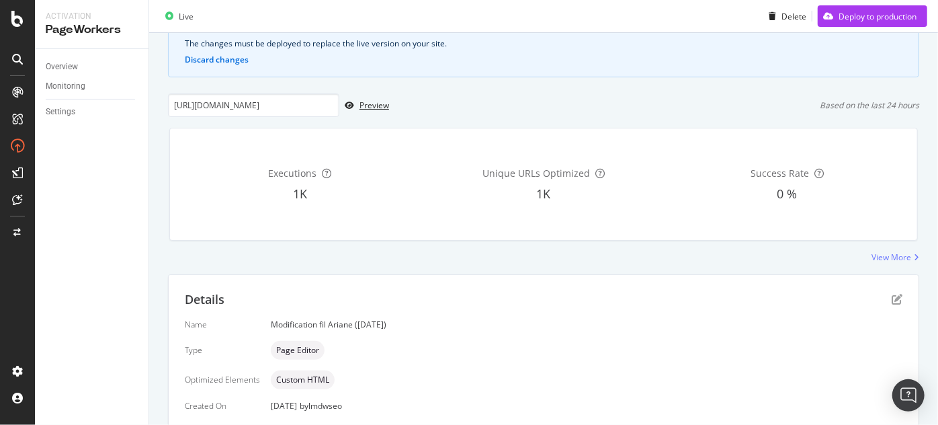
scroll to position [244, 0]
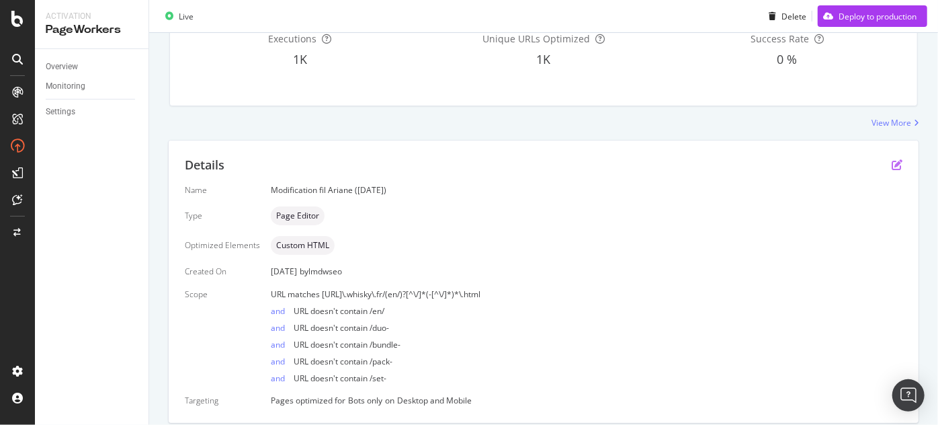
click at [891, 162] on icon "pen-to-square" at bounding box center [896, 164] width 11 height 11
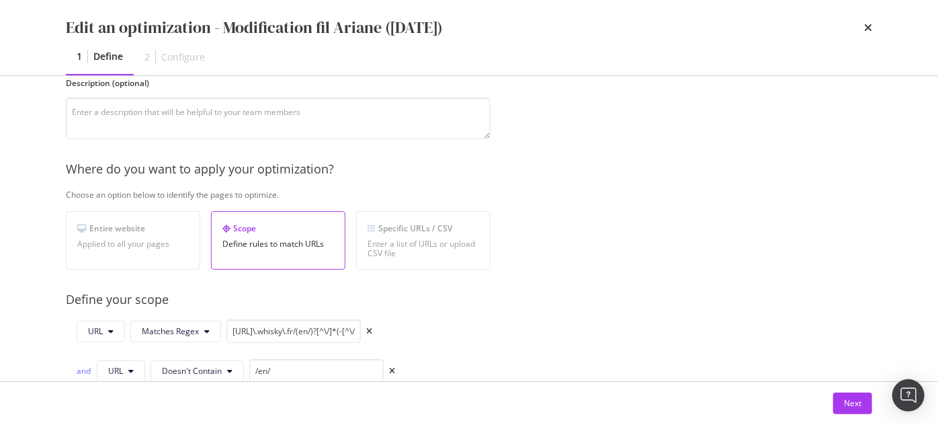
scroll to position [183, 0]
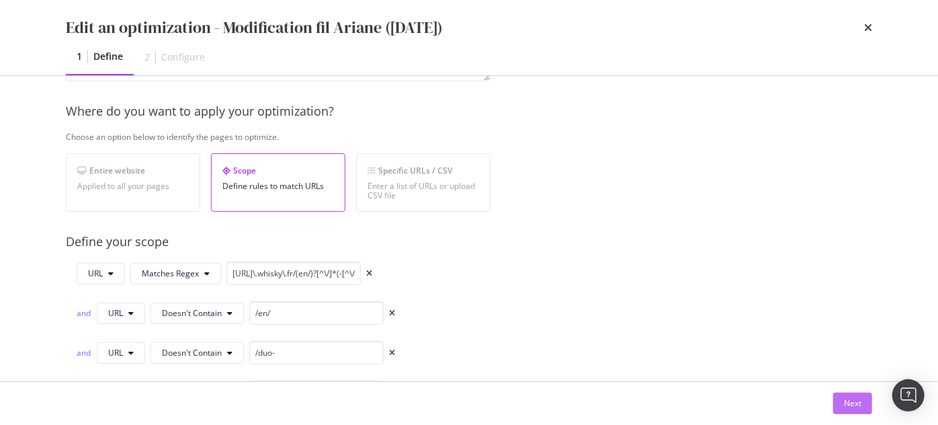
click at [857, 406] on div "Next" at bounding box center [852, 402] width 17 height 11
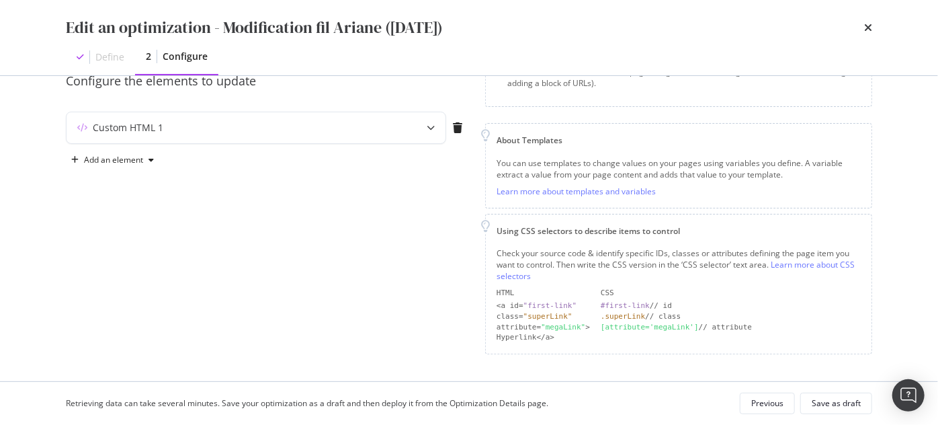
scroll to position [129, 0]
click at [394, 122] on div "Custom HTML 1" at bounding box center [255, 130] width 379 height 31
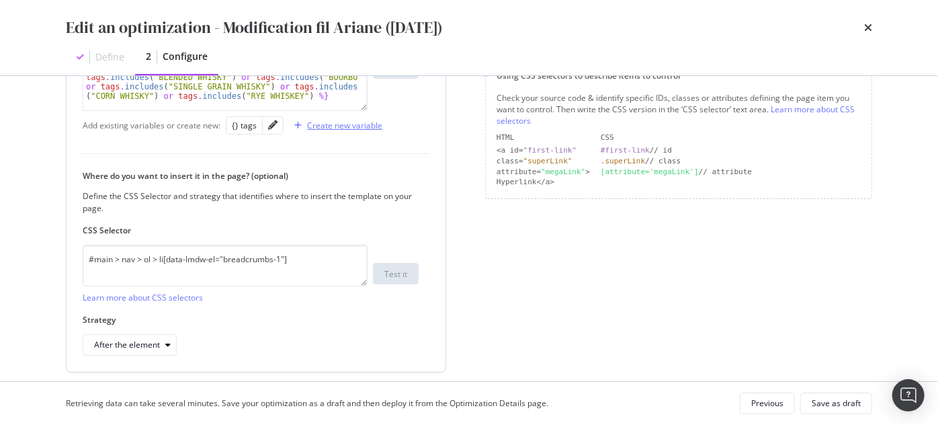
scroll to position [269, 0]
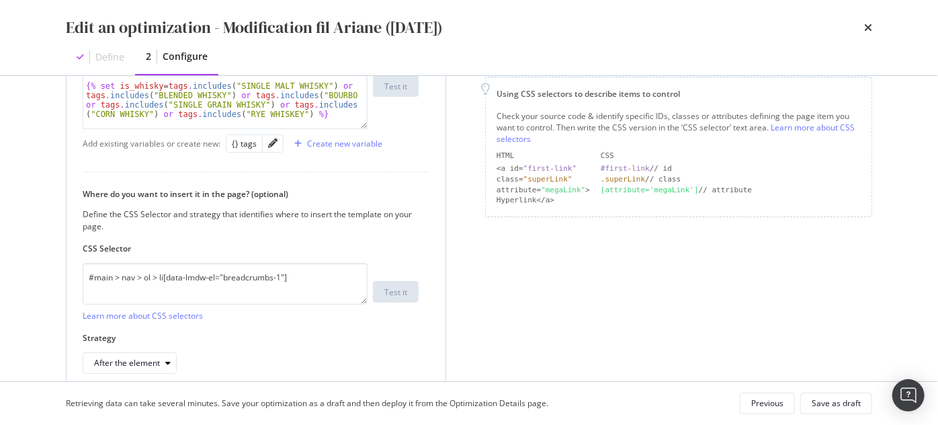
drag, startPoint x: 365, startPoint y: 125, endPoint x: 379, endPoint y: 351, distance: 226.1
click at [372, 129] on div "{% set is_gin = tags . includes ( "DISTILLED GIN" ) or tags . includes ( "OLD […" at bounding box center [251, 86] width 336 height 86
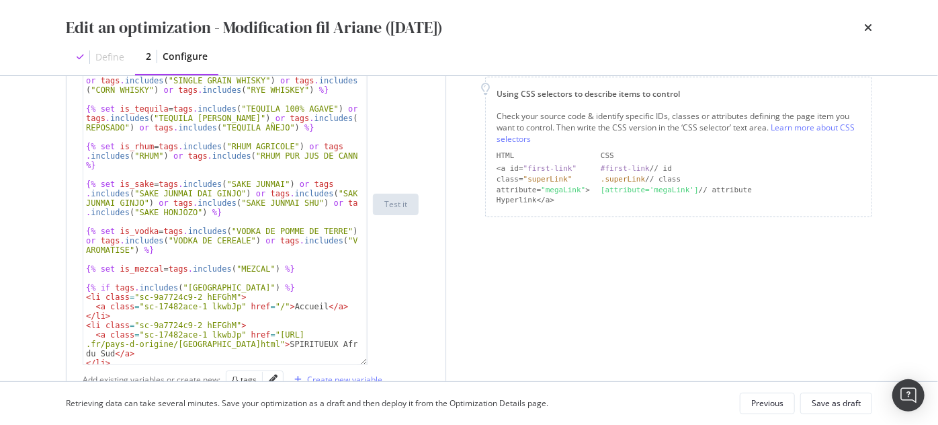
click at [304, 195] on div "{% set is_gin = tags . includes ( "DISTILLED GIN" ) or tags . includes ( "OLD […" at bounding box center [220, 198] width 275 height 359
type textarea "{% set is_sake = tags.includes("SAKE JUNMAI") or tags.includes("SAKE JUNMAI DAI…"
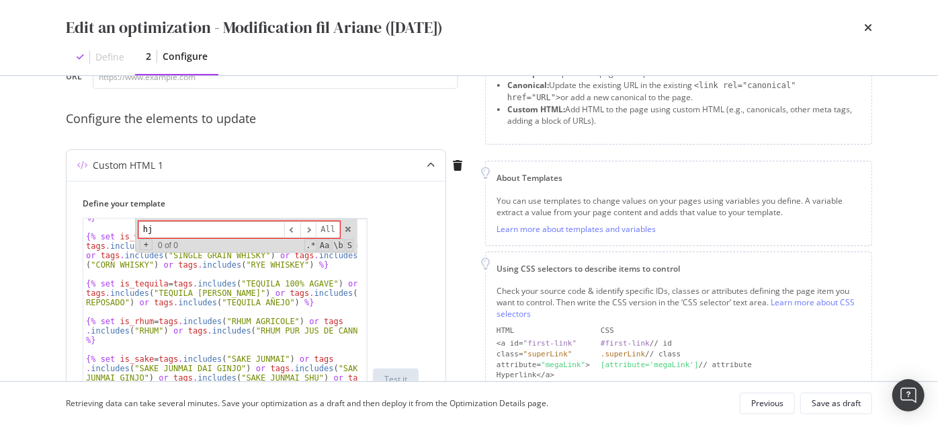
type input "h"
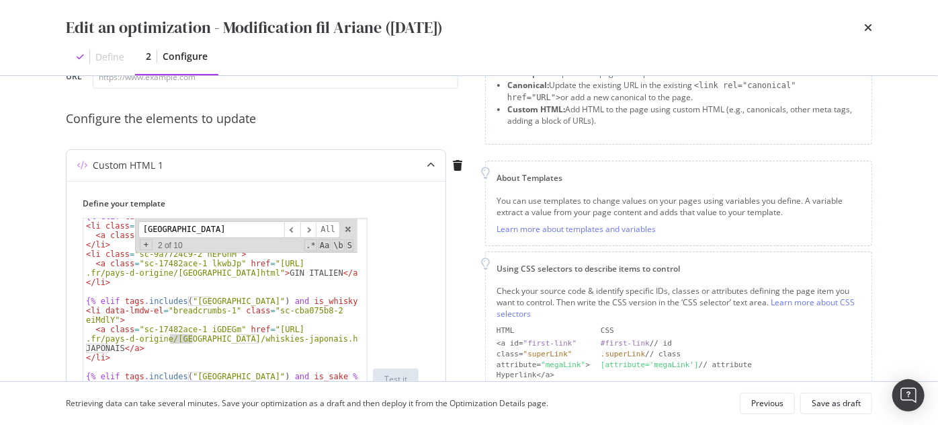
scroll to position [4596, 0]
type input "[GEOGRAPHIC_DATA]"
type textarea "{% elif tags.includes("JAPON") and is_whisky %}"
click at [283, 304] on div "{% elif tags . includes ( "ITALIE" ) and is_gin %} < li class = "sc-9a7724c9-2 …" at bounding box center [220, 382] width 275 height 340
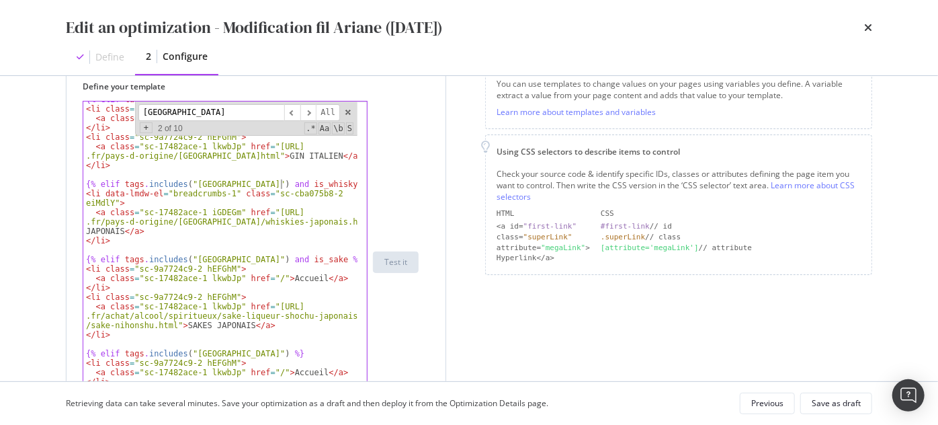
scroll to position [216, 0]
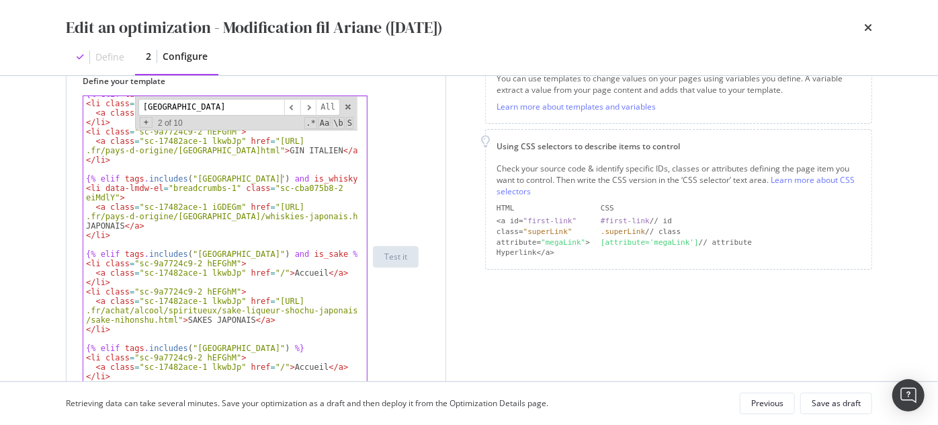
click at [302, 176] on div "{% elif tags . includes ( "ITALIE" ) and is_gin %} < li class = "sc-9a7724c9-2 …" at bounding box center [220, 259] width 275 height 340
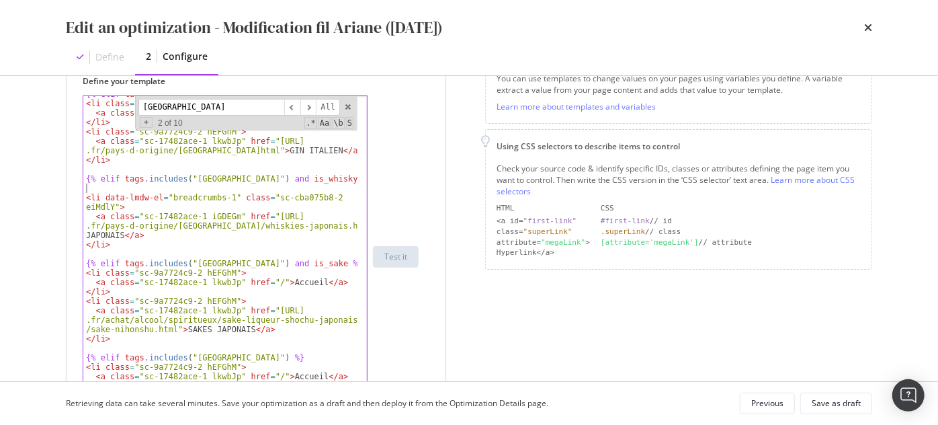
paste textarea "[URL][DOMAIN_NAME]"
type textarea "[URL][DOMAIN_NAME]"
drag, startPoint x: 130, startPoint y: 206, endPoint x: 62, endPoint y: 196, distance: 67.9
click at [62, 196] on div "Preview your optimization (optional) This URL will be used to test the CSS Sele…" at bounding box center [469, 228] width 860 height 305
type textarea "<li data-lmdw-el="breadcrumbs-1" class="sc-cba075b8-2 eiMdlY">"
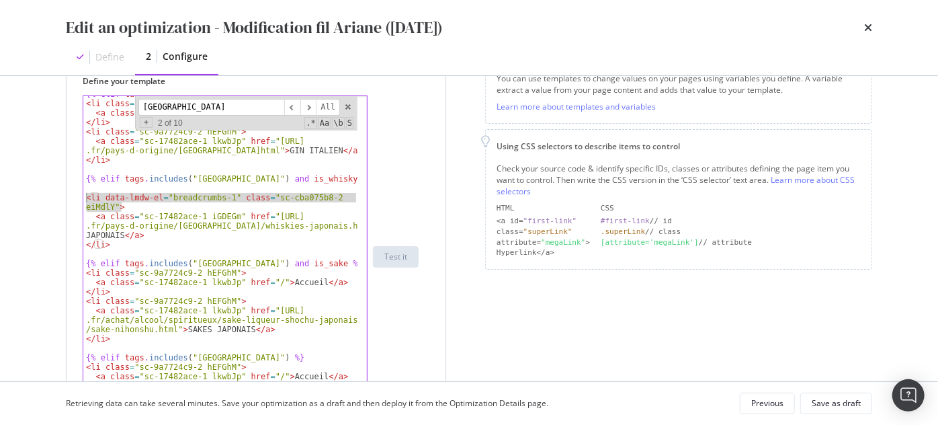
click at [113, 187] on div "{% elif tags . includes ( "ITALIE" ) and is_gin %} < li class = "sc-9a7724c9-2 …" at bounding box center [220, 259] width 275 height 340
paste textarea "</li>"
type textarea "</li>"
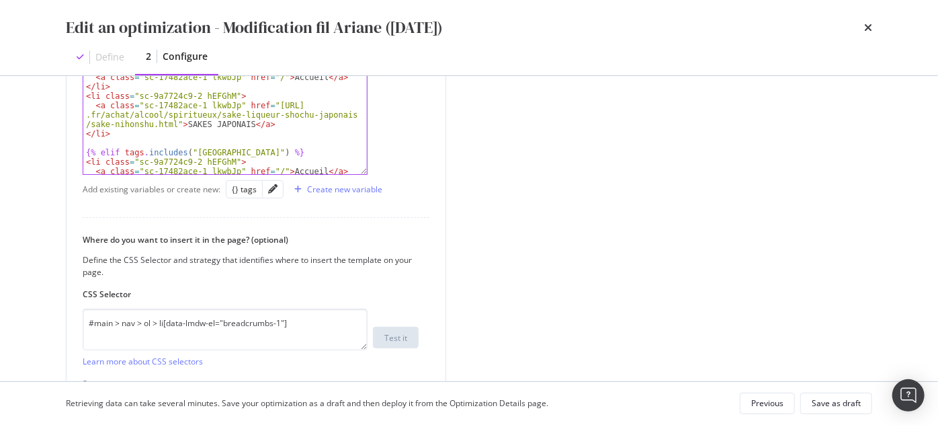
scroll to position [521, 0]
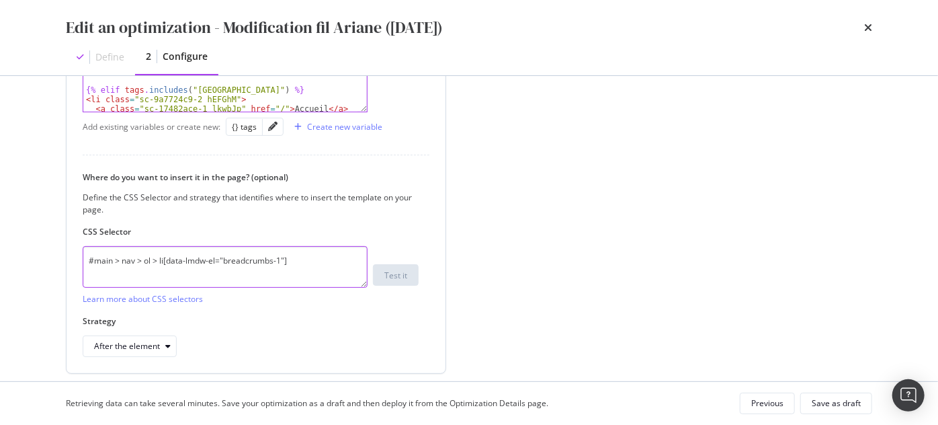
click at [210, 263] on textarea "#main > nav > ol > li[data-lmdw-el="breadcrumbs-1"]" at bounding box center [225, 267] width 285 height 42
click at [327, 254] on textarea "#main > nav > ol > li[data-lmdw-el="breadcrumbs-1"]" at bounding box center [225, 267] width 285 height 42
click at [304, 261] on textarea "#main > nav > ol > li[data-lmdw-el="breadcrumbs-1"]" at bounding box center [225, 267] width 285 height 42
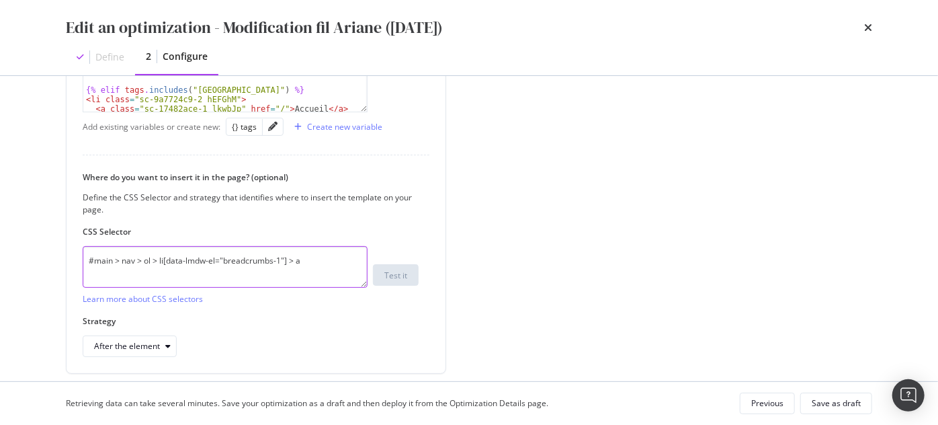
type textarea "#main > nav > ol > li[data-lmdw-el="breadcrumbs-1"] > a"
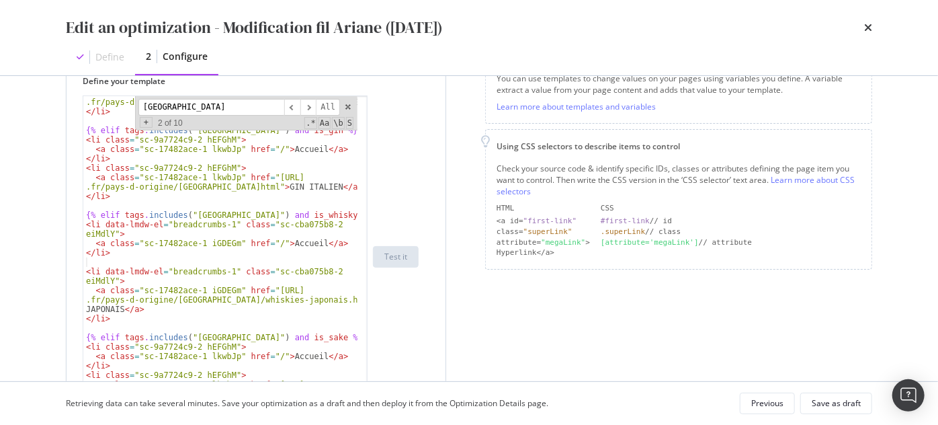
scroll to position [33, 0]
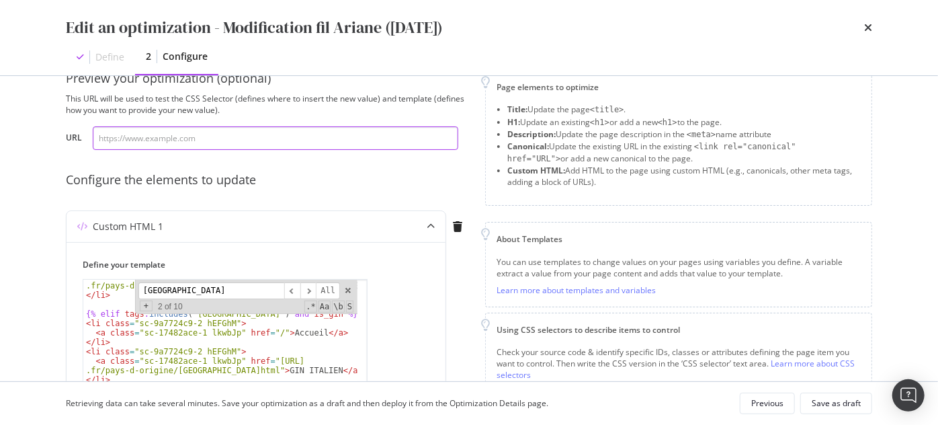
click at [186, 135] on input "modal" at bounding box center [275, 138] width 365 height 24
paste input "[URL][DOMAIN_NAME]"
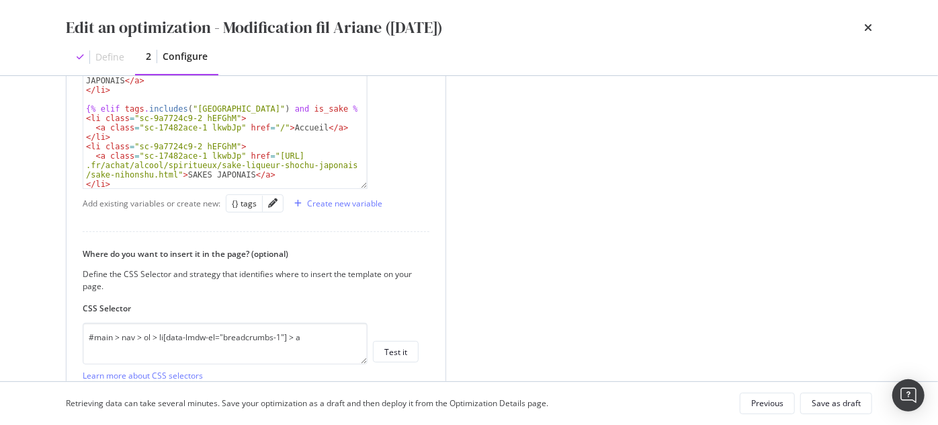
scroll to position [460, 0]
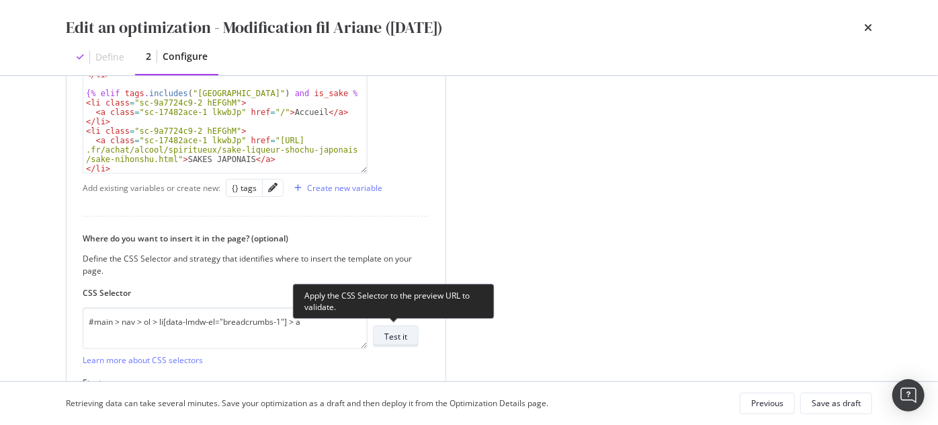
type input "[URL][DOMAIN_NAME]"
click at [379, 333] on button "Test it" at bounding box center [396, 335] width 46 height 21
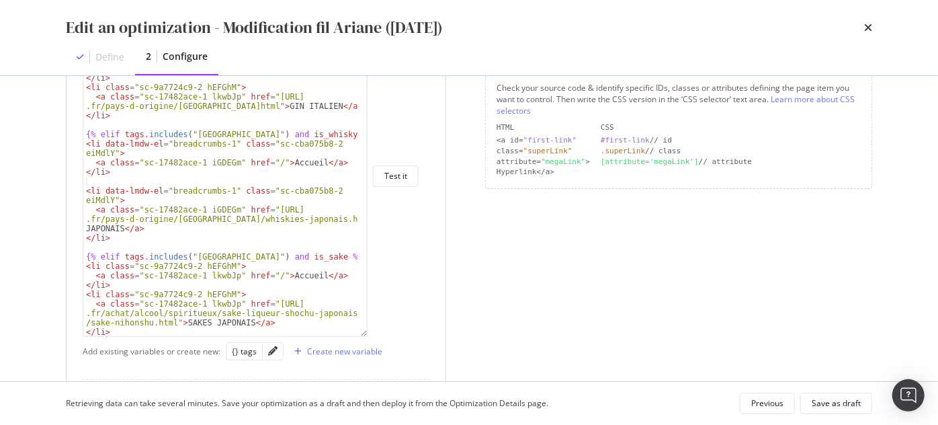
scroll to position [298, 0]
type textarea "<li data-lmdw-el="breadcrumbs-1" class="sc-cba075b8-2 eiMdlY">"
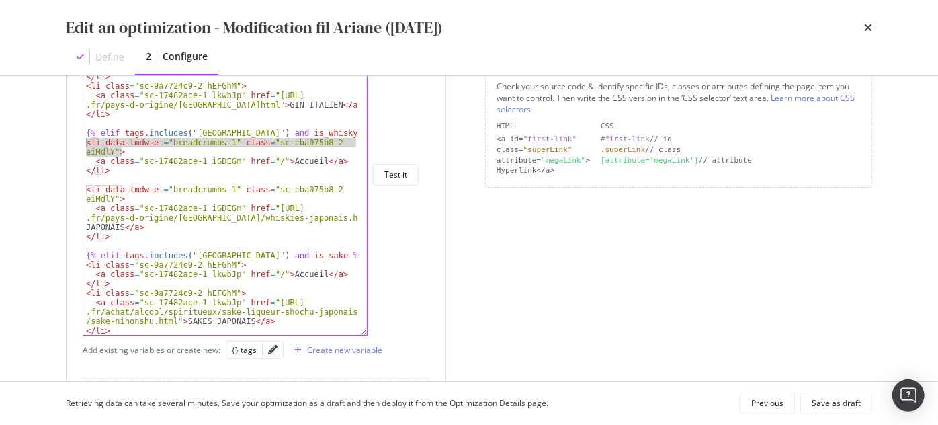
drag, startPoint x: 109, startPoint y: 149, endPoint x: 84, endPoint y: 142, distance: 25.9
click at [84, 142] on div "< a class = "sc-17482ace-1 lkwbJp" href = "[URL] .fr/pays-d-origine/italie.html…" at bounding box center [220, 180] width 275 height 349
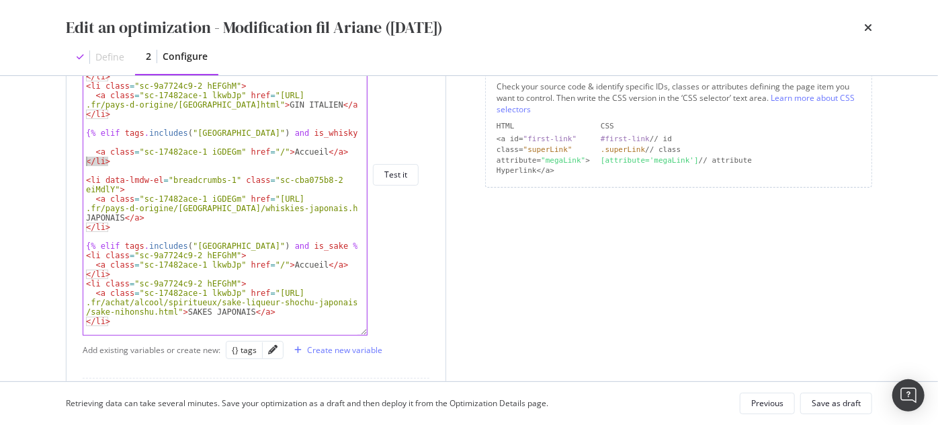
drag, startPoint x: 109, startPoint y: 161, endPoint x: 79, endPoint y: 159, distance: 29.6
click at [79, 159] on div "Define your template < a class = "sc-17482ace-1 lkwbJp" href = "[URL] .fr/pays-…" at bounding box center [255, 340] width 379 height 728
type textarea "</li>"
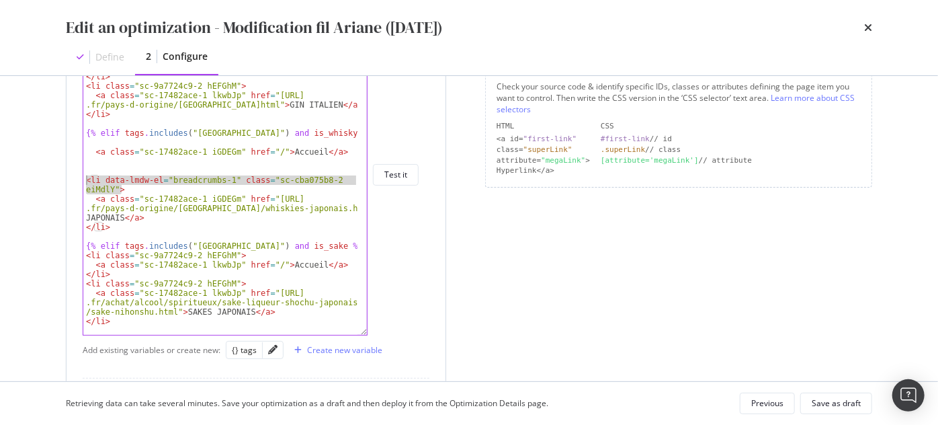
drag, startPoint x: 124, startPoint y: 189, endPoint x: 86, endPoint y: 183, distance: 38.9
click at [86, 183] on div "< a class = "sc-17482ace-1 lkwbJp" href = "[URL] .fr/pays-d-origine/italie.html…" at bounding box center [220, 180] width 275 height 349
type textarea "<li data-lmdw-el="breadcrumbs-1" class="sc-cba075b8-2 eiMdlY">"
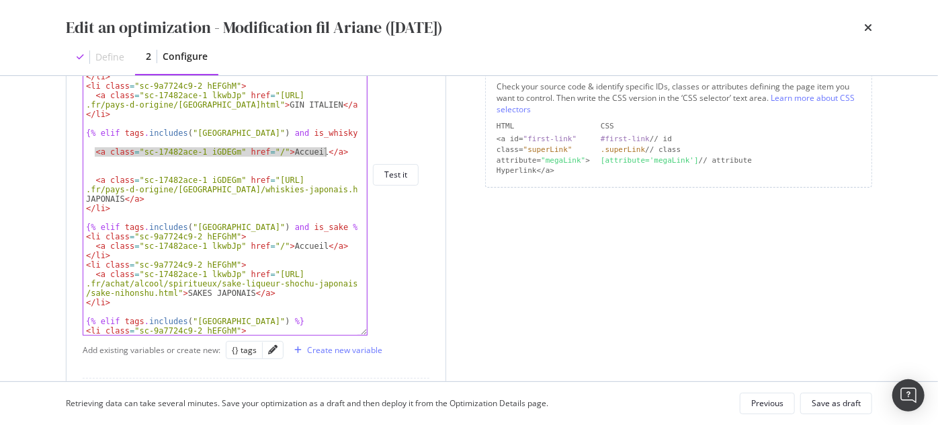
drag, startPoint x: 95, startPoint y: 152, endPoint x: 329, endPoint y: 153, distance: 234.4
click at [329, 153] on div "< a class = "sc-17482ace-1 lkwbJp" href = "[URL] .fr/pays-d-origine/italie.html…" at bounding box center [220, 180] width 275 height 349
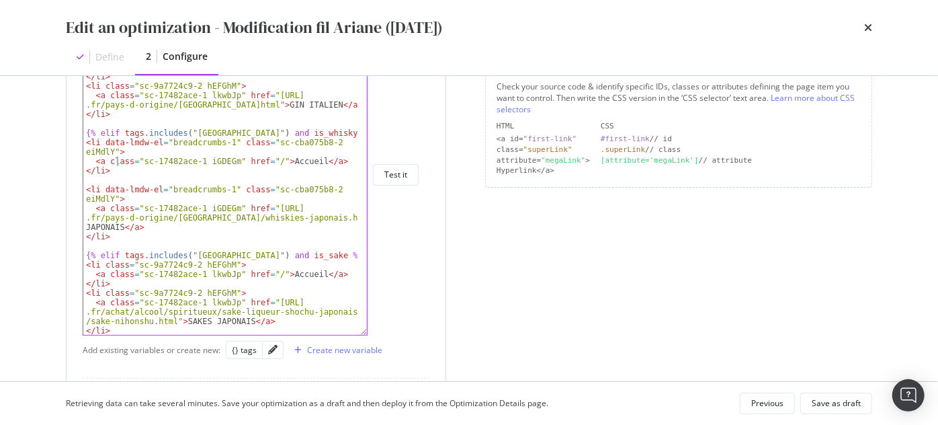
click at [118, 165] on div "< a class = "sc-17482ace-1 lkwbJp" href = "[URL] .fr/pays-d-origine/italie.html…" at bounding box center [220, 180] width 275 height 349
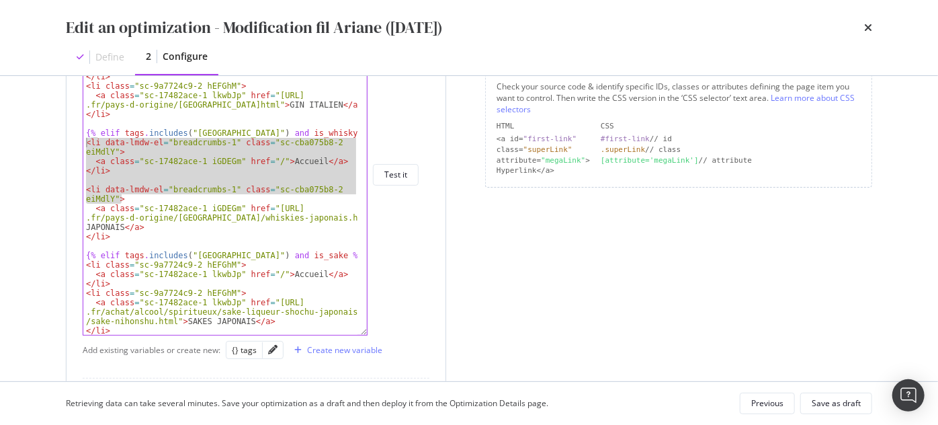
drag, startPoint x: 124, startPoint y: 200, endPoint x: 83, endPoint y: 143, distance: 69.9
click at [83, 143] on div "< a class = "sc-17482ace-1 lkwbJp" href = "[URL] .fr/pays-d-origine/italie.html…" at bounding box center [220, 180] width 275 height 349
type textarea "<li data-lmdw-el="breadcrumbs-1" class="sc-cba075b8-2 eiMdlY"> <a class="sc-174…"
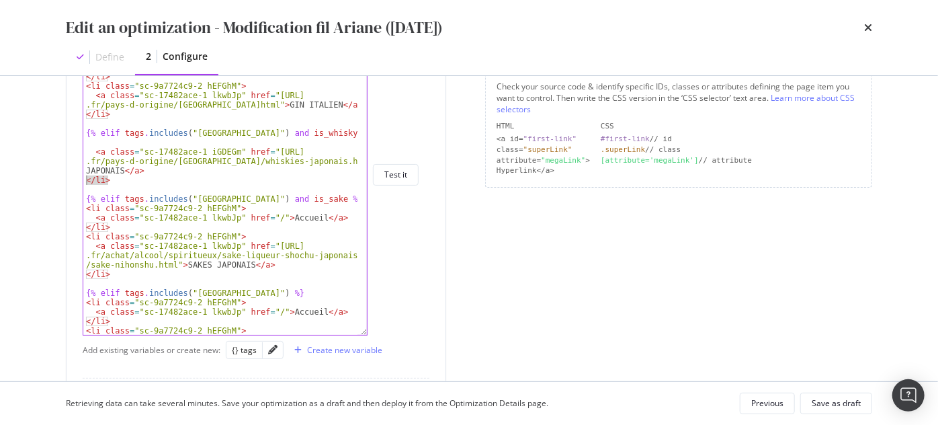
drag, startPoint x: 111, startPoint y: 181, endPoint x: 63, endPoint y: 181, distance: 48.4
click at [63, 181] on div "Preview your optimization (optional) This URL will be used to test the CSS Sele…" at bounding box center [469, 228] width 860 height 305
type textarea "</li>"
type textarea "<a class="sc-17482ace-1 iGDEGm" href="[URL][DOMAIN_NAME]">WHISKY JAPONAIS</a>"
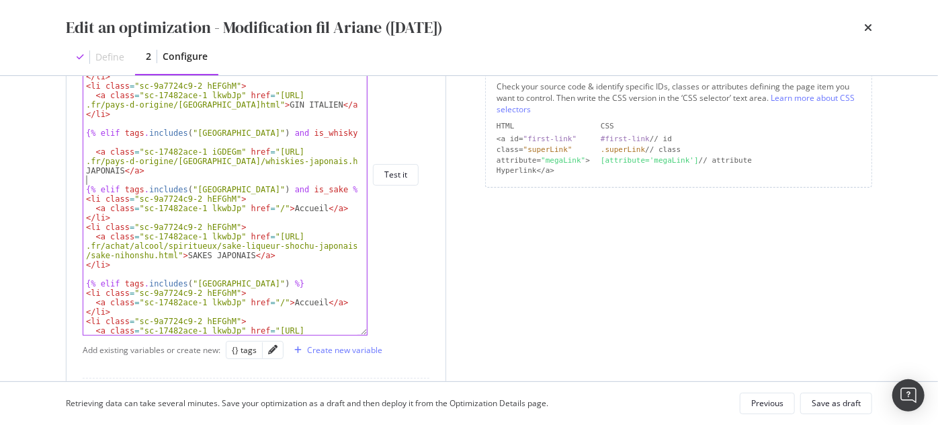
click at [95, 177] on div "< a class = "sc-17482ace-1 lkwbJp" href = "[URL] .fr/pays-d-origine/italie.html…" at bounding box center [220, 185] width 275 height 359
type textarea "<a class="sc-17482ace-1 iGDEGm" href="[URL][DOMAIN_NAME]">WHISKY JAPONAIS</a>"
click at [114, 140] on div "< a class = "sc-17482ace-1 lkwbJp" href = "[URL] .fr/pays-d-origine/italie.html…" at bounding box center [220, 185] width 275 height 359
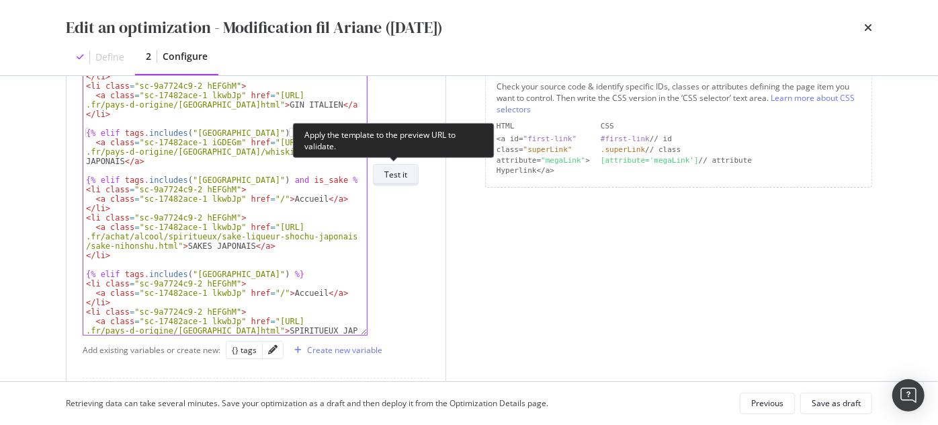
type textarea "{% elif tags.includes("JAPON") and is_whisky %}"
click at [402, 177] on div "Test it" at bounding box center [395, 174] width 23 height 11
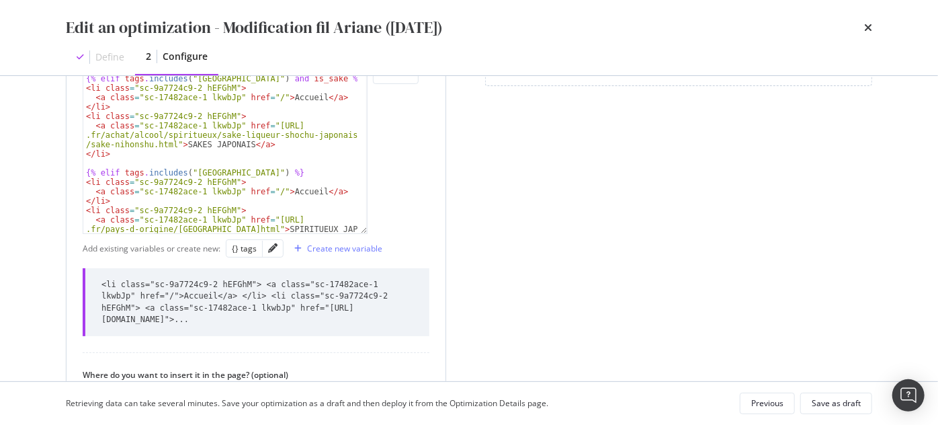
scroll to position [420, 0]
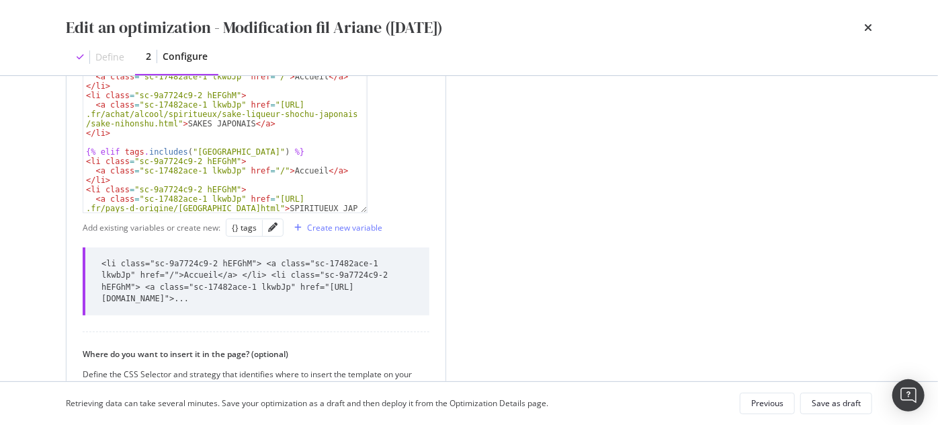
drag, startPoint x: 229, startPoint y: 276, endPoint x: 242, endPoint y: 285, distance: 16.0
click at [241, 284] on div "<li class="sc-9a7724c9-2 hEFGhM"> <a class="sc-17482ace-1 lkwbJp" href="/">Accu…" at bounding box center [257, 281] width 312 height 46
click at [244, 288] on div "<li class="sc-9a7724c9-2 hEFGhM"> <a class="sc-17482ace-1 lkwbJp" href="/">Accu…" at bounding box center [257, 281] width 312 height 46
click at [850, 406] on div "Save as draft" at bounding box center [835, 402] width 49 height 11
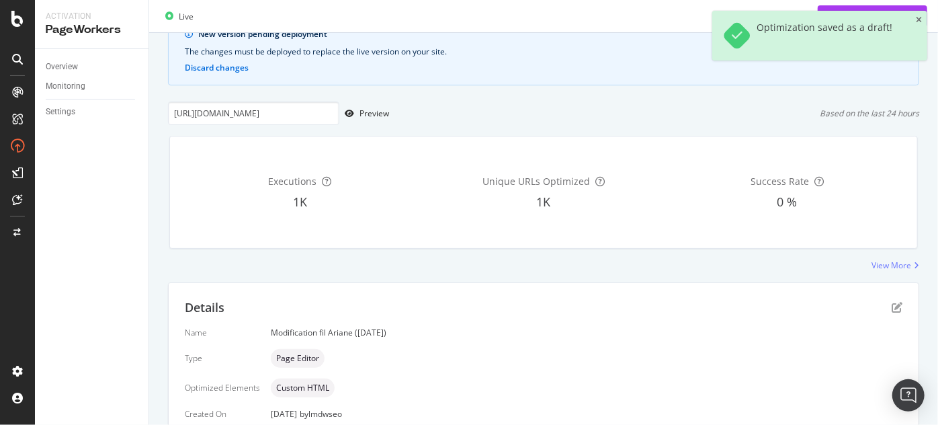
scroll to position [0, 0]
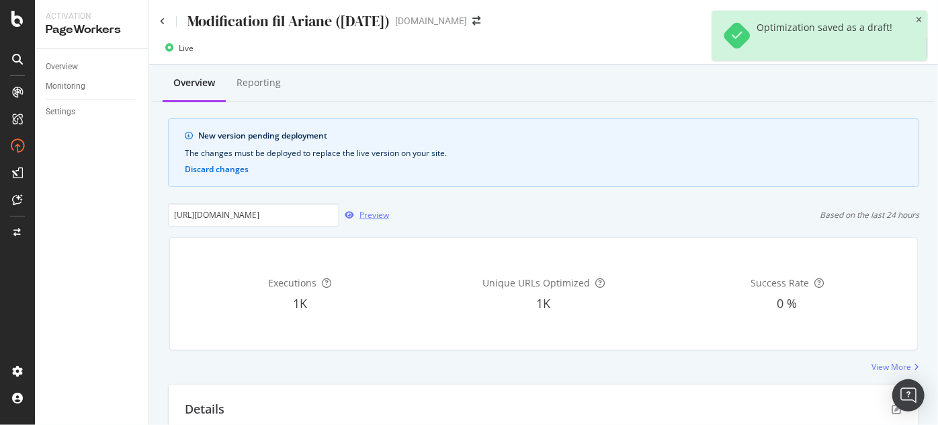
click at [365, 213] on div "Preview" at bounding box center [374, 214] width 30 height 11
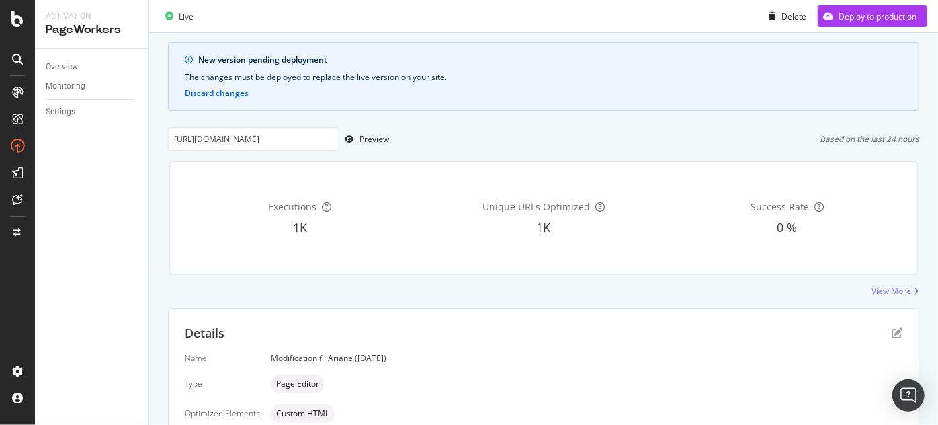
scroll to position [122, 0]
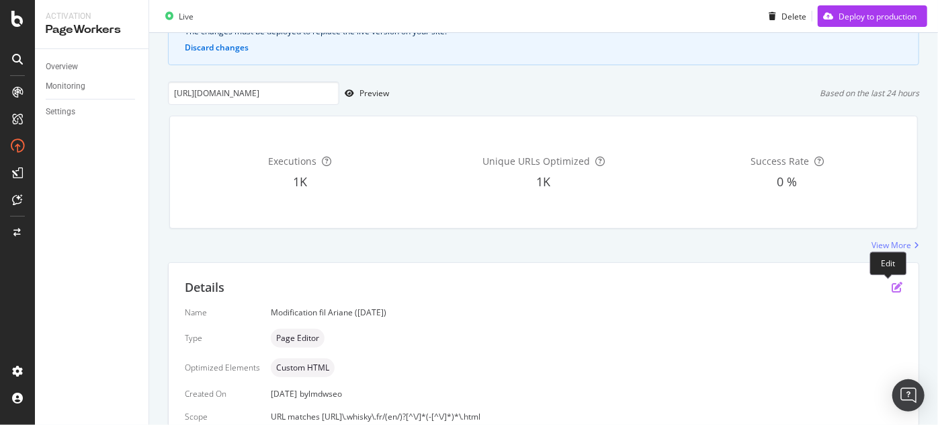
click at [891, 289] on icon "pen-to-square" at bounding box center [896, 286] width 11 height 11
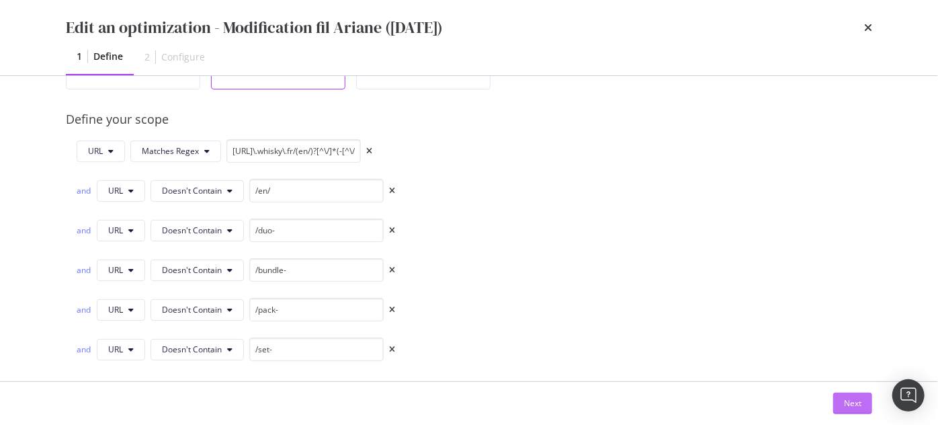
click at [862, 399] on button "Next" at bounding box center [852, 402] width 39 height 21
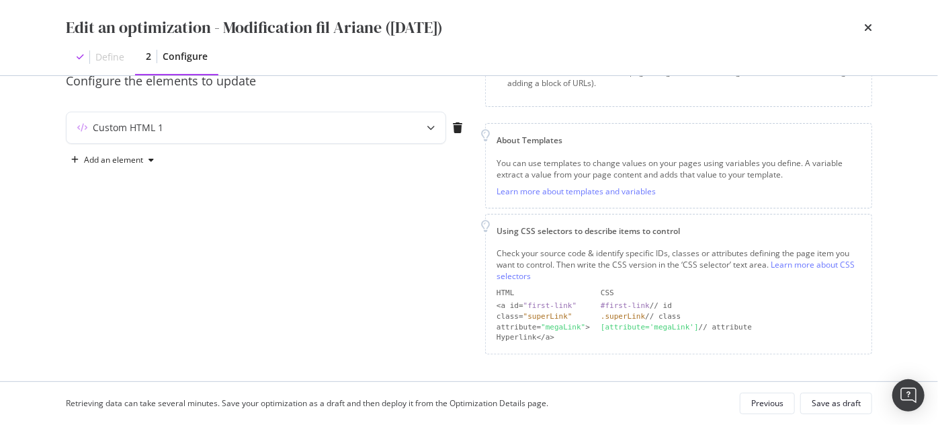
scroll to position [129, 0]
click at [410, 144] on div "Custom HTML 1" at bounding box center [255, 130] width 379 height 31
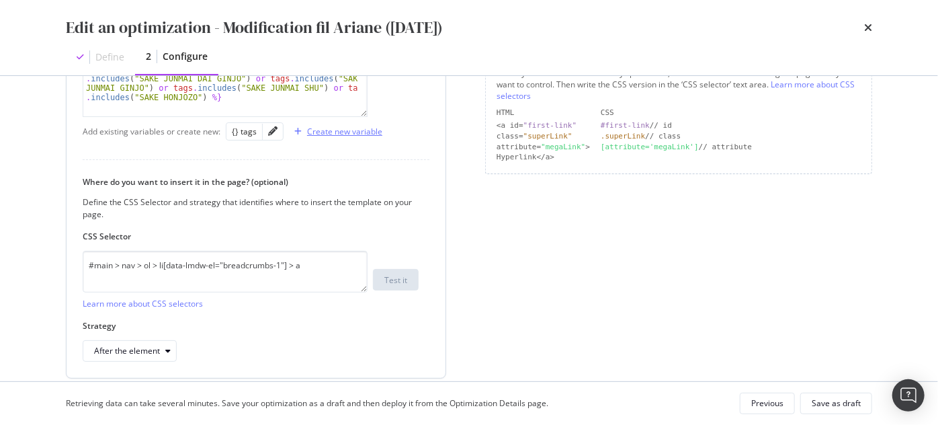
scroll to position [97, 0]
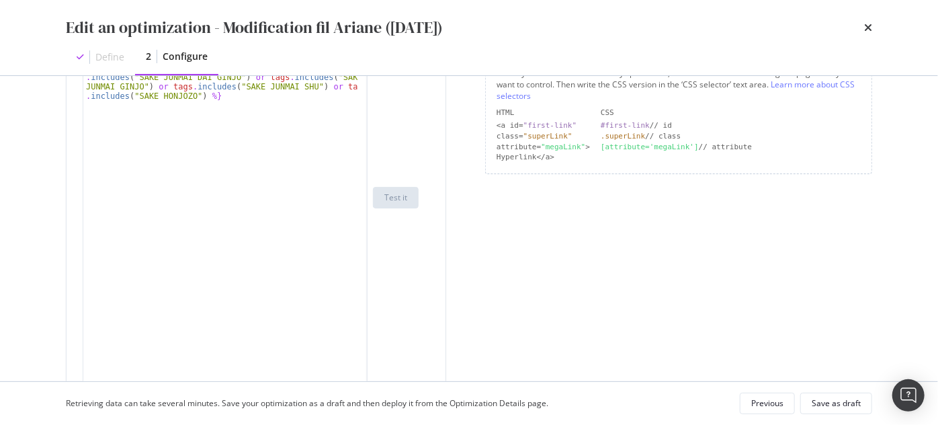
drag, startPoint x: 366, startPoint y: 81, endPoint x: 396, endPoint y: 390, distance: 309.8
click at [396, 390] on div "Edit an optimization - Modification fil Ariane ([DATE]) Define 2 Configure Prev…" at bounding box center [469, 212] width 938 height 425
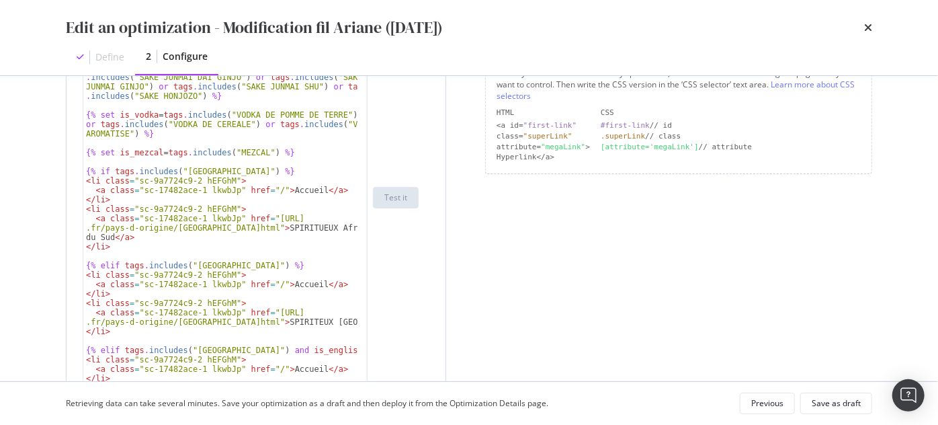
scroll to position [556, 0]
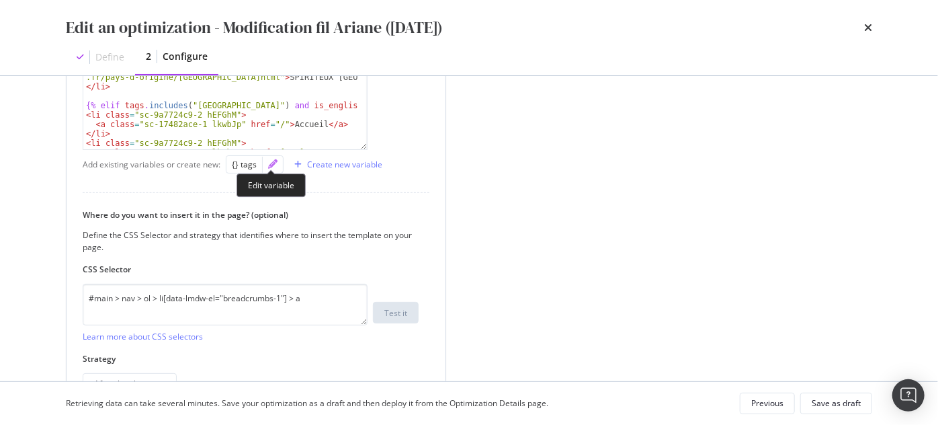
click at [268, 166] on icon "pencil" at bounding box center [272, 163] width 9 height 9
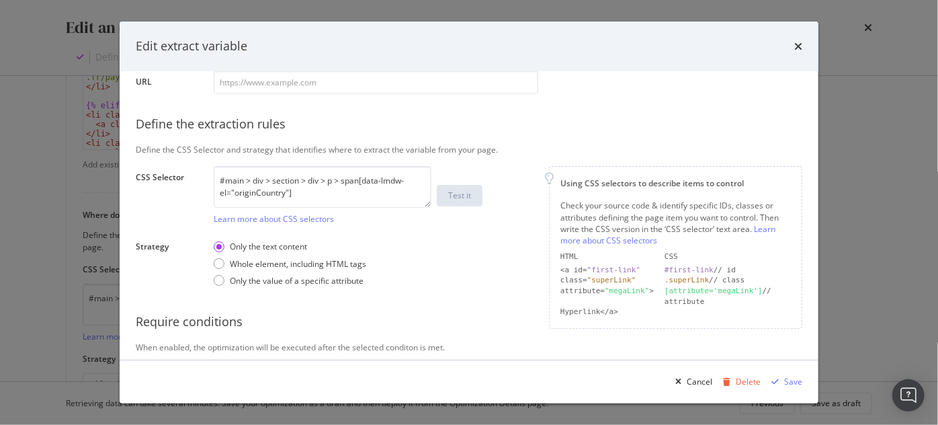
scroll to position [224, 0]
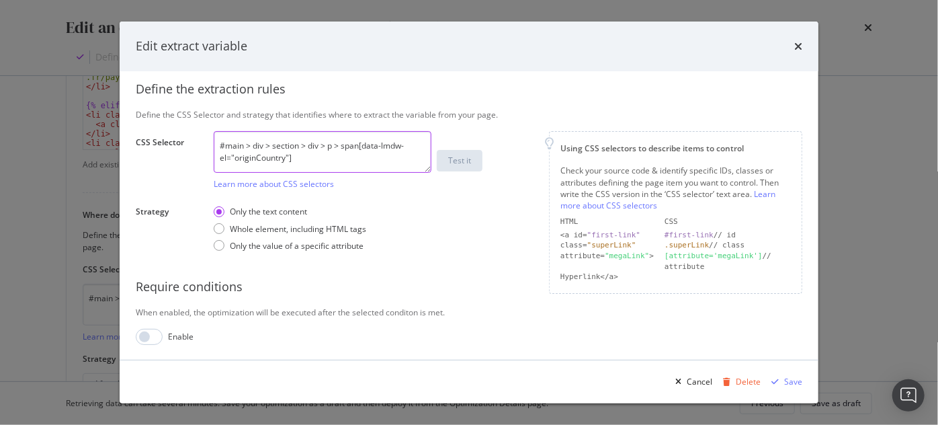
drag, startPoint x: 306, startPoint y: 155, endPoint x: 155, endPoint y: 147, distance: 151.3
click at [0, 0] on div "CSS Selector #main > div > section > div > p > span[data-lmdw-el="originCountry…" at bounding box center [0, 0] width 0 height 0
click at [793, 46] on div "Edit extract variable" at bounding box center [469, 46] width 666 height 17
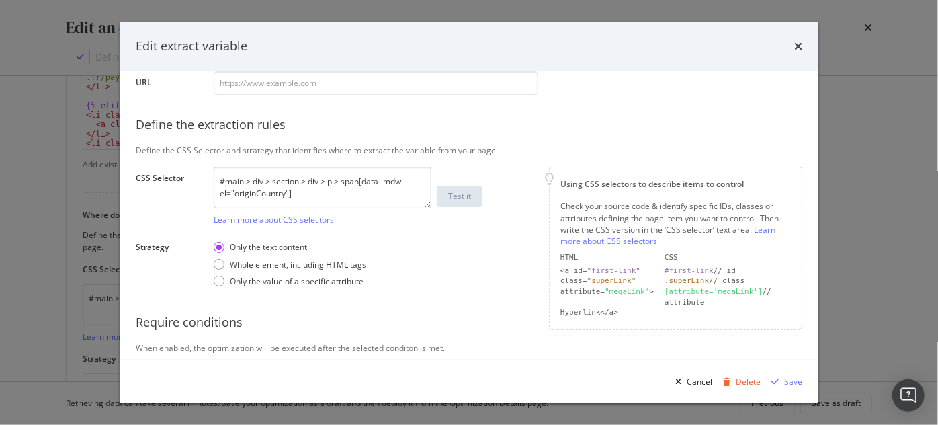
scroll to position [163, 0]
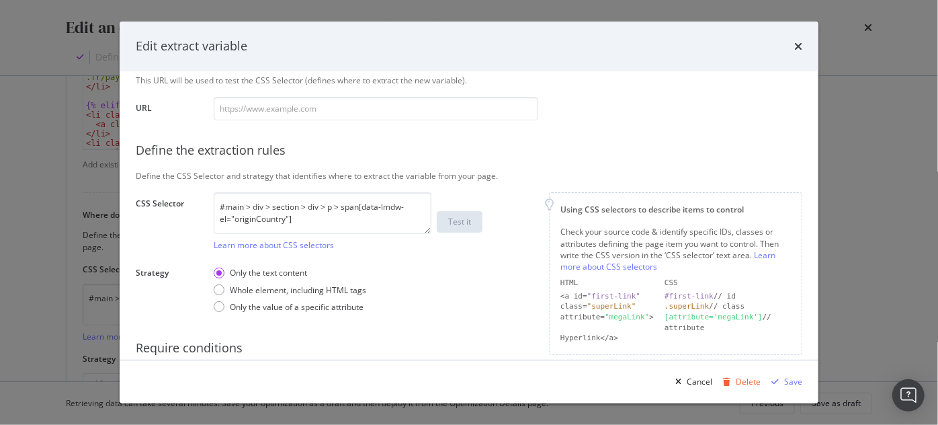
click at [793, 53] on div "Edit extract variable" at bounding box center [469, 46] width 666 height 17
click at [797, 46] on icon "times" at bounding box center [798, 46] width 8 height 11
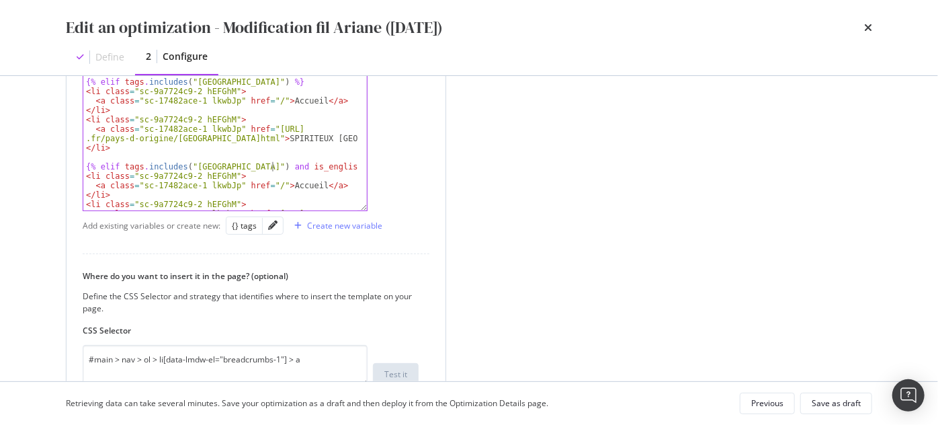
type textarea "{% elif tags.includes("[GEOGRAPHIC_DATA]") and is_english_gin %}"
click at [270, 168] on div "{% set is_tequila = tags . includes ( "TEQUILA 100% AGAVE" ) or tags . includes…" at bounding box center [220, 30] width 275 height 450
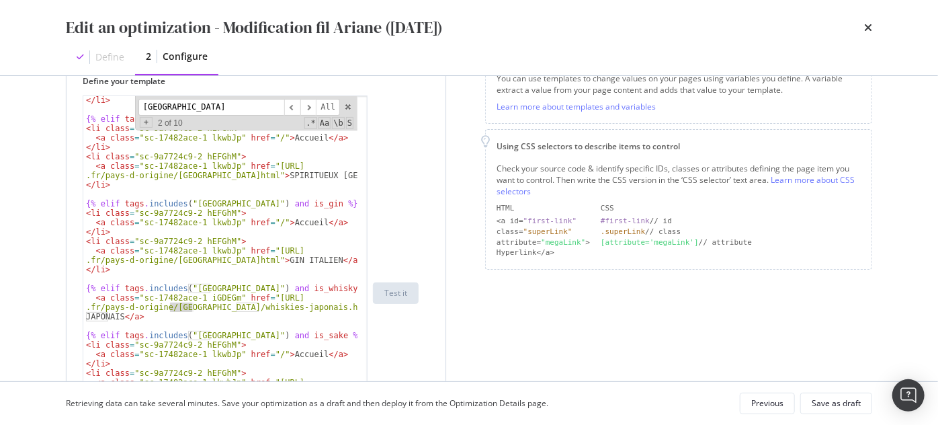
scroll to position [4522, 0]
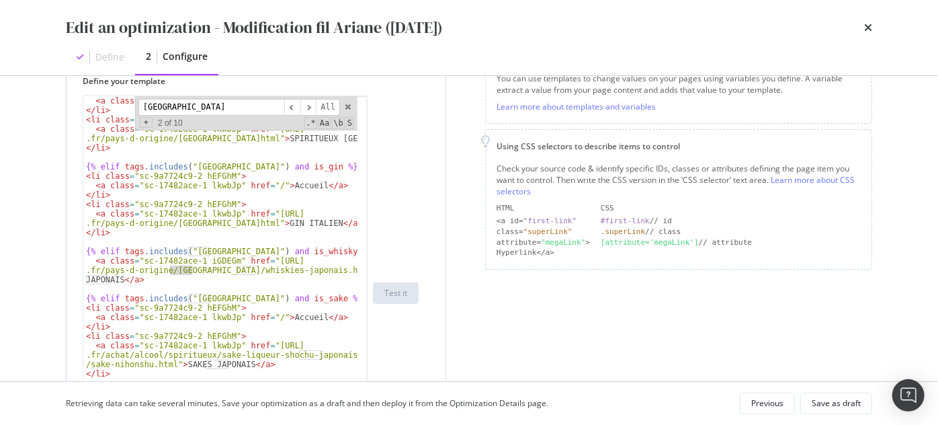
type input "[GEOGRAPHIC_DATA]"
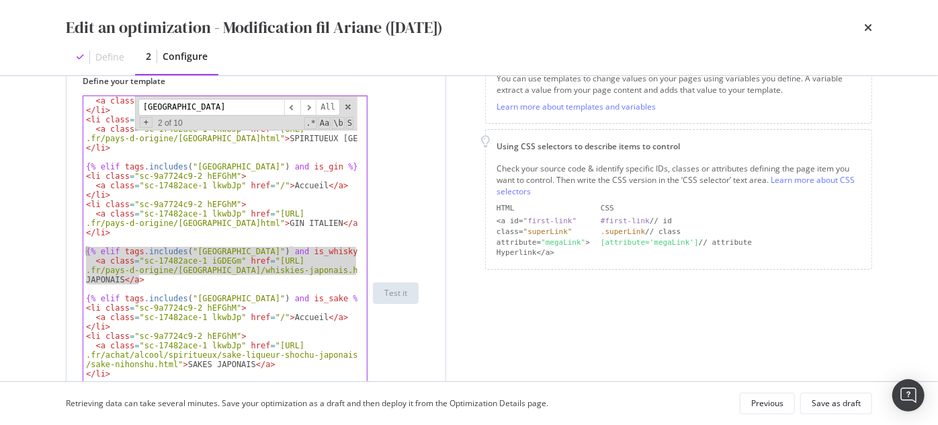
drag, startPoint x: 151, startPoint y: 279, endPoint x: 84, endPoint y: 254, distance: 71.6
click at [84, 254] on div "< li class = "sc-9a7724c9-2 hEFGhM" > < a class = "sc-17482ace-1 lkwbJp" href =…" at bounding box center [220, 293] width 275 height 412
click at [146, 279] on div "< li class = "sc-9a7724c9-2 hEFGhM" > < a class = "sc-17482ace-1 lkwbJp" href =…" at bounding box center [220, 292] width 274 height 393
type textarea "<a class="sc-17482ace-1 iGDEGm" href="[URL][DOMAIN_NAME]">WHISKY JAPONAIS</a>"
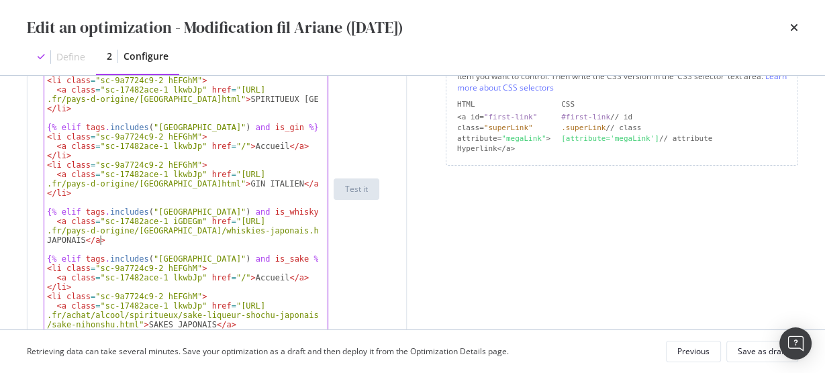
scroll to position [320, 0]
drag, startPoint x: 100, startPoint y: 220, endPoint x: 186, endPoint y: 221, distance: 86.0
click at [186, 221] on div "< li class = "sc-9a7724c9-2 hEFGhM" > < a class = "sc-17482ace-1 lkwbJp" href =…" at bounding box center [181, 197] width 275 height 412
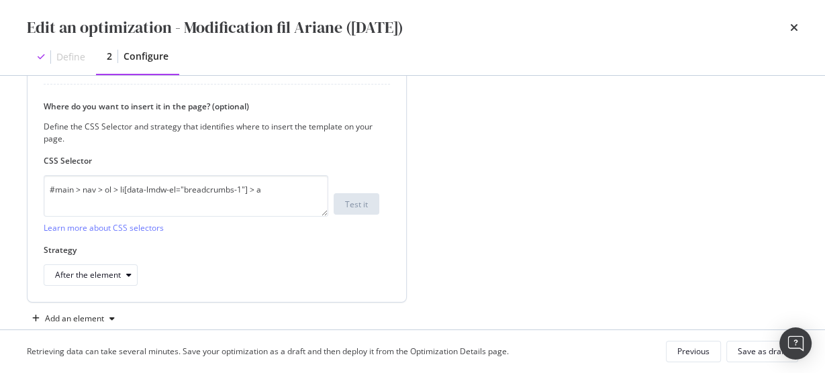
scroll to position [670, 0]
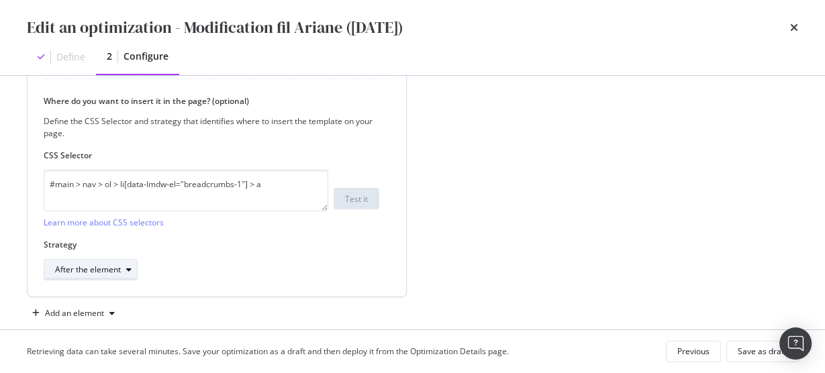
click at [103, 271] on div "After the element" at bounding box center [88, 270] width 66 height 8
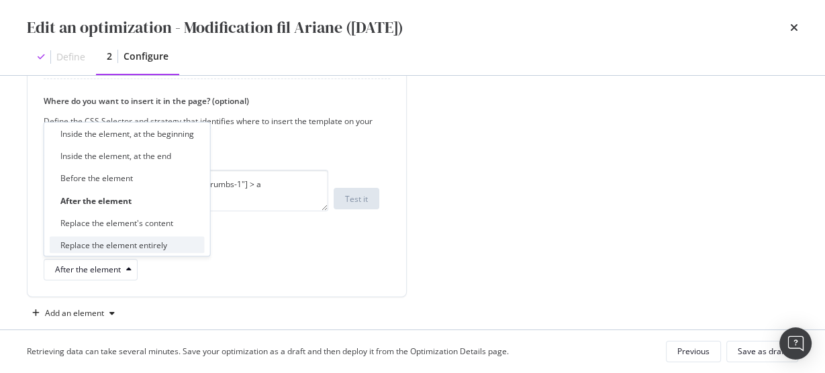
click at [113, 249] on div "Replace the element entirely" at bounding box center [113, 244] width 107 height 11
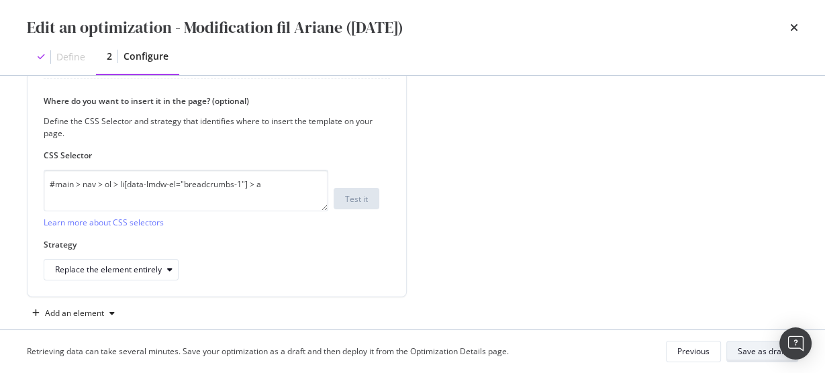
click at [746, 354] on div "Save as draft" at bounding box center [762, 351] width 49 height 11
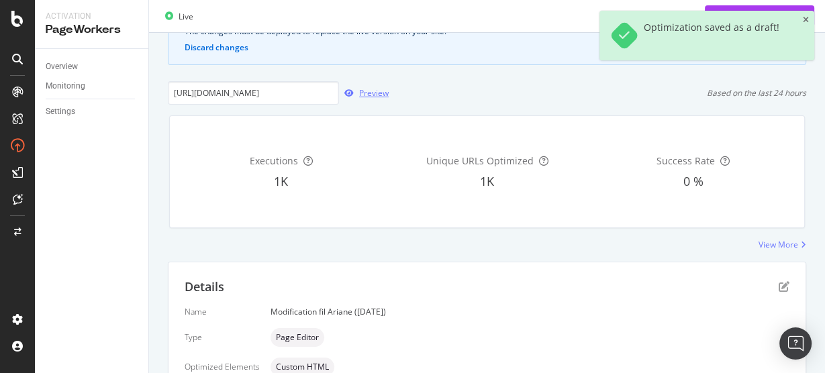
click at [368, 90] on div "Preview" at bounding box center [374, 92] width 30 height 11
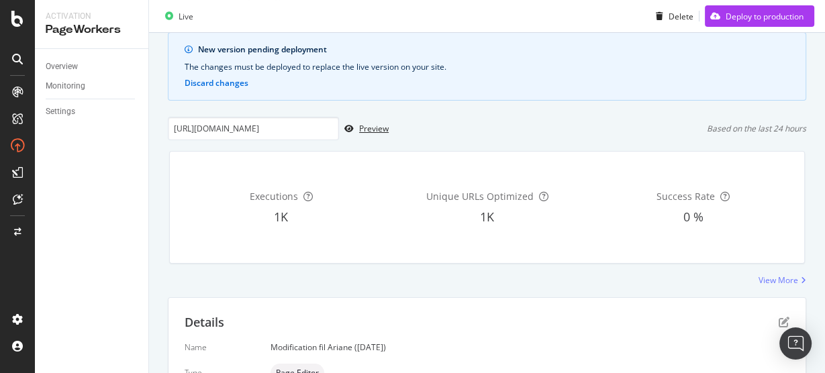
scroll to position [68, 0]
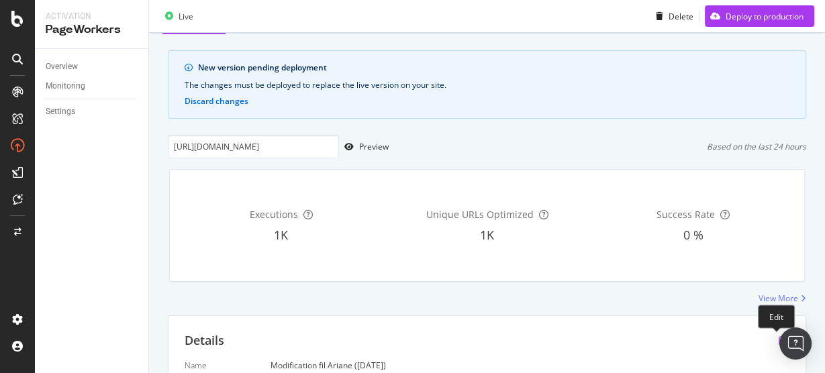
click at [779, 337] on icon "pen-to-square" at bounding box center [784, 340] width 11 height 11
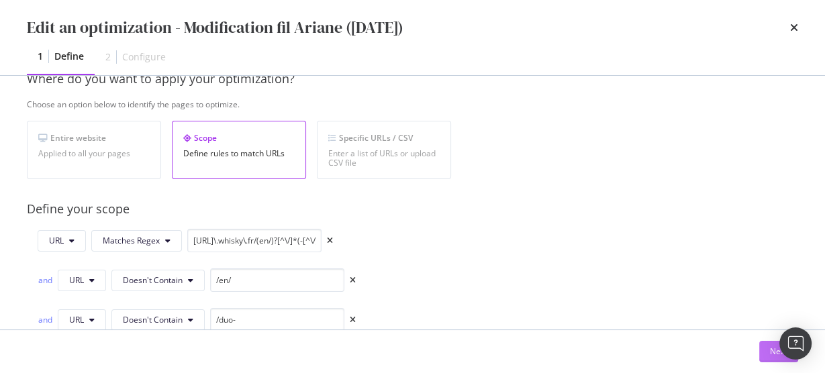
click at [762, 357] on button "Next" at bounding box center [779, 351] width 39 height 21
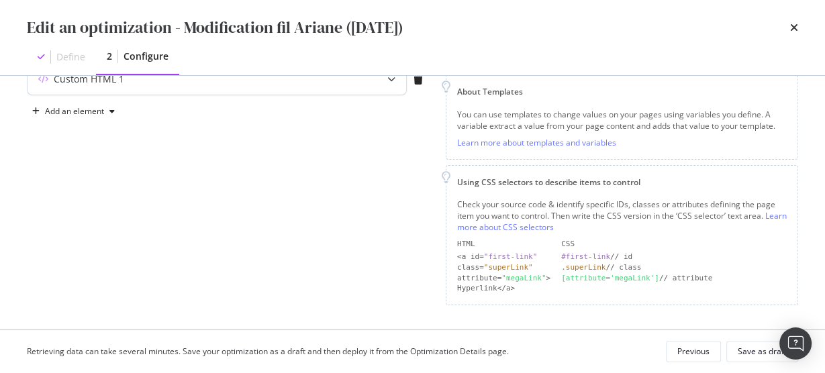
click at [290, 88] on div "Custom HTML 1" at bounding box center [217, 79] width 379 height 31
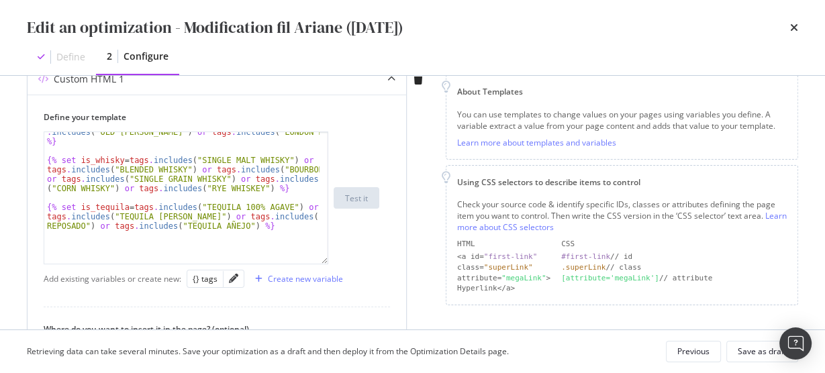
drag, startPoint x: 325, startPoint y: 214, endPoint x: 285, endPoint y: 273, distance: 71.0
click at [345, 265] on div "{% set is_gin = tags . includes ( "DISTILLED GIN" ) or tags . includes ( "OLD […" at bounding box center [212, 198] width 336 height 133
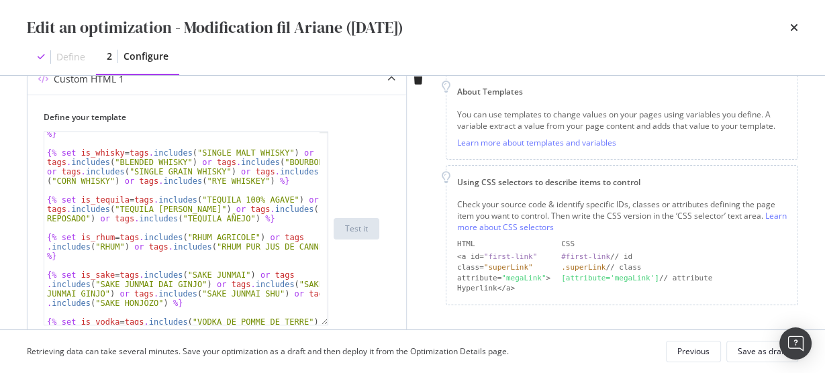
click at [233, 224] on div "{% set is_gin = tags . includes ( "DISTILLED GIN" ) or tags . includes ( "OLD […" at bounding box center [182, 236] width 277 height 250
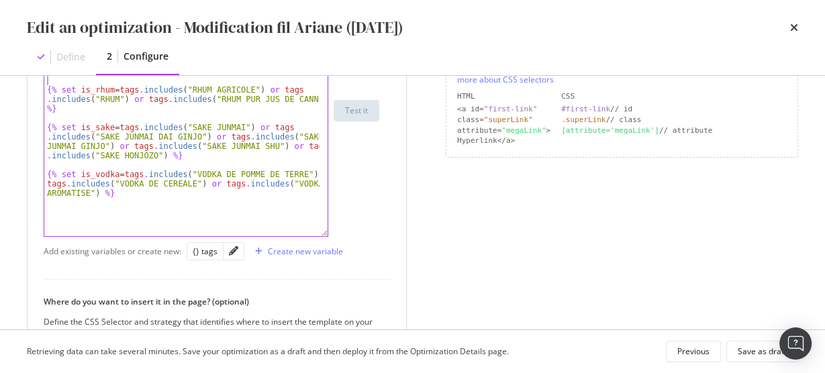
drag, startPoint x: 326, startPoint y: 175, endPoint x: 343, endPoint y: 256, distance: 83.0
click at [343, 237] on div "{% set is_gin = tags . includes ( "DISTILLED GIN" ) or tags . includes ( "OLD […" at bounding box center [212, 110] width 336 height 253
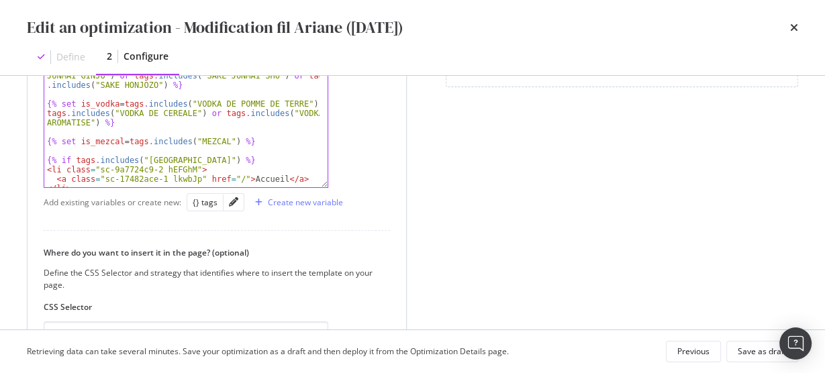
scroll to position [489, 0]
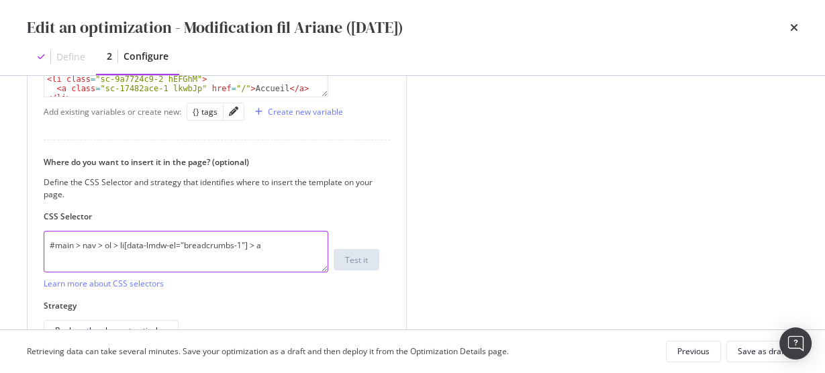
drag, startPoint x: 124, startPoint y: 245, endPoint x: 187, endPoint y: 248, distance: 63.9
click at [188, 248] on textarea "#main > nav > ol > li[data-lmdw-el="breadcrumbs-1"] > a" at bounding box center [186, 252] width 285 height 42
click at [187, 248] on textarea "#main > nav > ol > li[data-lmdw-el="breadcrumbs-1"] > a" at bounding box center [186, 252] width 285 height 42
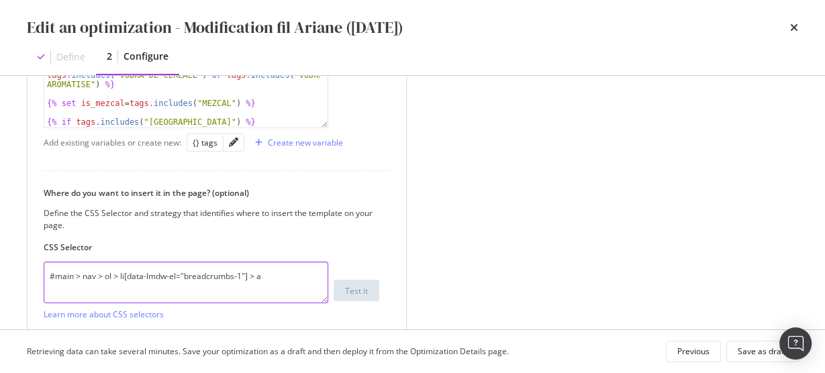
scroll to position [457, 0]
drag, startPoint x: 250, startPoint y: 274, endPoint x: 259, endPoint y: 274, distance: 8.7
click at [259, 274] on textarea "#main > nav > ol > li[data-lmdw-el="breadcrumbs-1"] > a" at bounding box center [186, 284] width 285 height 42
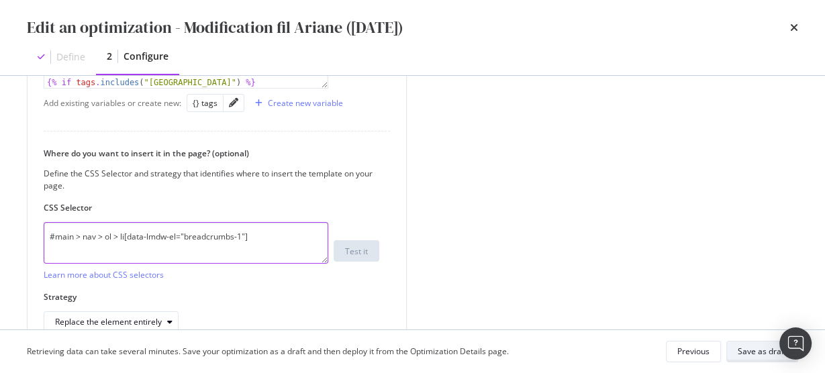
scroll to position [510, 0]
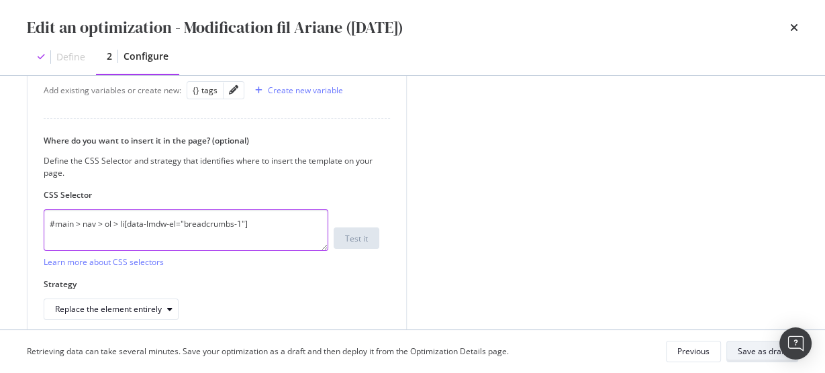
type textarea "#main > nav > ol > li[data-lmdw-el="breadcrumbs-1"]"
click at [757, 357] on div "Save as draft" at bounding box center [762, 351] width 49 height 11
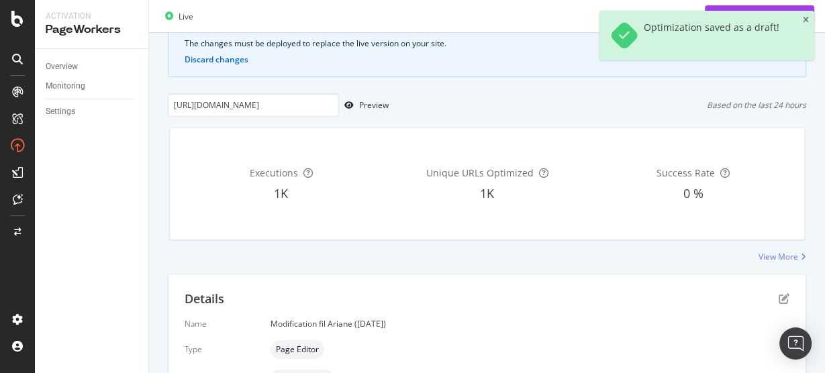
scroll to position [175, 0]
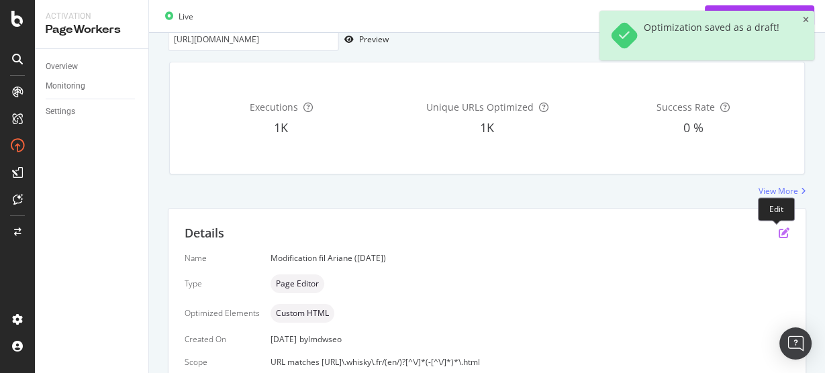
click at [779, 231] on icon "pen-to-square" at bounding box center [784, 233] width 11 height 11
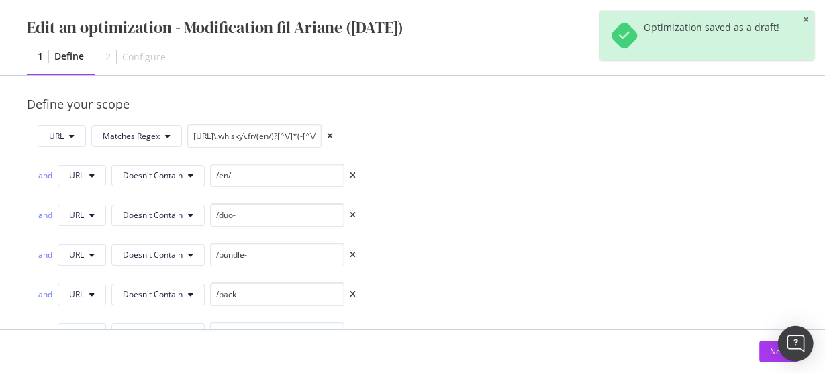
scroll to position [322, 0]
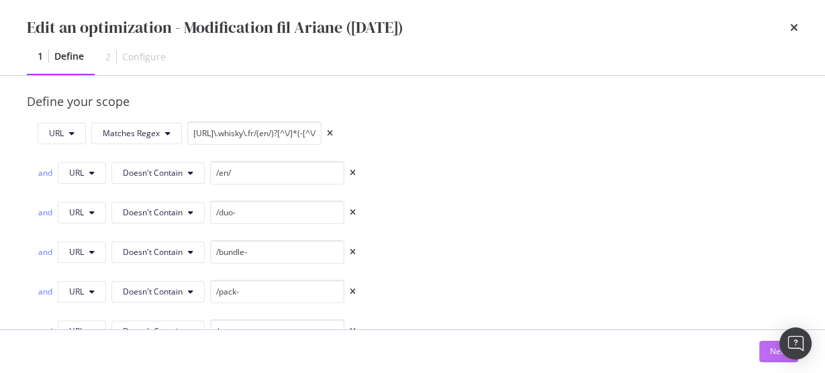
click at [768, 355] on button "Next" at bounding box center [779, 351] width 39 height 21
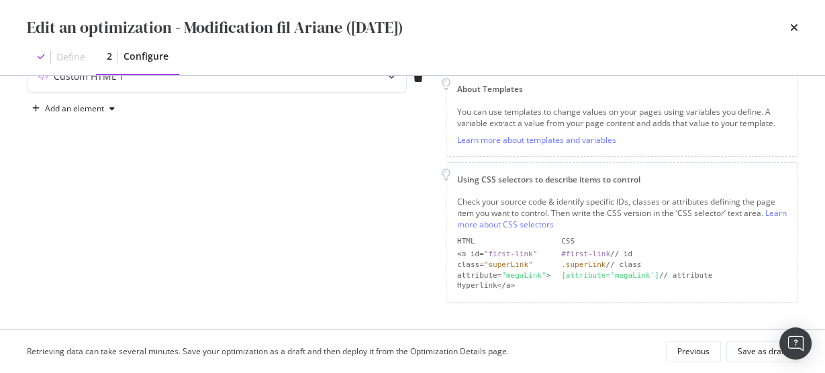
scroll to position [180, 0]
click at [285, 85] on div "Custom HTML 1" at bounding box center [191, 79] width 326 height 13
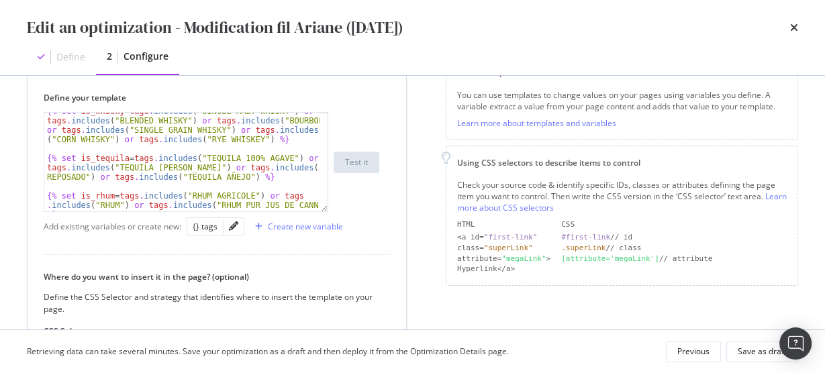
scroll to position [43, 0]
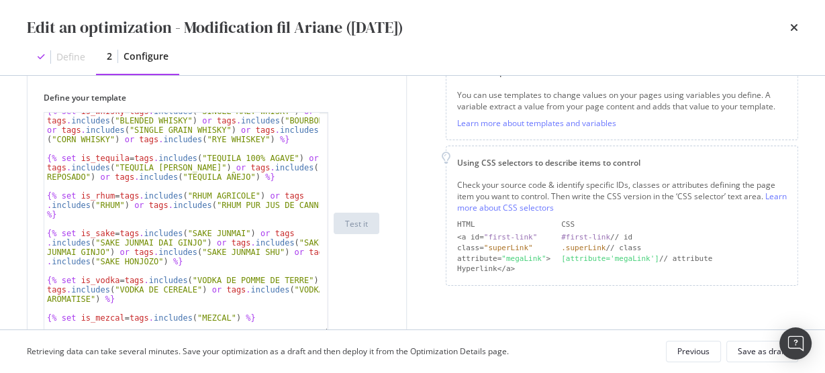
drag, startPoint x: 326, startPoint y: 195, endPoint x: 353, endPoint y: 332, distance: 139.6
click at [353, 332] on div "Edit an optimization - Modification fil Ariane ([DATE]) Define 2 Configure Prev…" at bounding box center [412, 186] width 825 height 373
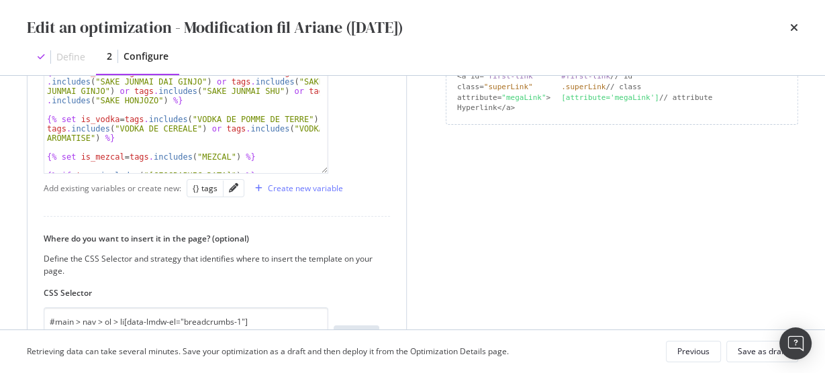
scroll to position [468, 0]
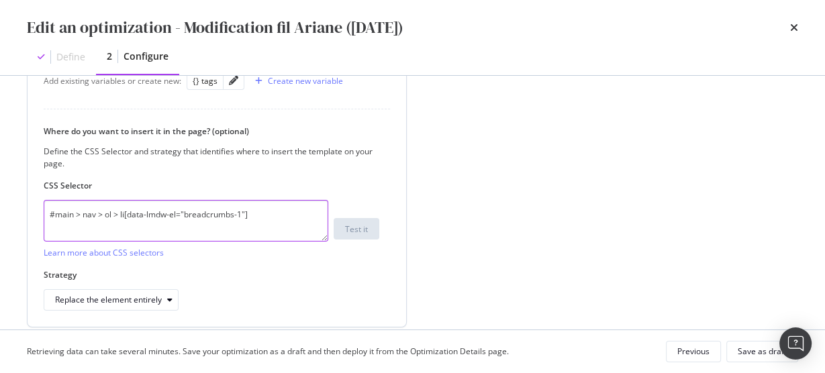
drag, startPoint x: 58, startPoint y: 216, endPoint x: 206, endPoint y: 211, distance: 147.8
click at [206, 211] on textarea "#main > nav > ol > li[data-lmdw-el="breadcrumbs-1"]" at bounding box center [186, 221] width 285 height 42
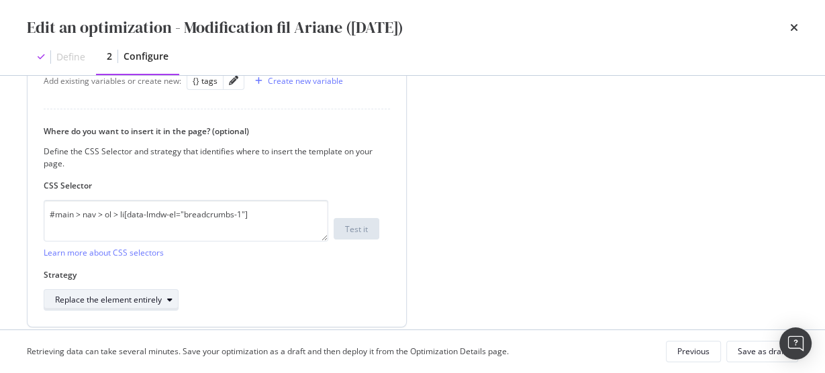
click at [107, 303] on div "Replace the element entirely" at bounding box center [108, 300] width 107 height 8
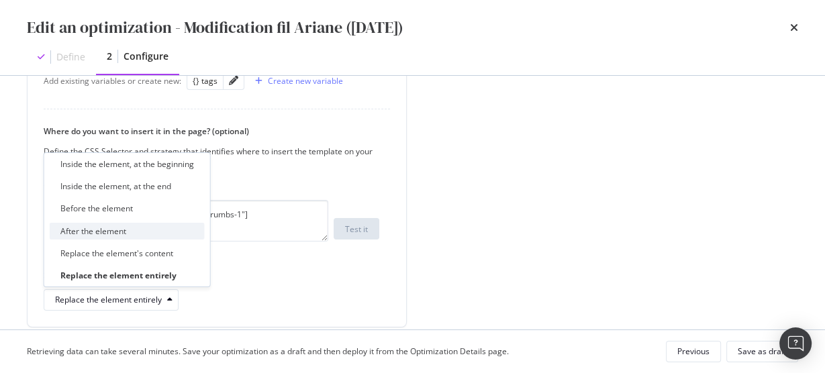
click at [151, 228] on div "After the element" at bounding box center [127, 231] width 155 height 17
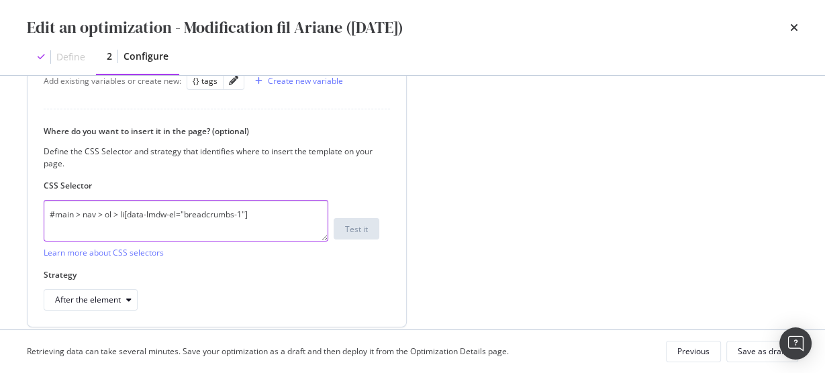
drag, startPoint x: 122, startPoint y: 212, endPoint x: 244, endPoint y: 212, distance: 122.2
click at [244, 212] on textarea "#main > nav > ol > li[data-lmdw-el="breadcrumbs-1"]" at bounding box center [186, 221] width 285 height 42
click at [247, 214] on textarea "#main > nav > ol > li[data-lmdw-el="breadcrumbs-1"]" at bounding box center [186, 221] width 285 height 42
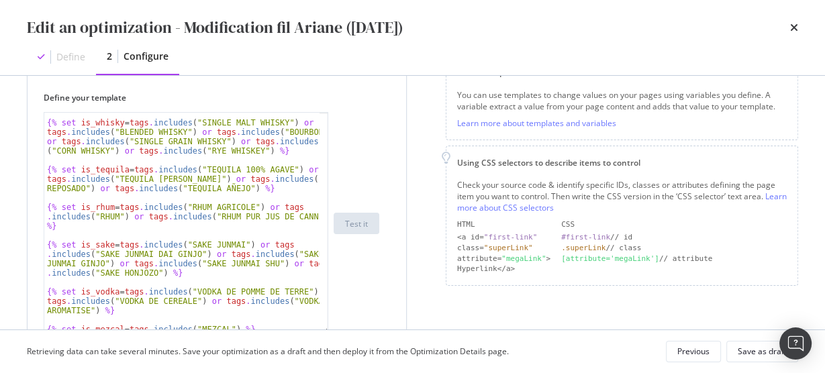
scroll to position [32, 0]
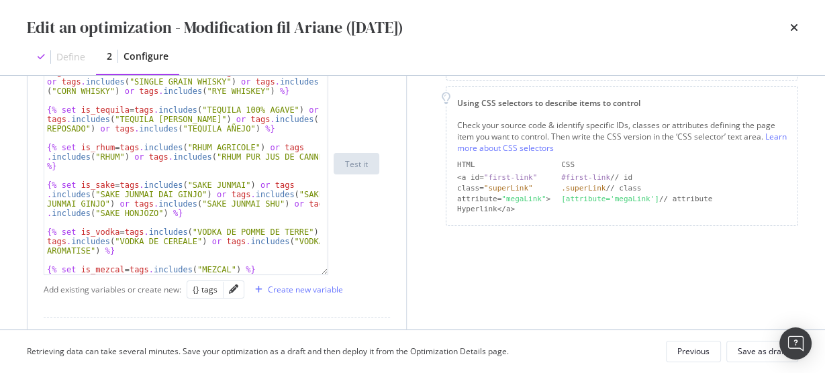
scroll to position [156, 0]
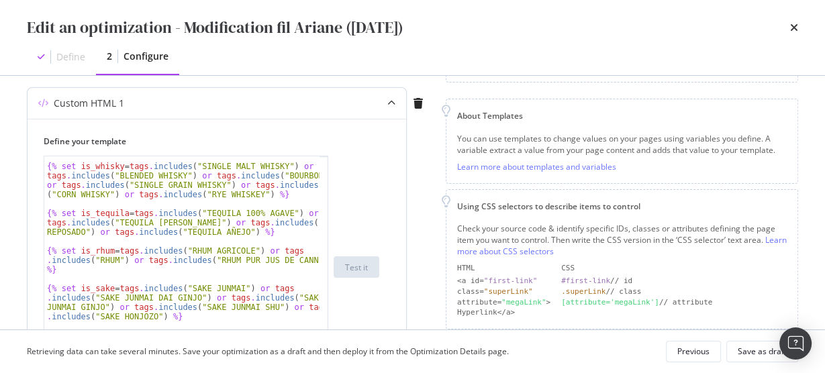
click at [188, 207] on div "{% set is_whisky = tags . includes ( "SINGLE MALT WHISKY" ) or tags . includes …" at bounding box center [182, 272] width 277 height 241
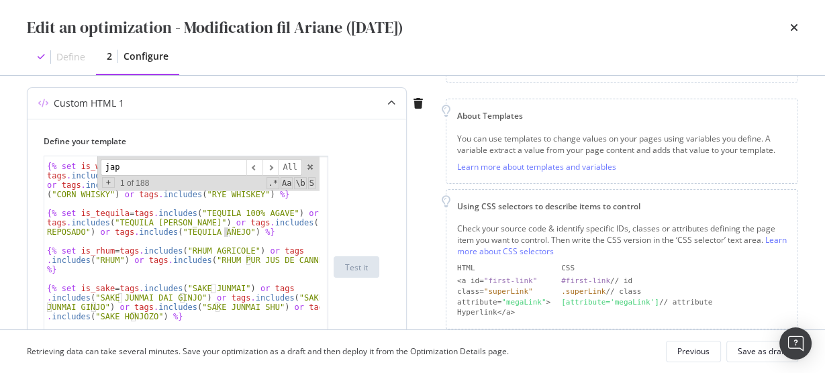
scroll to position [4534, 0]
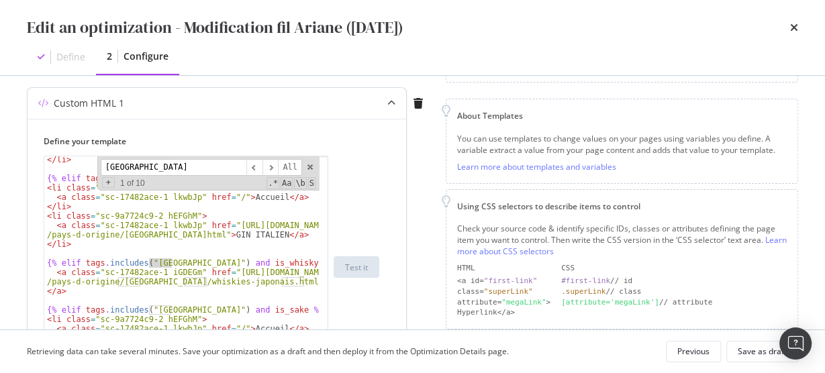
type input "[GEOGRAPHIC_DATA]"
click at [123, 273] on div "</ li > {% elif tags . includes ( "ITALIE" ) and is_gin %} < li class = "sc-9a7…" at bounding box center [182, 275] width 277 height 241
click at [54, 272] on div "</ li > {% elif tags . includes ( "ITALIE" ) and is_gin %} < li class = "sc-9a7…" at bounding box center [182, 275] width 277 height 241
click at [267, 259] on div "</ li > {% elif tags . includes ( "ITALIE" ) and is_gin %} < li class = "sc-9a7…" at bounding box center [182, 275] width 277 height 241
type textarea "{% elif tags.includes("JAPON") and is_whisky %}"
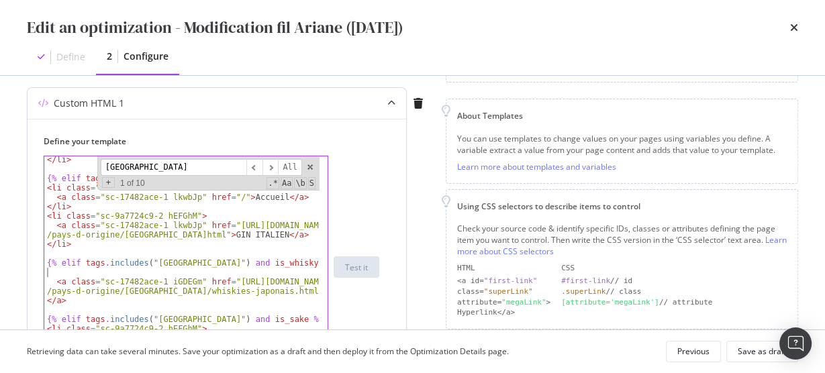
paste textarea "<li data-lmdw-el="breadcrumbs-1" class="sc-cba075b8-2 eiMdlY">"
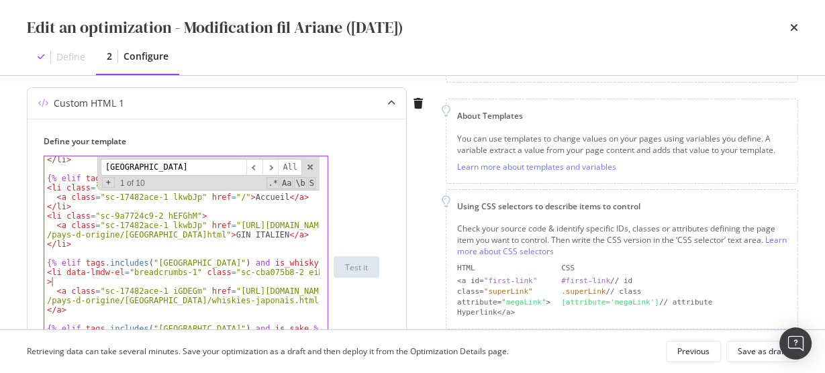
click at [73, 312] on div "</ li > {% elif tags . includes ( "ITALIE" ) and is_gin %} < li class = "sc-9a7…" at bounding box center [182, 285] width 277 height 260
type textarea "<a class="sc-17482ace-1 iGDEGm" href="[URL][DOMAIN_NAME]">WHISKY JAPONAIS</a>"
click at [64, 320] on div "</ li > {% elif tags . includes ( "ITALIE" ) and is_gin %} < li class = "sc-9a7…" at bounding box center [182, 285] width 277 height 260
click at [54, 322] on div "</ li > {% elif tags . includes ( "ITALIE" ) and is_gin %} < li class = "sc-9a7…" at bounding box center [182, 285] width 277 height 260
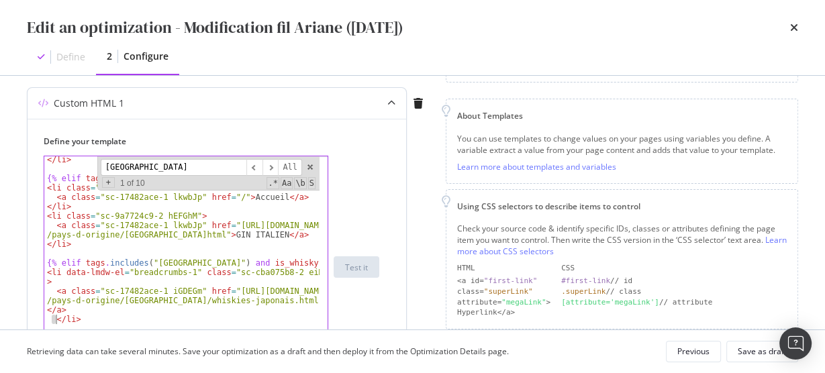
click at [54, 320] on div "</ li > {% elif tags . includes ( "ITALIE" ) and is_gin %} < li class = "sc-9a7…" at bounding box center [181, 268] width 275 height 222
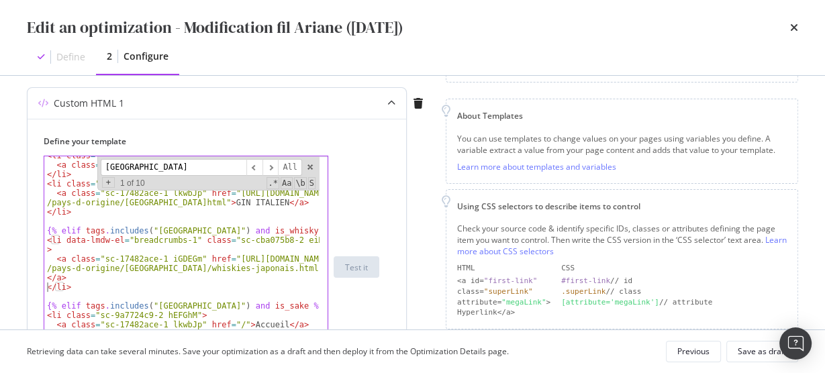
scroll to position [4566, 0]
click at [183, 238] on div "< li class = "sc-9a7724c9-2 hEFGhM" > < a class = "sc-17482ace-1 lkwbJp" href =…" at bounding box center [182, 271] width 277 height 241
type textarea "<li data-lmdw-el="breadcrumbs-4" class="sc-cba075b8-2 eiMdlY">"
click at [357, 211] on div "<li data-lmdw-el="breadcrumbs-4" class="sc-cba075b8-2 eiMdlY"> < li class = "sc…" at bounding box center [212, 267] width 336 height 223
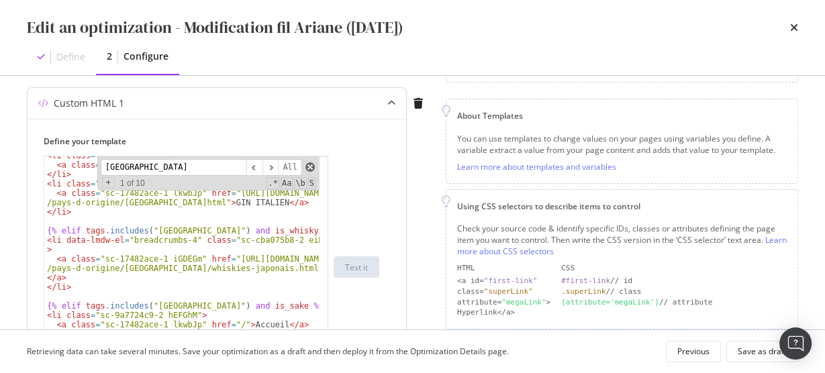
click at [314, 167] on span "modal" at bounding box center [310, 167] width 9 height 9
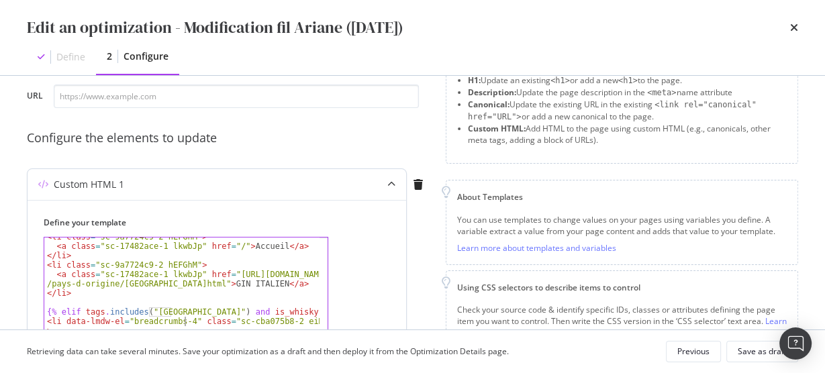
scroll to position [48, 0]
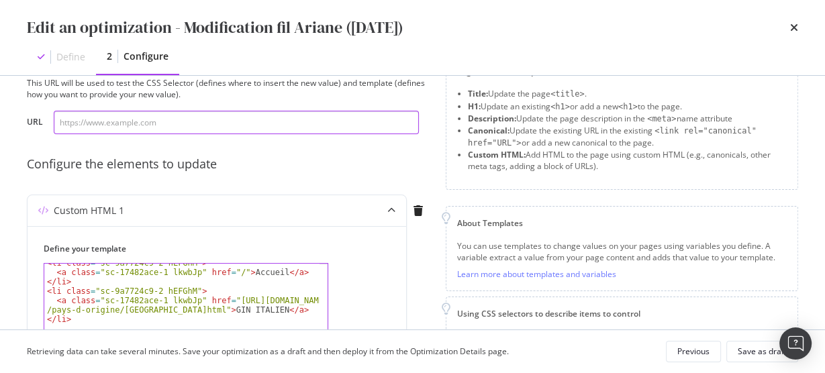
click at [249, 131] on input "modal" at bounding box center [236, 123] width 365 height 24
click at [263, 124] on input "modal" at bounding box center [236, 123] width 365 height 24
paste input "[URL][DOMAIN_NAME]"
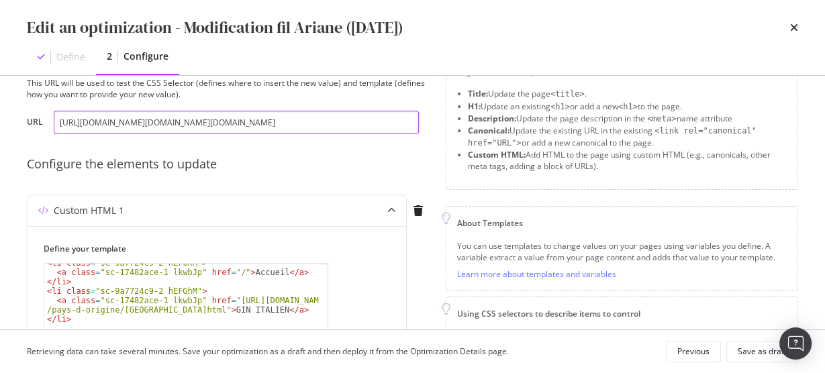
scroll to position [0, 45]
click at [247, 122] on input "[URL][DOMAIN_NAME][DOMAIN_NAME][DOMAIN_NAME]" at bounding box center [236, 123] width 365 height 24
paste input "modal"
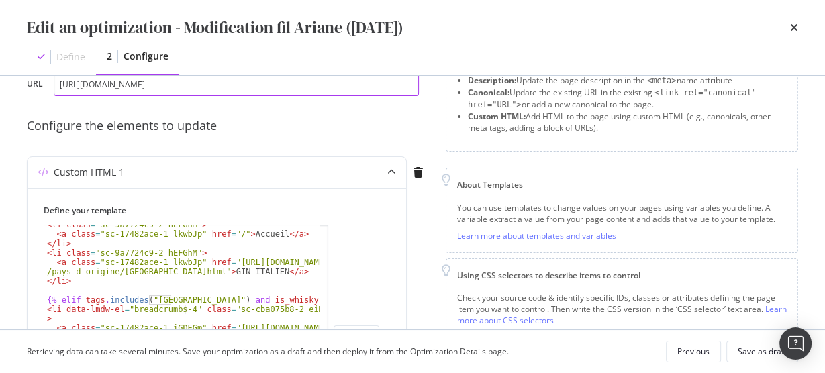
scroll to position [156, 0]
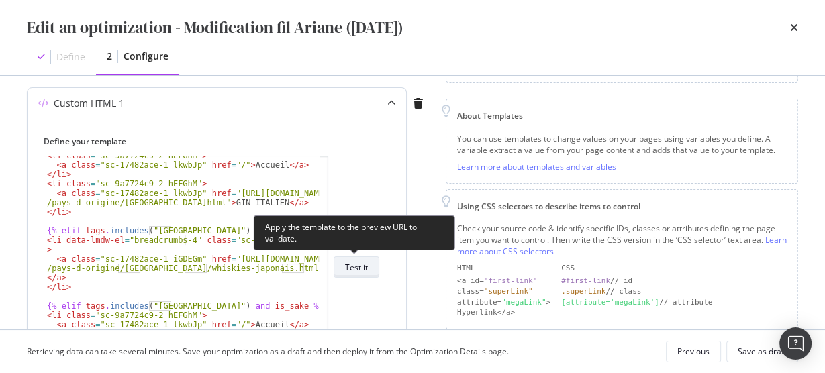
type input "[URL][DOMAIN_NAME]"
click at [349, 258] on div "Test it" at bounding box center [356, 267] width 23 height 19
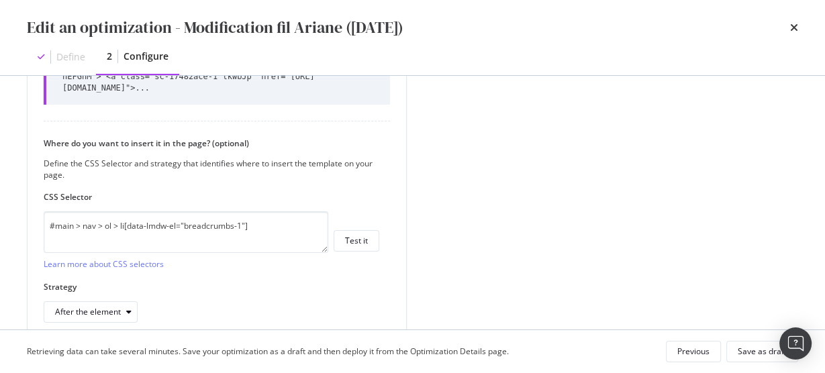
scroll to position [593, 0]
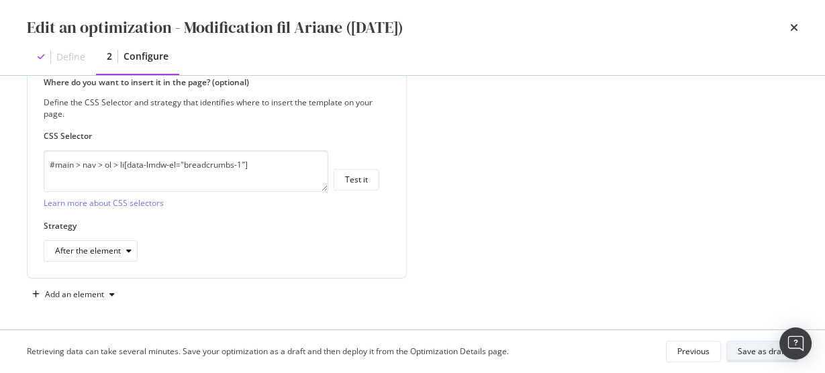
click at [750, 357] on div "Save as draft" at bounding box center [762, 351] width 49 height 11
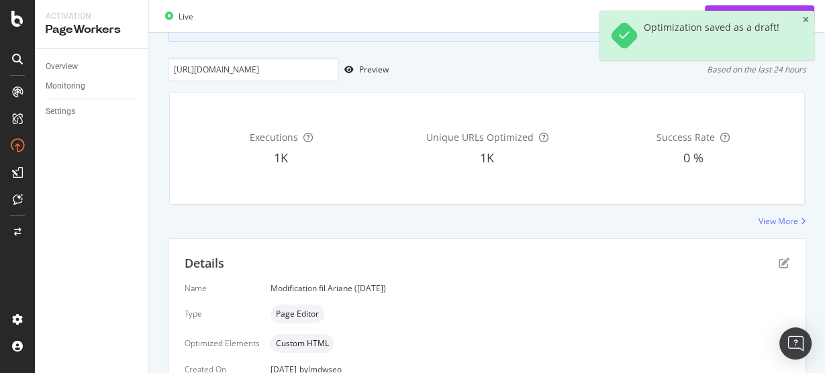
scroll to position [122, 0]
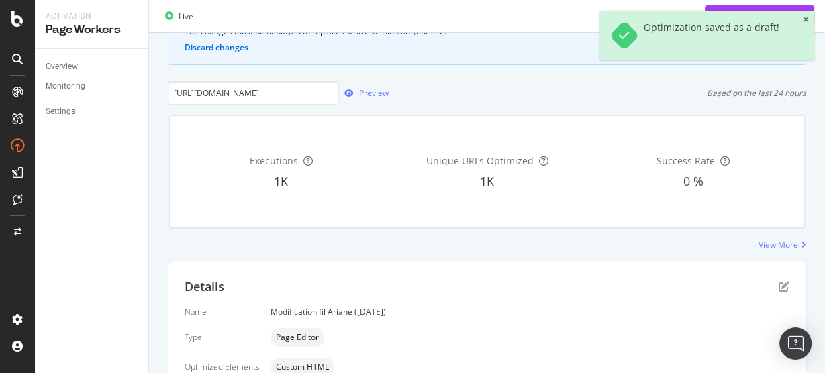
click at [364, 94] on div "Preview" at bounding box center [374, 92] width 30 height 11
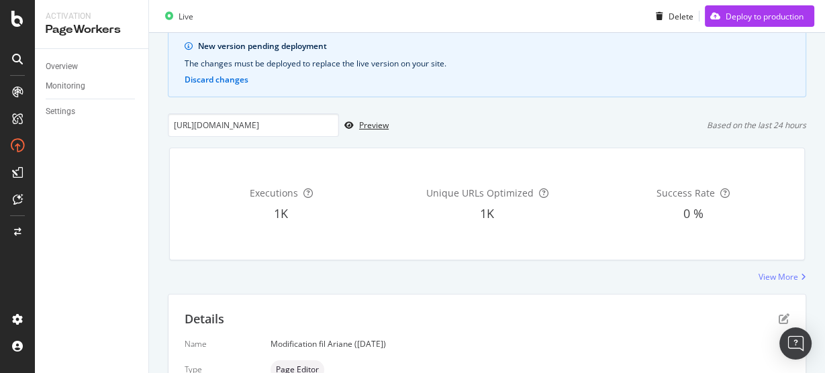
scroll to position [107, 0]
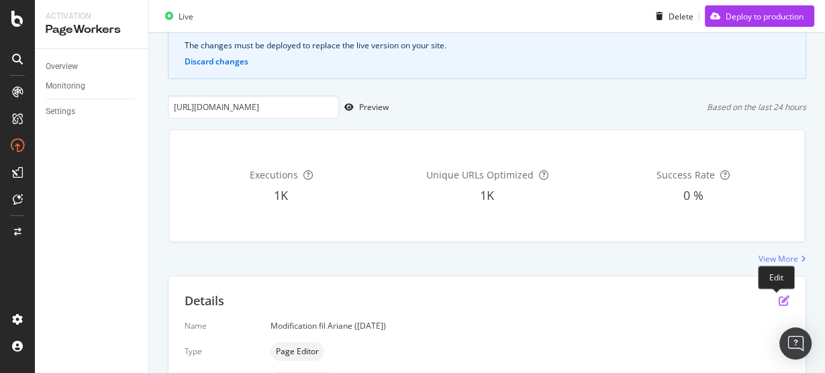
click at [779, 298] on icon "pen-to-square" at bounding box center [784, 301] width 11 height 11
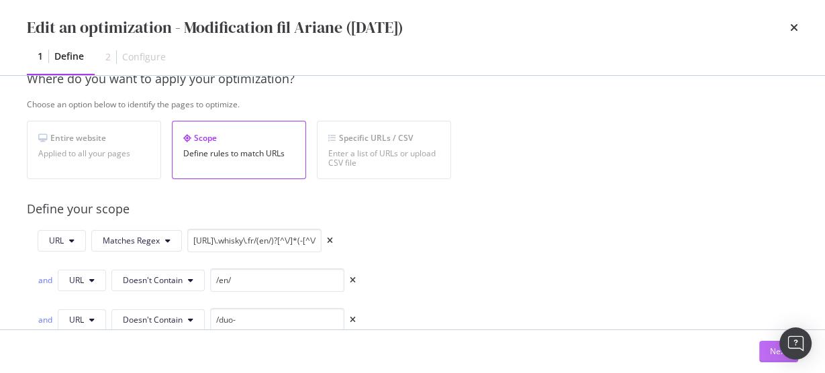
click at [766, 357] on button "Next" at bounding box center [779, 351] width 39 height 21
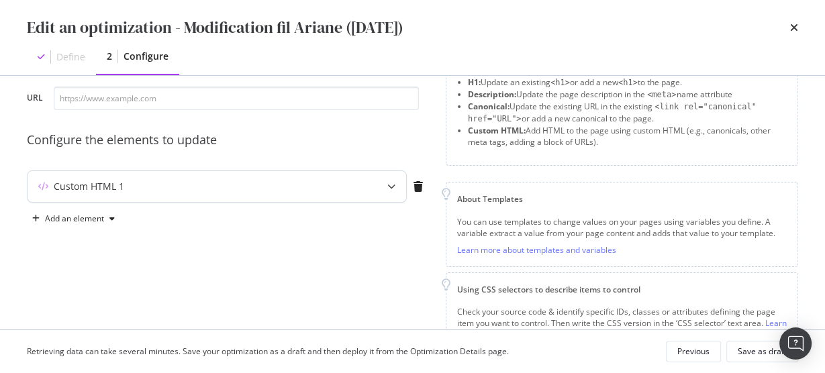
click at [391, 183] on icon "modal" at bounding box center [392, 187] width 8 height 8
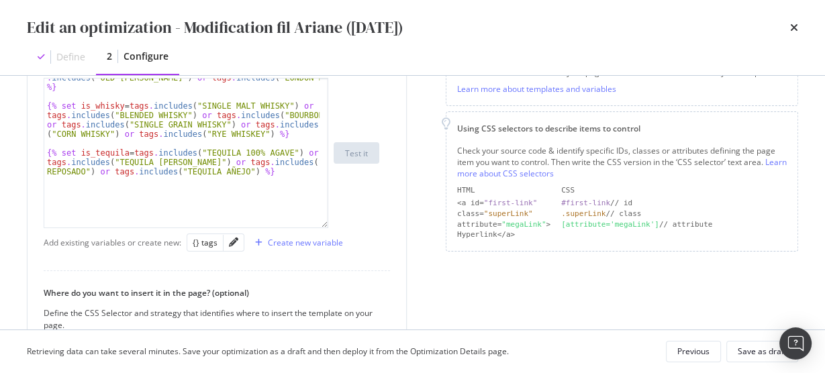
scroll to position [21, 0]
drag, startPoint x: 327, startPoint y: 159, endPoint x: 351, endPoint y: 398, distance: 240.9
click at [351, 373] on html "Activation PageWorkers Overview Monitoring Settings Modification fil Ariane ([D…" at bounding box center [412, 186] width 825 height 373
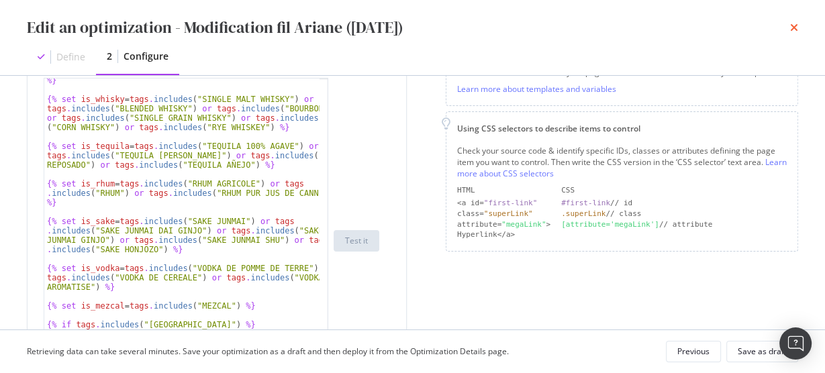
click at [795, 28] on icon "times" at bounding box center [795, 27] width 8 height 11
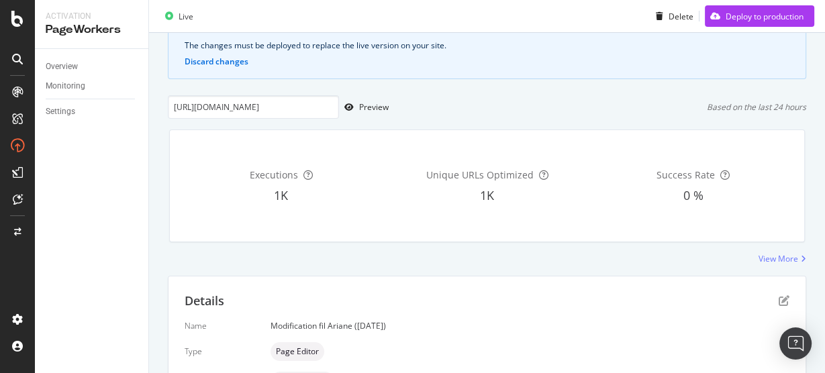
scroll to position [0, 0]
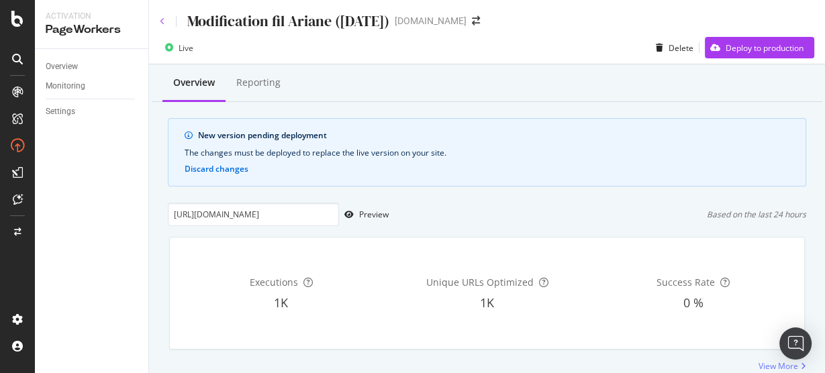
click at [161, 24] on icon at bounding box center [162, 21] width 5 height 8
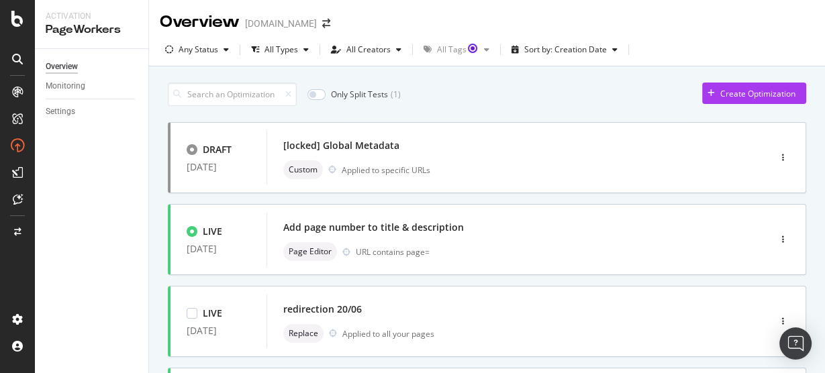
click at [109, 245] on div "Overview Monitoring Settings" at bounding box center [92, 211] width 114 height 324
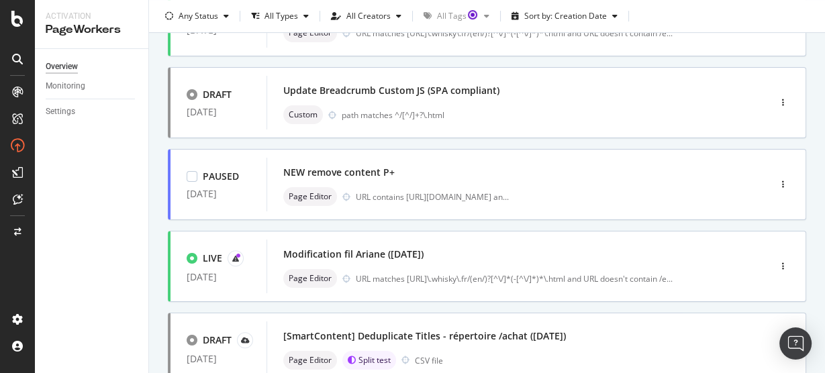
scroll to position [484, 0]
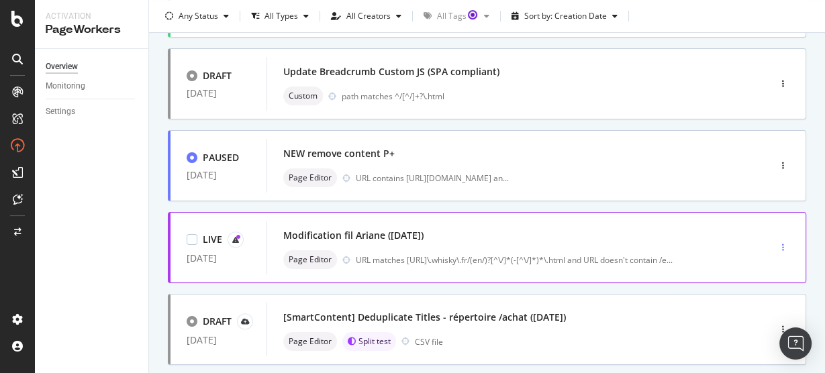
click at [777, 250] on div "button" at bounding box center [783, 248] width 13 height 8
click at [783, 247] on icon "button" at bounding box center [784, 248] width 2 height 8
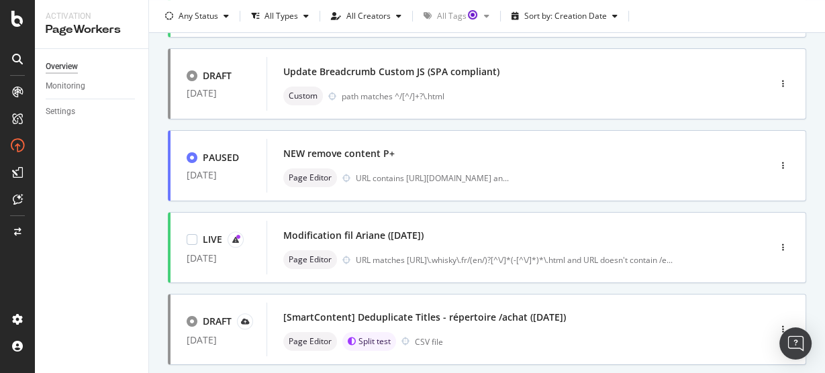
drag, startPoint x: 587, startPoint y: 234, endPoint x: 94, endPoint y: 203, distance: 494.0
click at [94, 203] on div "Overview Monitoring Settings" at bounding box center [92, 211] width 114 height 324
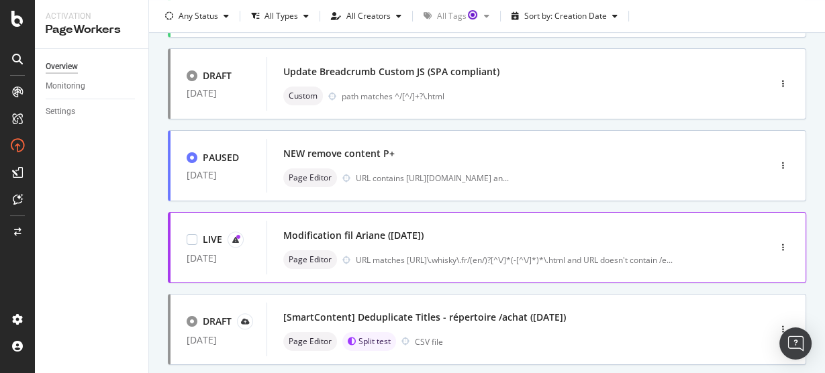
drag, startPoint x: 328, startPoint y: 236, endPoint x: 281, endPoint y: 236, distance: 47.0
click at [281, 236] on div "Modification fil Ariane ([DATE]) Page Editor URL matches [URL]\.whisky\.fr/(en/…" at bounding box center [498, 248] width 462 height 54
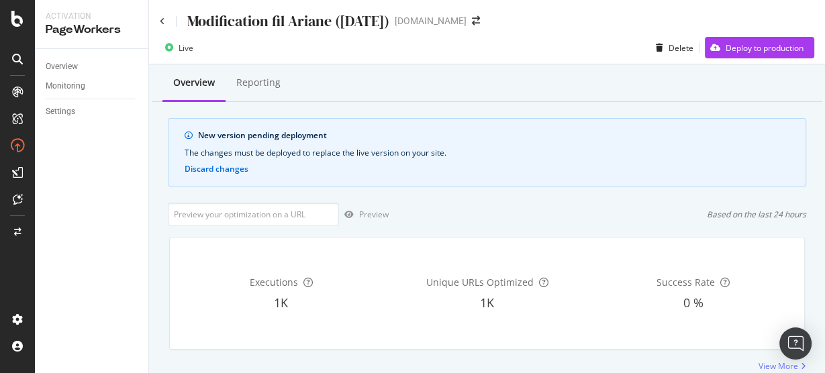
click at [257, 16] on div "Modification fil Ariane ([DATE])" at bounding box center [288, 21] width 202 height 21
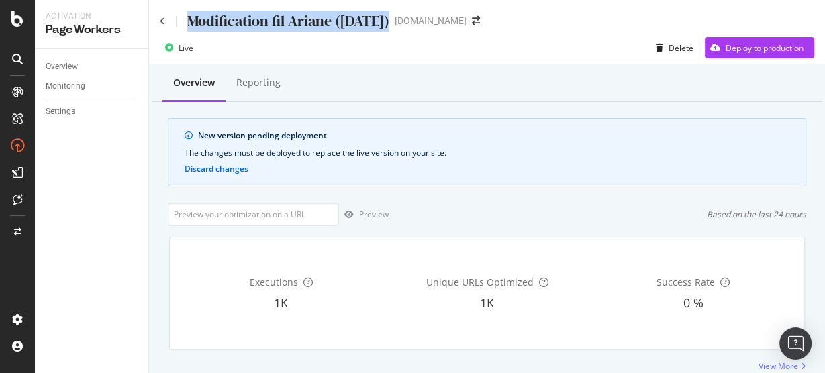
click at [257, 16] on div "Modification fil Ariane ([DATE])" at bounding box center [288, 21] width 202 height 21
copy div "Modification fil Ariane ([DATE])"
click at [163, 21] on icon at bounding box center [162, 21] width 5 height 8
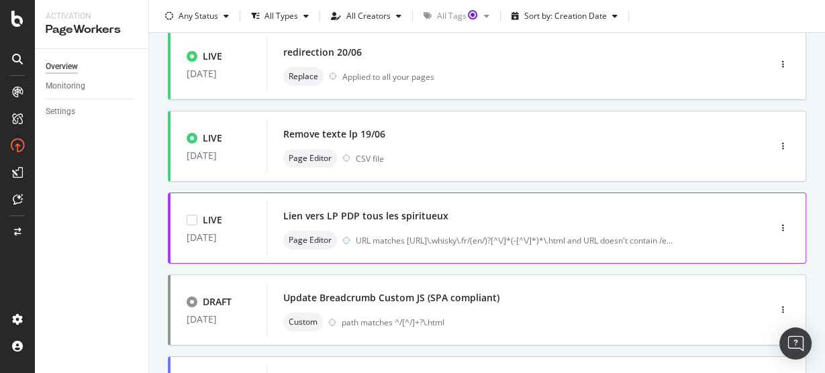
scroll to position [269, 0]
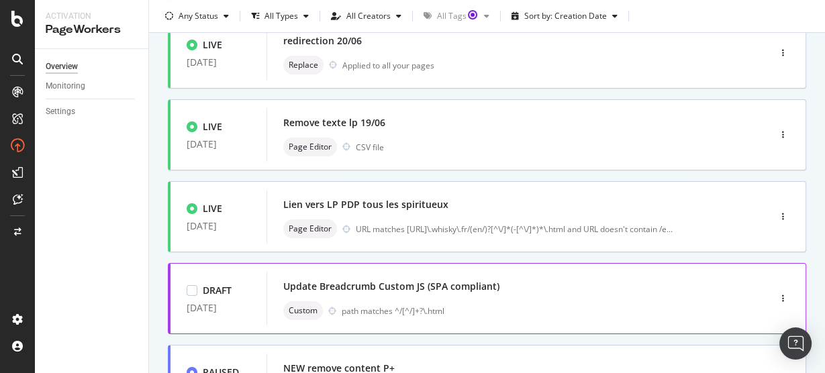
click at [366, 285] on div "DRAFT [DATE] [locked] Global Metadata Custom Applied to specific URLs LIVE [DAT…" at bounding box center [487, 278] width 639 height 848
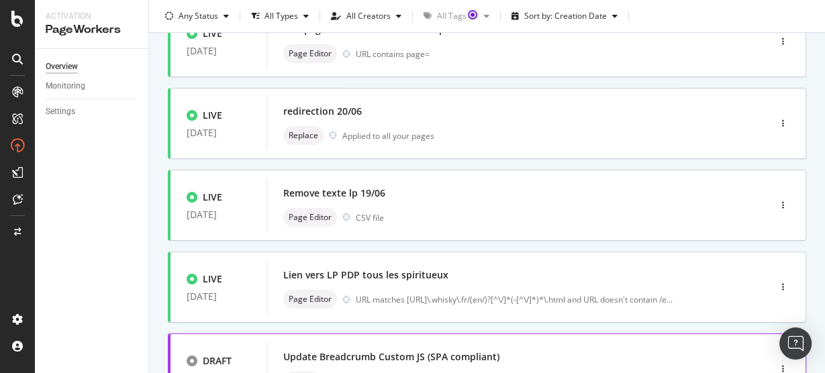
scroll to position [322, 0]
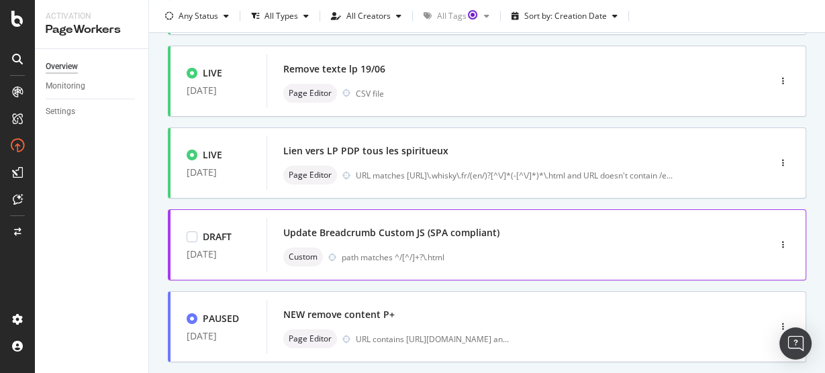
click at [378, 230] on div "Update Breadcrumb Custom JS (SPA compliant)" at bounding box center [391, 232] width 216 height 13
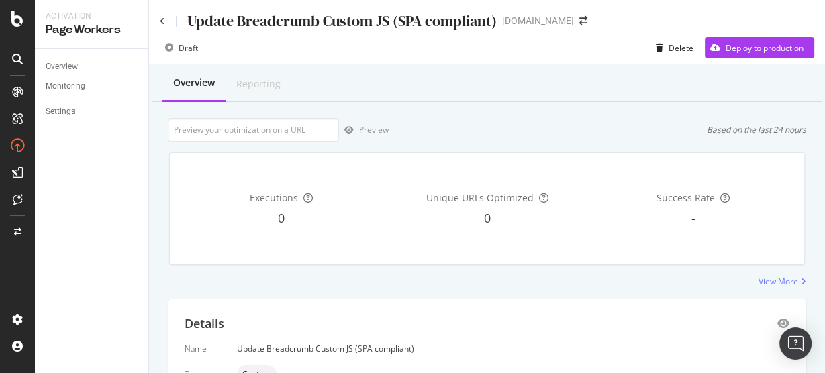
click at [306, 17] on div "Update Breadcrumb Custom JS (SPA compliant)" at bounding box center [342, 21] width 310 height 21
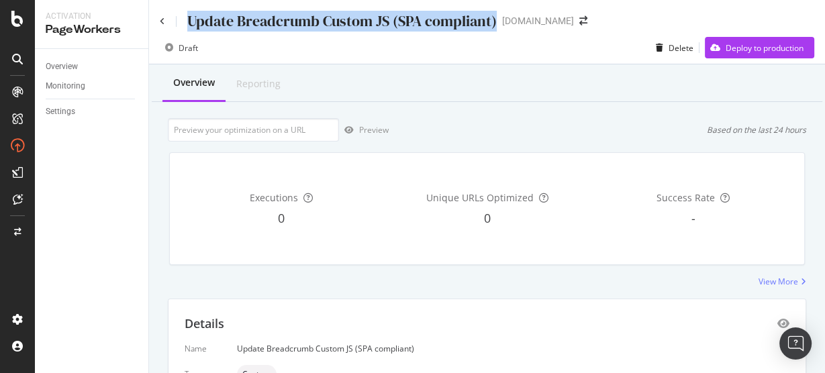
click at [306, 17] on div "Update Breadcrumb Custom JS (SPA compliant)" at bounding box center [342, 21] width 310 height 21
click at [163, 22] on icon at bounding box center [162, 21] width 5 height 8
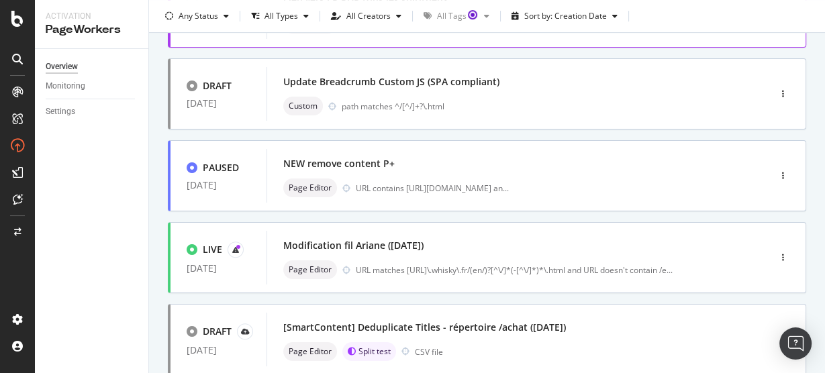
scroll to position [527, 0]
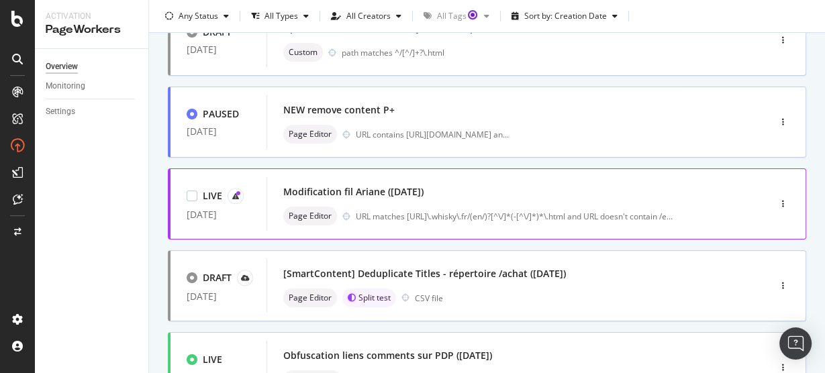
click at [381, 195] on div "Modification fil Ariane ([DATE])" at bounding box center [353, 191] width 140 height 13
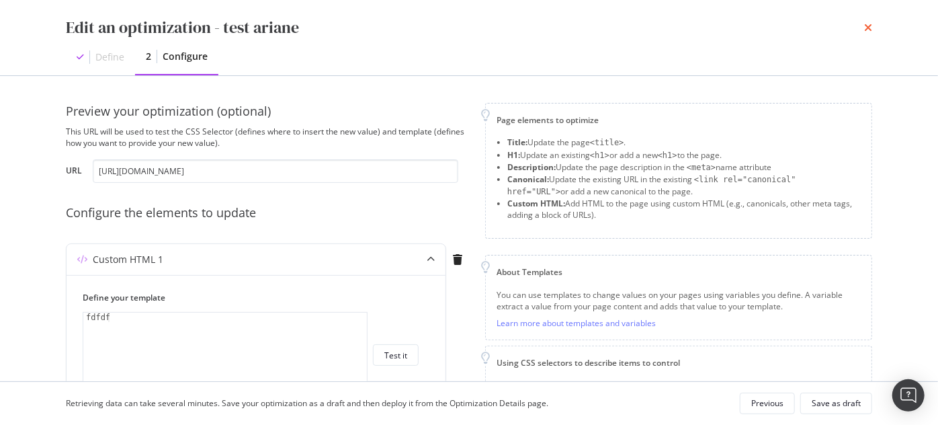
click at [868, 28] on icon "times" at bounding box center [868, 27] width 8 height 11
